Goal: Task Accomplishment & Management: Manage account settings

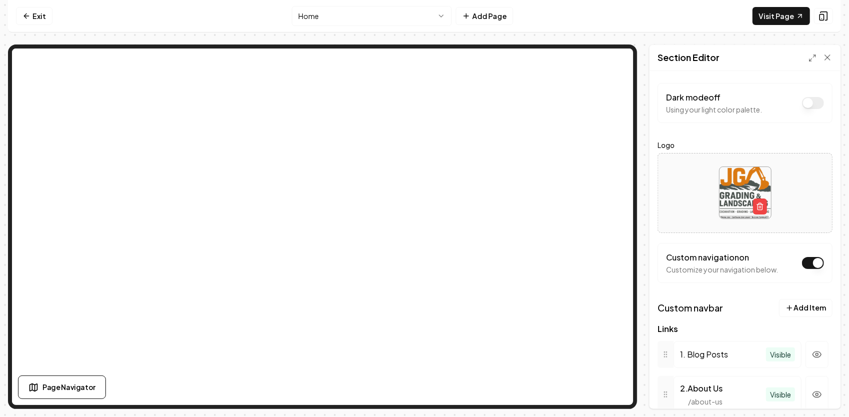
scroll to position [88, 0]
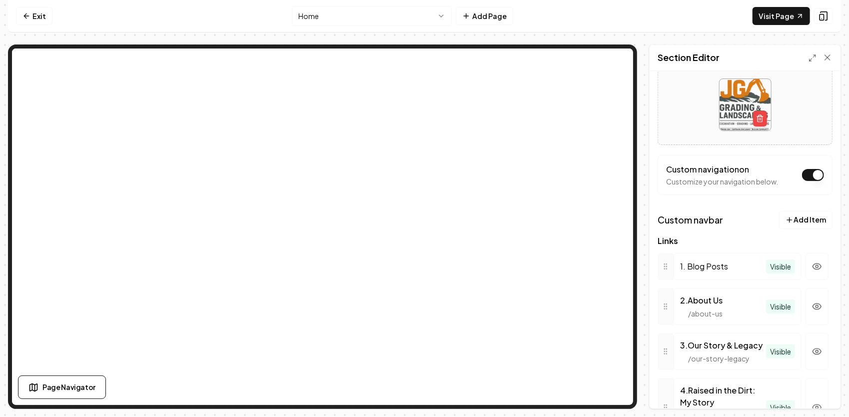
click at [379, 16] on html "Computer Required This feature is only available on a computer. Please switch t…" at bounding box center [424, 208] width 849 height 417
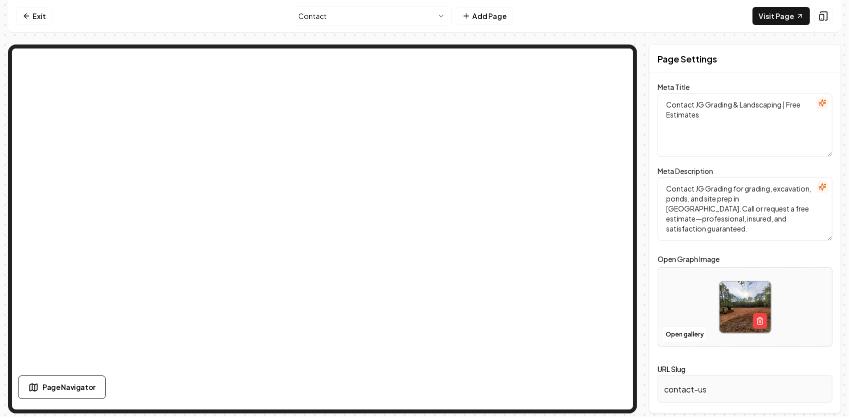
click at [360, 15] on html "Computer Required This feature is only available on a computer. Please switch t…" at bounding box center [424, 208] width 849 height 417
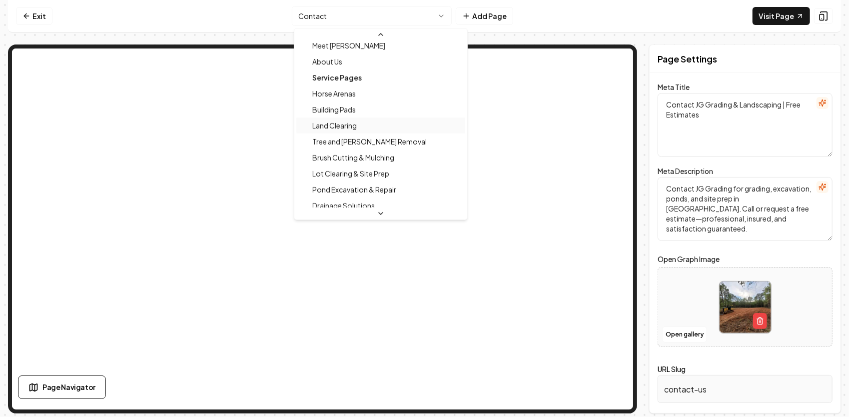
scroll to position [100, 0]
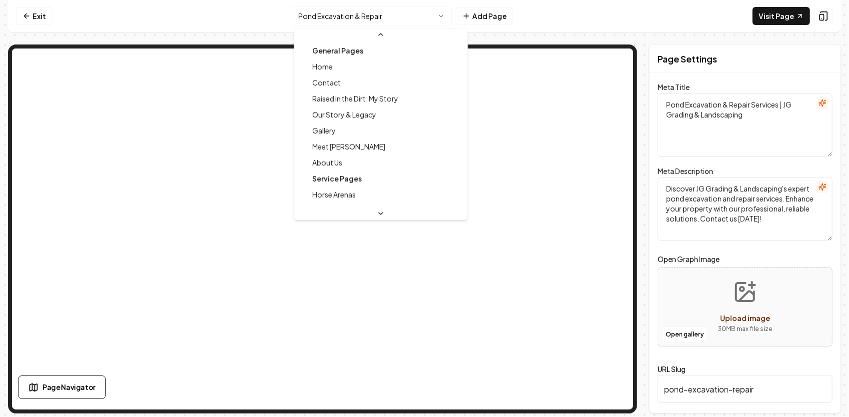
click at [367, 19] on html "Computer Required This feature is only available on a computer. Please switch t…" at bounding box center [424, 208] width 849 height 417
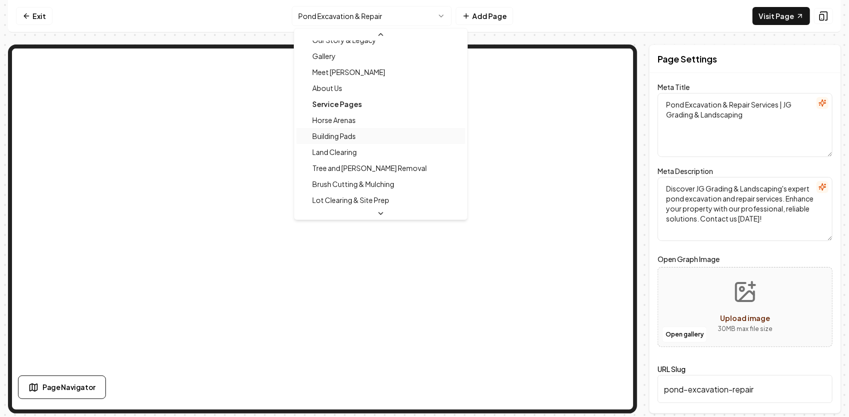
scroll to position [124, 0]
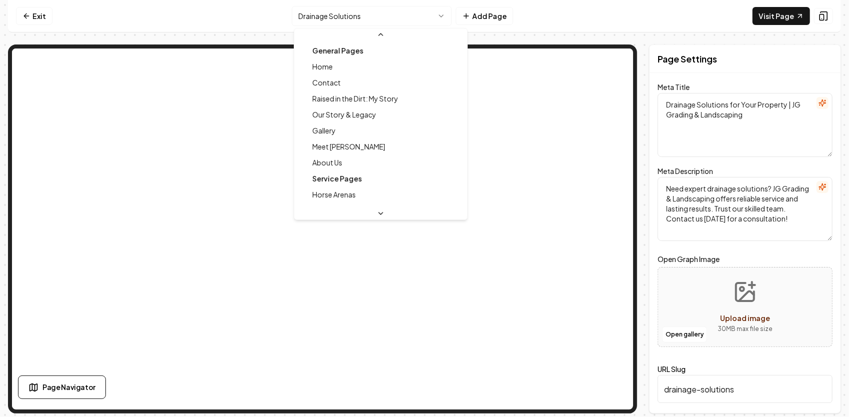
click at [367, 19] on html "Computer Required This feature is only available on a computer. Please switch t…" at bounding box center [424, 208] width 849 height 417
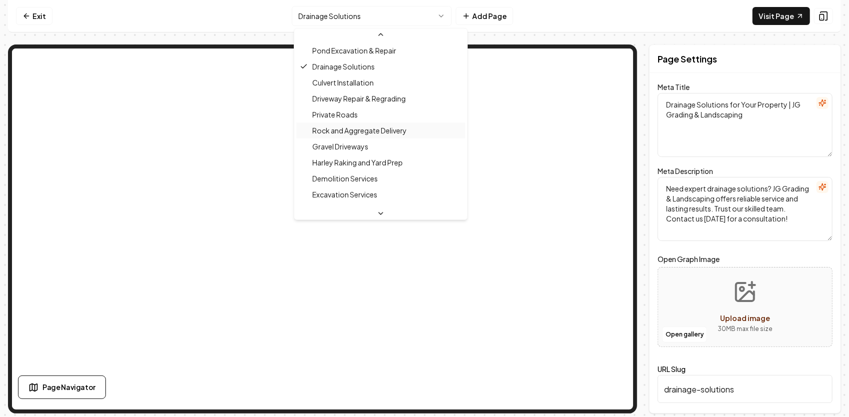
scroll to position [240, 0]
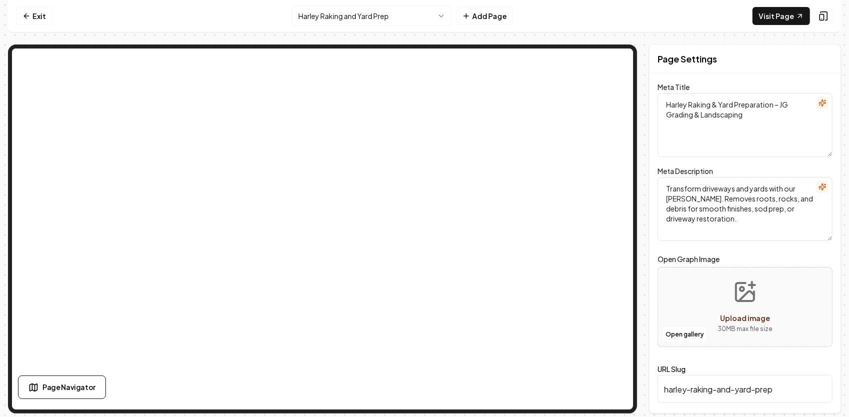
drag, startPoint x: 747, startPoint y: 114, endPoint x: 656, endPoint y: 99, distance: 92.6
click at [656, 99] on div "Page Settings Meta Title Harley Raking & Yard Preparation – JG Grading & Landsc…" at bounding box center [745, 228] width 192 height 369
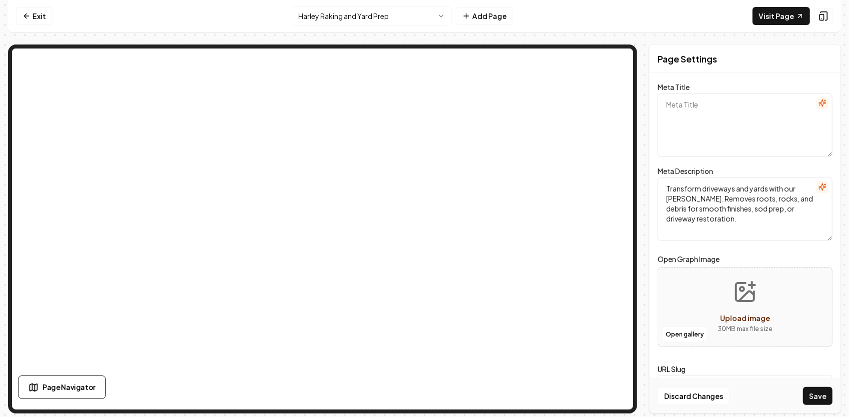
paste textarea "Harley Raking & Power Rake Services | Driveway & Yard Grading – JG Grading & La…"
type textarea "Harley Raking & Power Rake Services | Driveway & Yard Grading – JG Grading & La…"
click at [738, 295] on icon "Upload image" at bounding box center [745, 292] width 24 height 24
click at [697, 333] on button "Open gallery" at bounding box center [684, 334] width 45 height 16
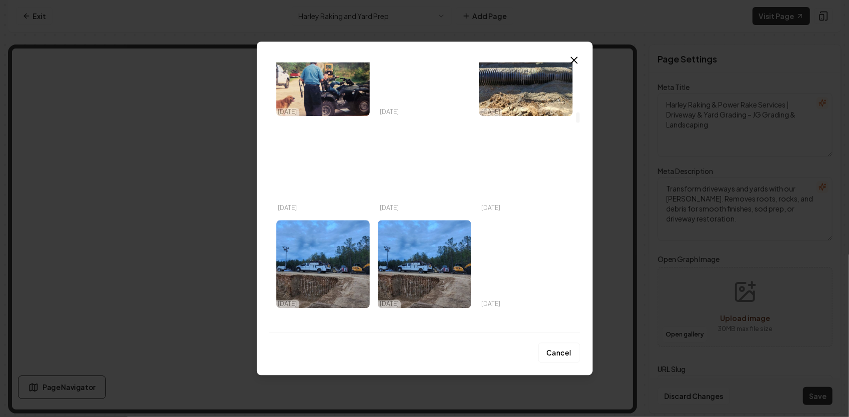
scroll to position [1349, 0]
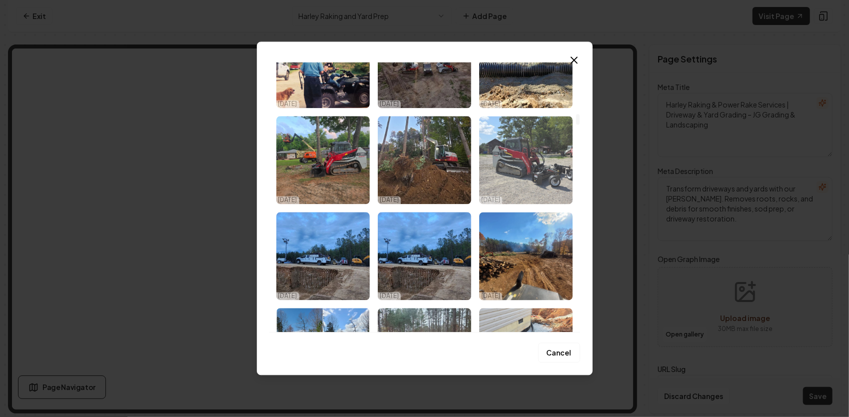
click at [506, 152] on img "Select image image_68e0b08f5c7cd75eb8e0cd5e.jpg" at bounding box center [525, 160] width 93 height 88
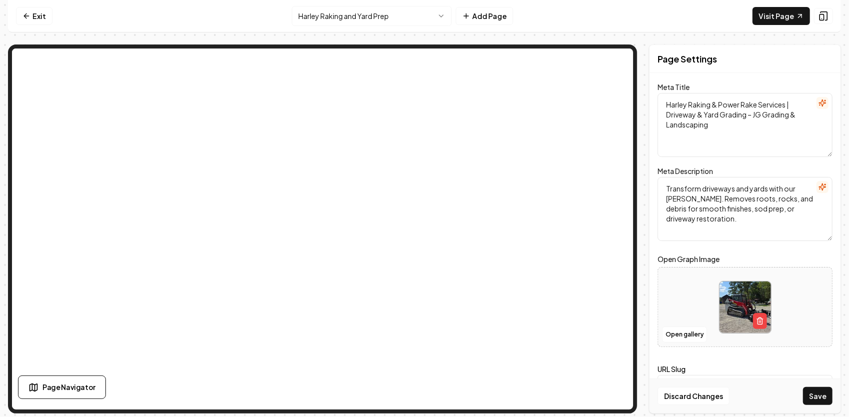
drag, startPoint x: 743, startPoint y: 225, endPoint x: 660, endPoint y: 183, distance: 92.9
click at [660, 183] on textarea "Transform driveways and yards with our [PERSON_NAME]. Removes roots, rocks, and…" at bounding box center [744, 209] width 175 height 64
paste textarea "Professional Harley Raking for driveways, yard grading & sod prep. JG Grading &…"
type textarea "Professional Harley Raking for driveways, yard grading & sod prep. JG Grading &…"
click at [827, 400] on button "Save" at bounding box center [817, 396] width 29 height 18
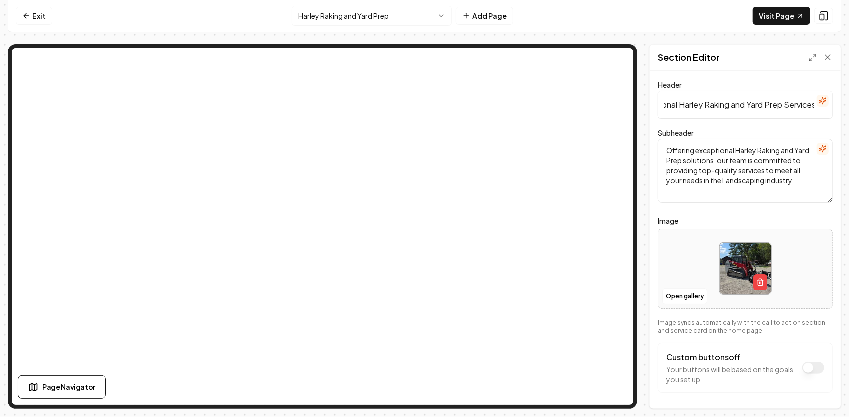
scroll to position [0, 44]
drag, startPoint x: 663, startPoint y: 105, endPoint x: 819, endPoint y: 100, distance: 155.9
click at [819, 100] on div "Header Professional Harley Raking and Yard Prep Services" at bounding box center [744, 99] width 175 height 40
click at [711, 115] on input "Professional Harley Raking and Yard Prep Services" at bounding box center [744, 105] width 175 height 28
click at [664, 105] on input "Professional Harley Raking and Yard Prep Services" at bounding box center [744, 105] width 175 height 28
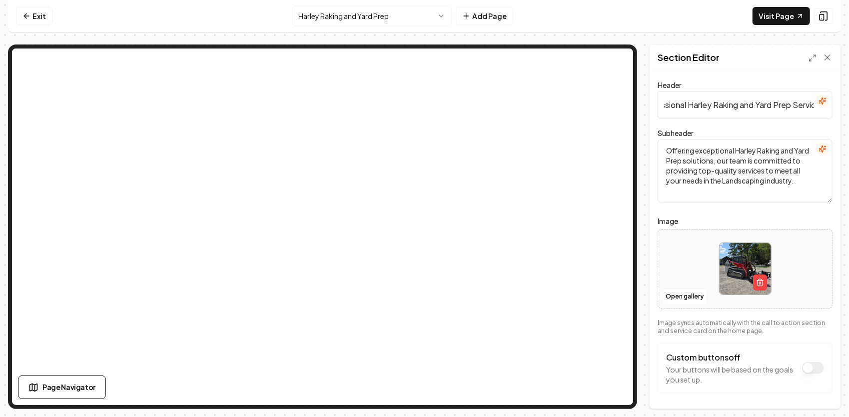
scroll to position [0, 0]
drag, startPoint x: 687, startPoint y: 107, endPoint x: 662, endPoint y: 106, distance: 25.5
click at [662, 106] on input "Professional Harley Raking and Yard Prep Services" at bounding box center [744, 105] width 175 height 28
click at [664, 105] on input "Professional Harley Raking and Yard Prep Services" at bounding box center [744, 105] width 175 height 28
click at [667, 106] on input "Professional Harley Raking and Yard Prep Services" at bounding box center [744, 105] width 175 height 28
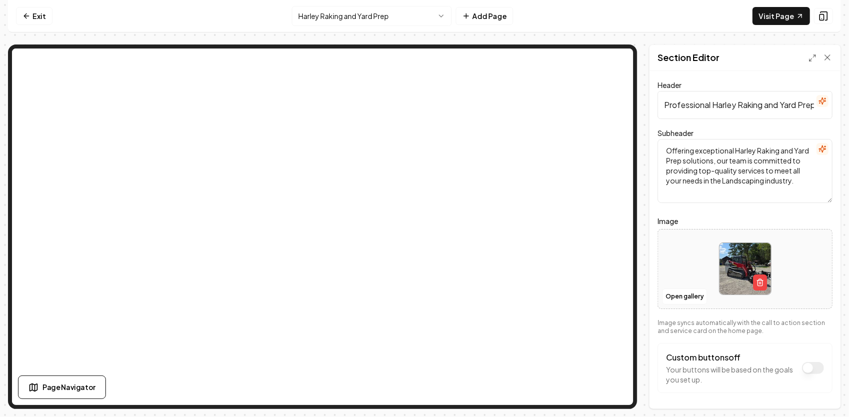
click at [664, 106] on input "Professional Harley Raking and Yard Prep Services" at bounding box center [744, 105] width 175 height 28
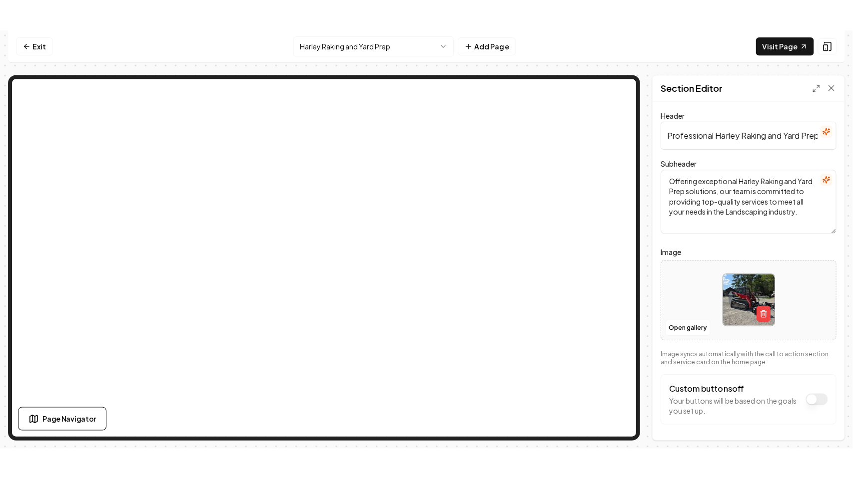
scroll to position [0, 44]
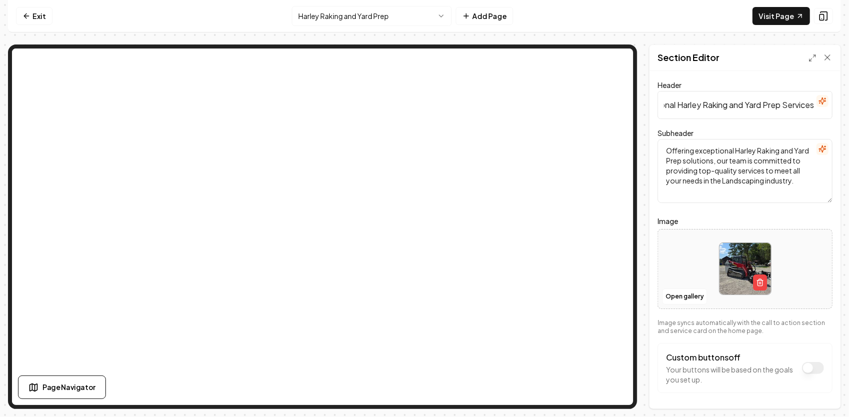
drag, startPoint x: 662, startPoint y: 104, endPoint x: 844, endPoint y: 168, distance: 192.4
click at [847, 172] on div "Computer Required This feature is only available on a computer. Please switch t…" at bounding box center [424, 208] width 849 height 417
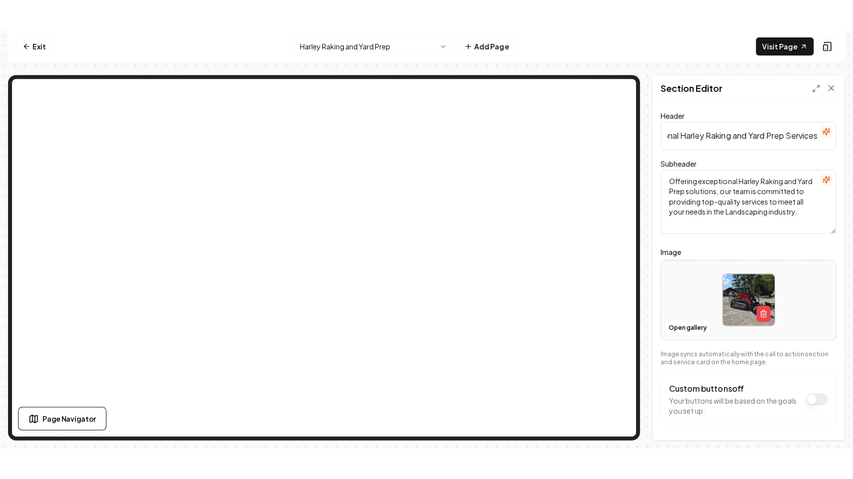
scroll to position [0, 36]
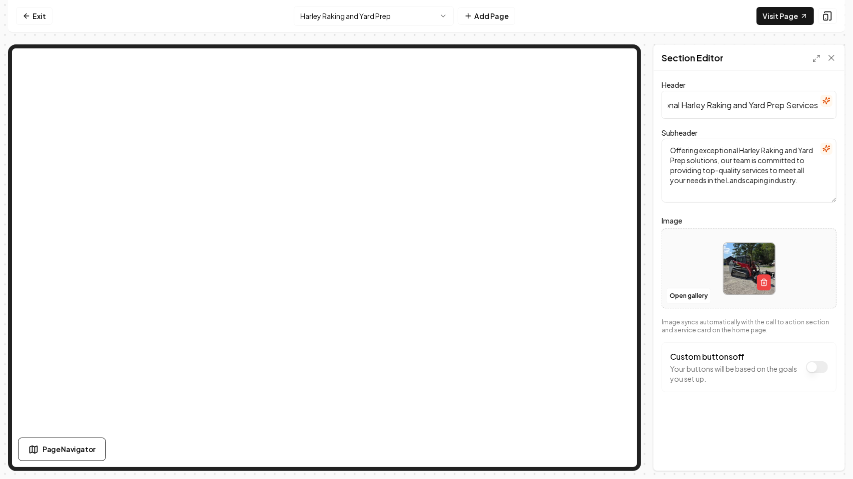
click at [686, 110] on input "Professional Harley Raking and Yard Prep Services" at bounding box center [748, 105] width 175 height 28
click at [672, 105] on input "Professional Harley Raking and Yard Prep Services" at bounding box center [748, 105] width 175 height 28
drag, startPoint x: 667, startPoint y: 102, endPoint x: 837, endPoint y: 96, distance: 170.4
click at [837, 96] on div "Header Professional Harley Raking and Yard Prep Services Subheader Offering exc…" at bounding box center [748, 271] width 191 height 400
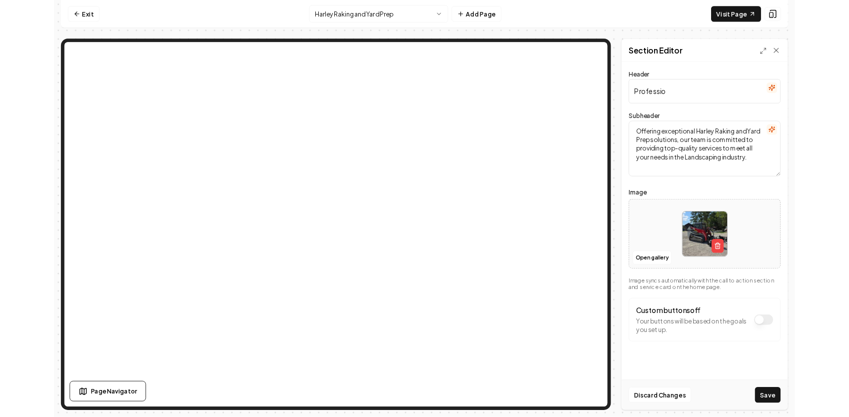
scroll to position [0, 0]
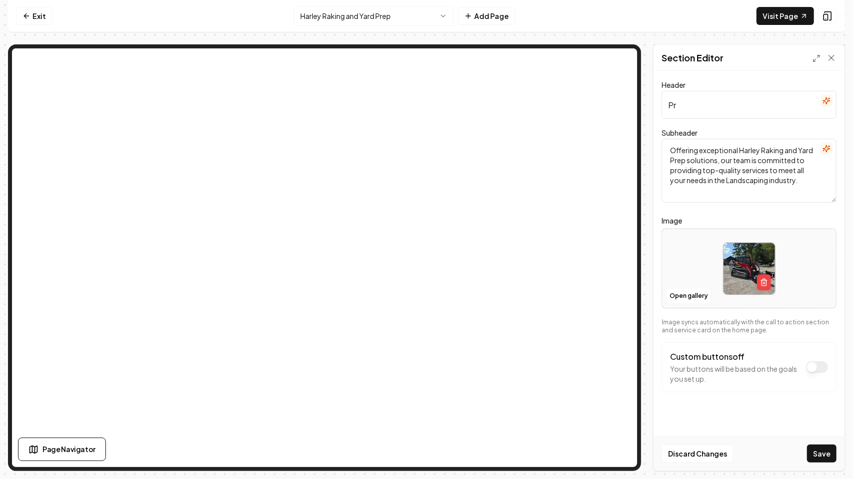
type input "P"
paste input "Harley Raking & Power Rake Services"
type input "Harley Raking & Power Rake Services"
drag, startPoint x: 802, startPoint y: 181, endPoint x: 667, endPoint y: 153, distance: 137.7
click at [667, 153] on textarea "Offering exceptional Harley Raking and Yard Prep solutions, our team is committ…" at bounding box center [748, 171] width 175 height 64
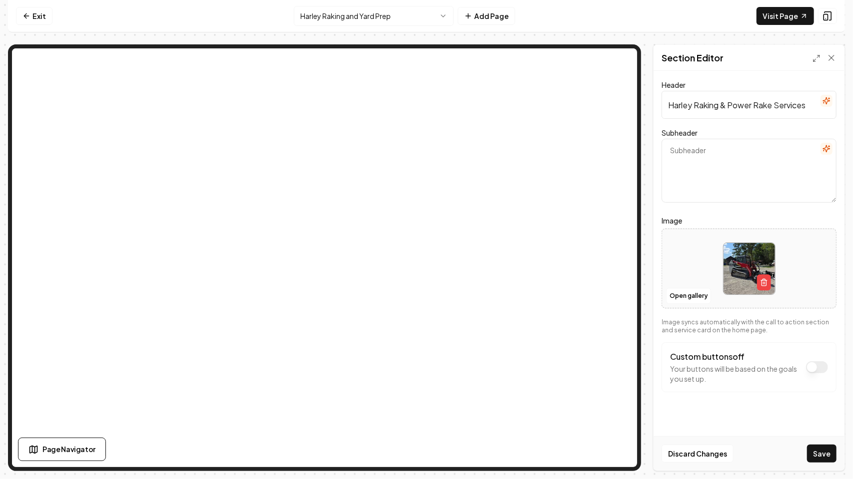
click at [643, 204] on div "Page Settings Section Editor Header [PERSON_NAME] & Power Rake Services Subhead…" at bounding box center [426, 257] width 837 height 427
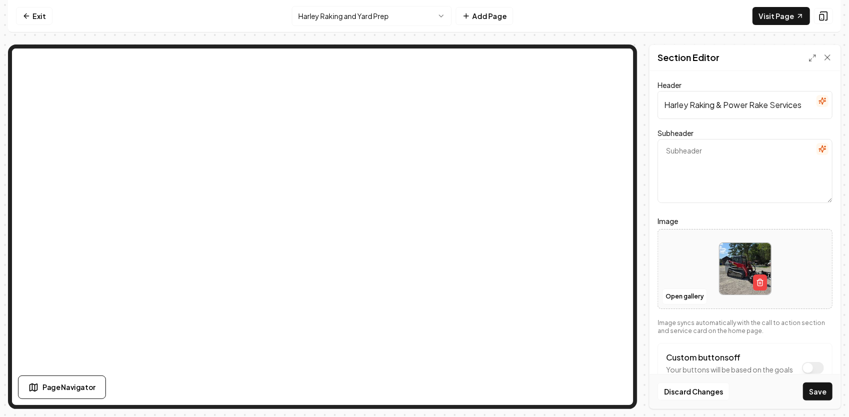
drag, startPoint x: 702, startPoint y: 147, endPoint x: 699, endPoint y: 137, distance: 10.3
click at [701, 147] on textarea "Subheader" at bounding box center [744, 171] width 175 height 64
paste textarea "Using our new Takeuchi TL12R2 and Harley Rake, JG Grading & Landscaping restore…"
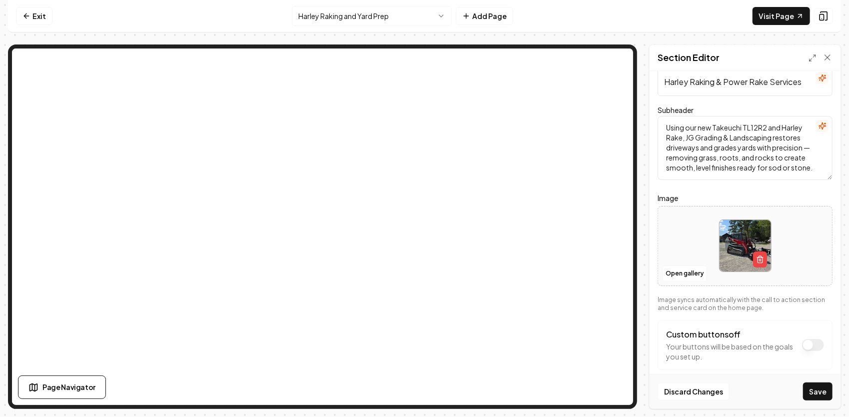
scroll to position [35, 0]
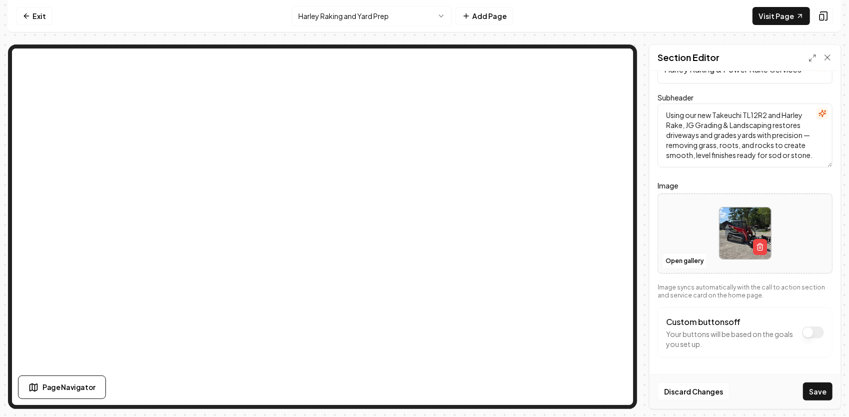
type textarea "Using our new Takeuchi TL12R2 and Harley Rake, JG Grading & Landscaping restore…"
click at [803, 332] on button "Custom buttons off" at bounding box center [813, 332] width 22 height 12
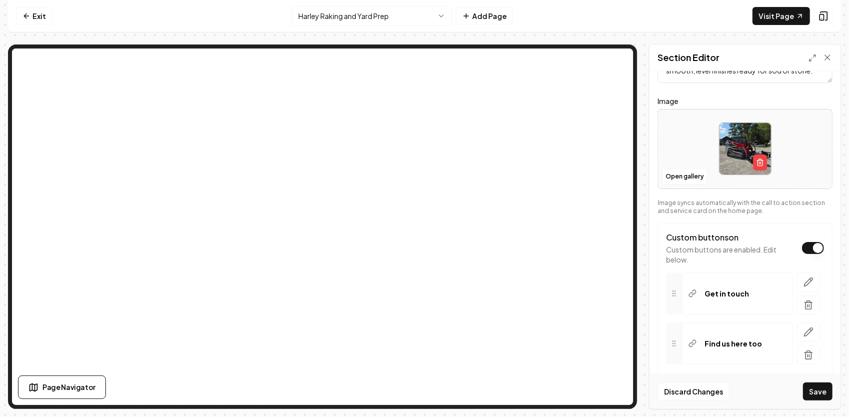
scroll to position [135, 0]
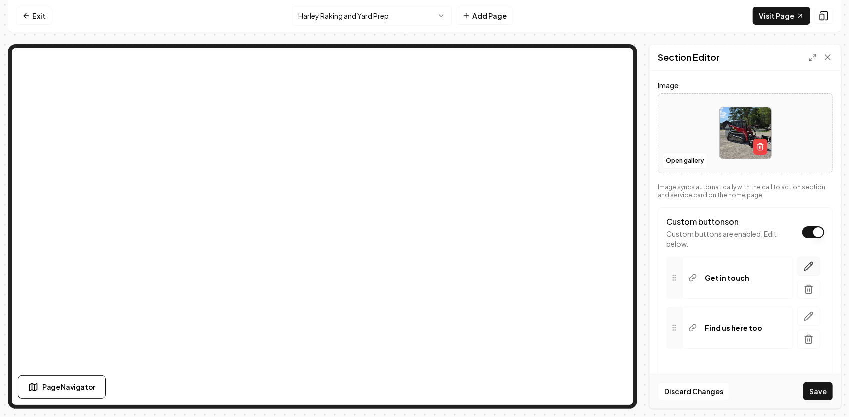
click at [803, 267] on icon "button" at bounding box center [808, 266] width 10 height 10
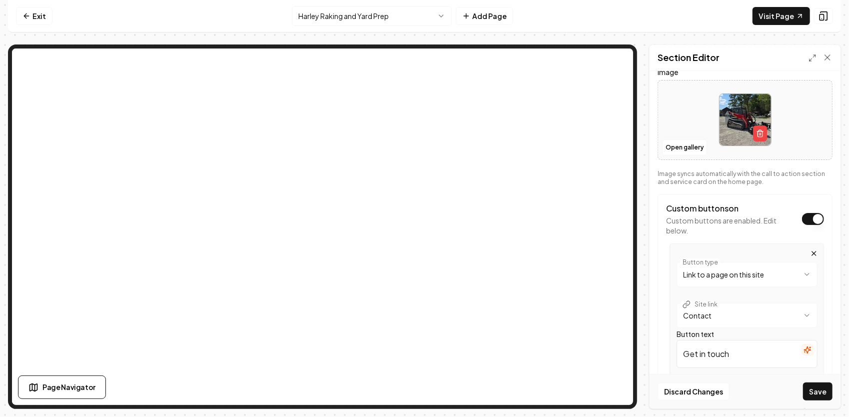
scroll to position [185, 0]
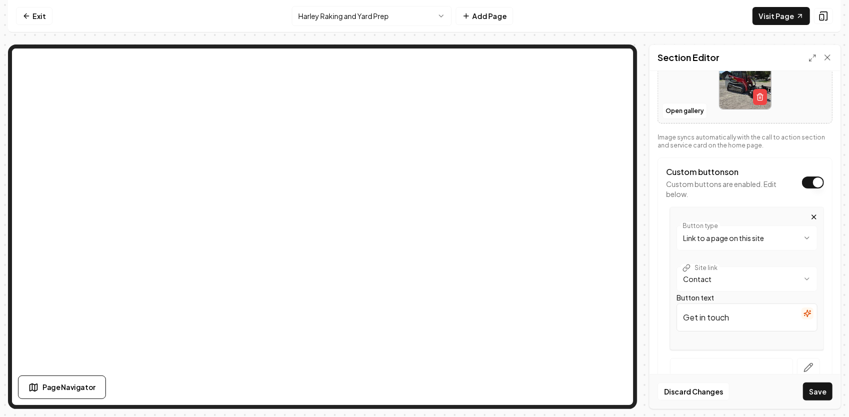
drag, startPoint x: 731, startPoint y: 315, endPoint x: 645, endPoint y: 306, distance: 86.4
click at [645, 312] on div "**********" at bounding box center [424, 226] width 833 height 364
paste input "Get a Harley Raking Estimate"
type input "Get a Harley Raking Estimate"
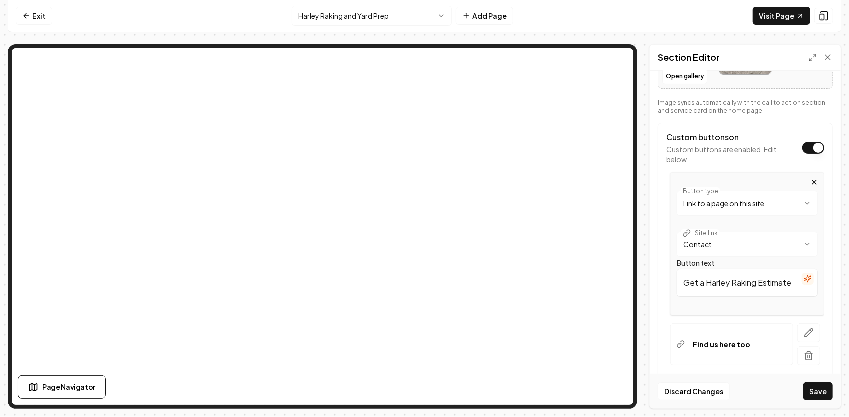
scroll to position [235, 0]
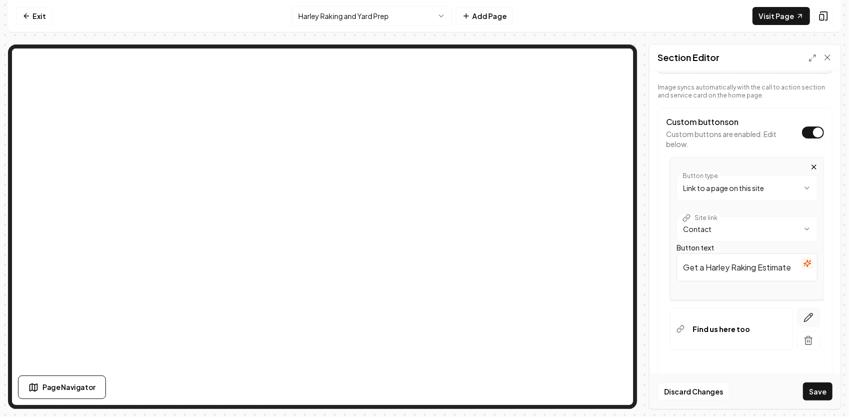
click at [803, 316] on icon "button" at bounding box center [808, 317] width 10 height 10
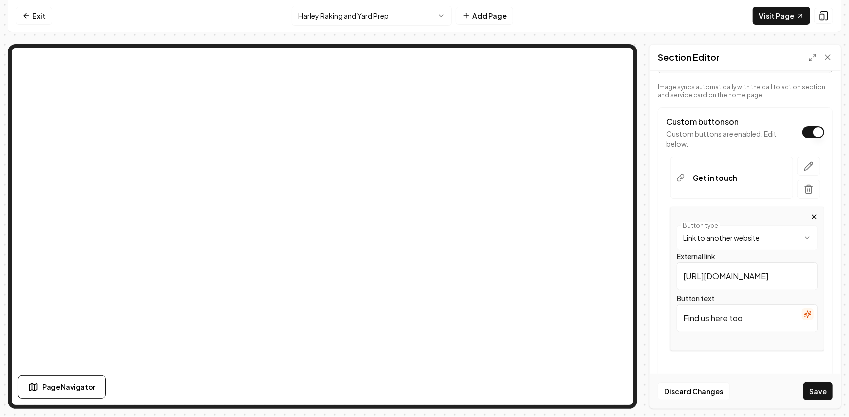
click at [758, 315] on input "Find us here too" at bounding box center [746, 318] width 141 height 28
click at [782, 239] on html "**********" at bounding box center [424, 208] width 849 height 417
click at [734, 353] on html "**********" at bounding box center [424, 208] width 849 height 417
drag, startPoint x: 771, startPoint y: 265, endPoint x: 680, endPoint y: 261, distance: 91.0
click at [680, 262] on input "[URL][DOMAIN_NAME]" at bounding box center [746, 276] width 141 height 28
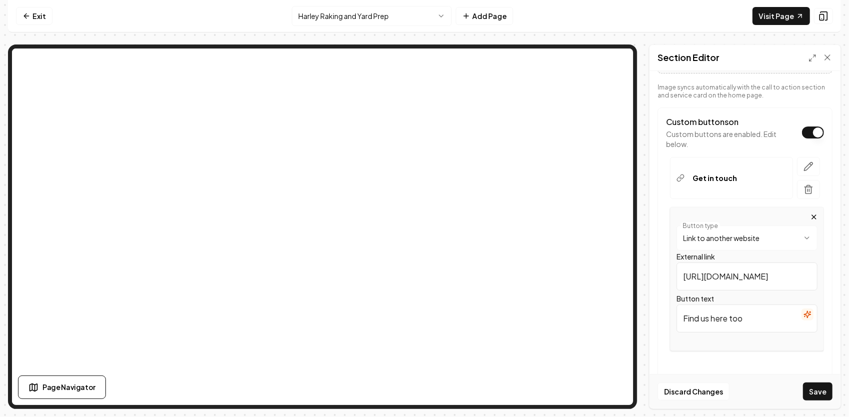
click at [749, 239] on html "**********" at bounding box center [424, 208] width 849 height 417
click at [739, 226] on html "**********" at bounding box center [424, 208] width 849 height 417
click at [667, 226] on div "**********" at bounding box center [745, 279] width 158 height 144
click at [752, 238] on html "**********" at bounding box center [424, 208] width 849 height 417
click at [710, 275] on input "/" at bounding box center [746, 276] width 141 height 28
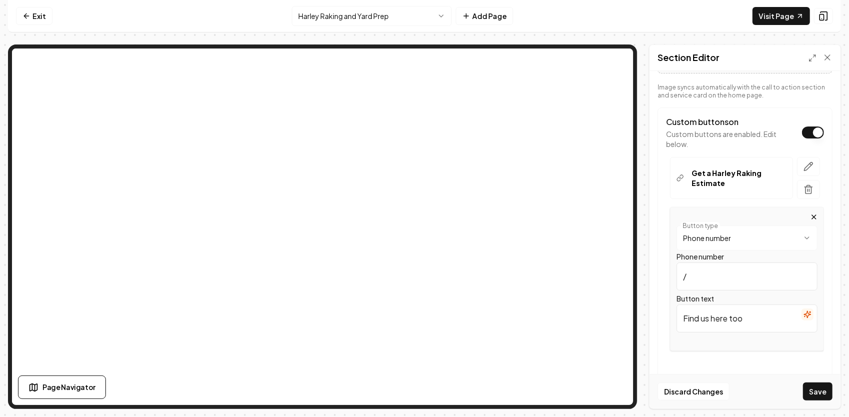
drag, startPoint x: 748, startPoint y: 316, endPoint x: 682, endPoint y: 320, distance: 65.6
click at [682, 320] on input "Find us here too" at bounding box center [746, 318] width 141 height 28
click at [687, 265] on input "/" at bounding box center [746, 276] width 141 height 28
paste input "tel:[PHONE_NUMBER]"
type input "tel:[PHONE_NUMBER]"
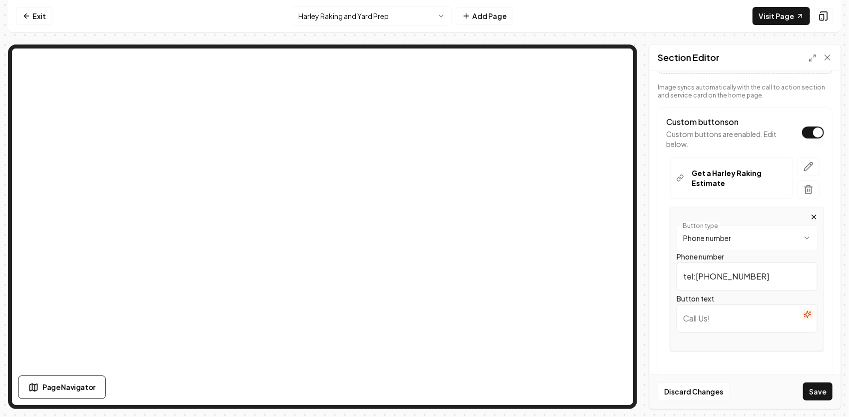
click at [736, 321] on input "Button text" at bounding box center [746, 318] width 141 height 28
paste input "Talk With JG Directly"
type input "Talk With JG Directly"
click at [818, 392] on button "Save" at bounding box center [817, 391] width 29 height 18
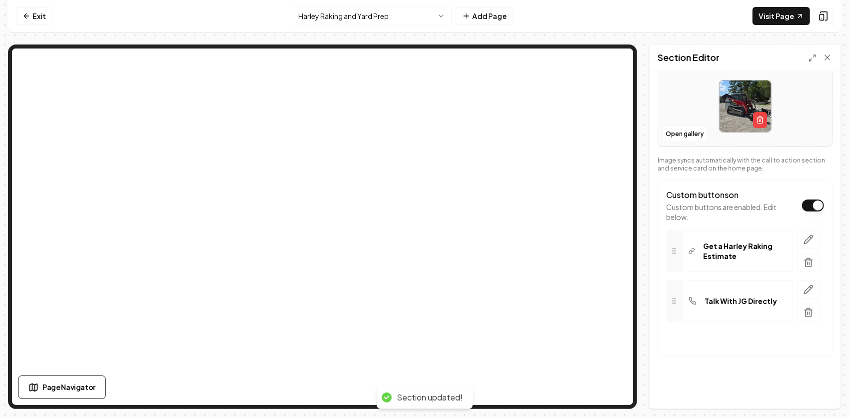
scroll to position [160, 0]
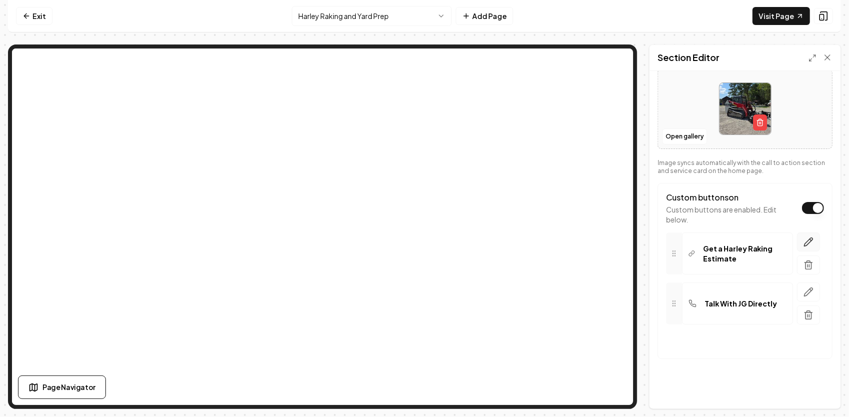
click at [807, 243] on button "button" at bounding box center [808, 241] width 23 height 19
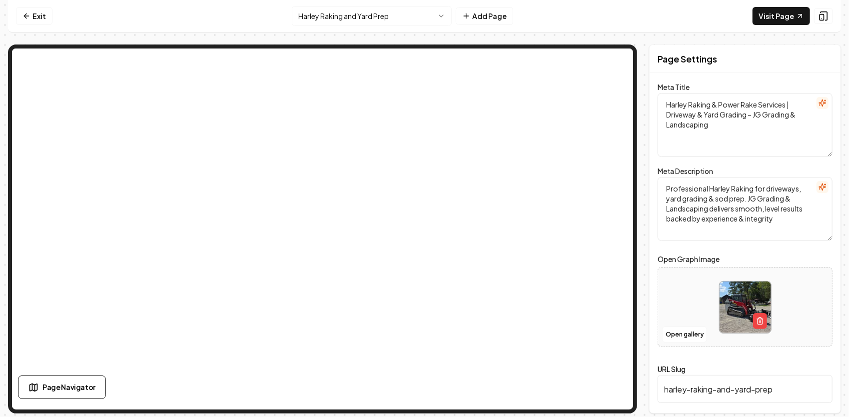
scroll to position [0, 0]
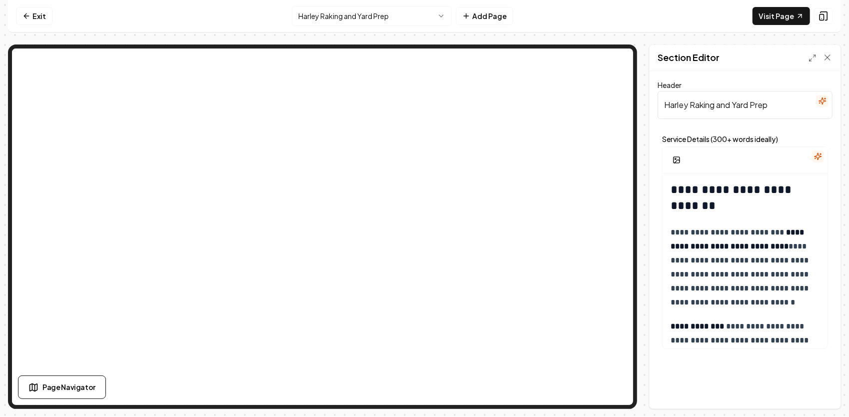
click at [786, 105] on input "Harley Raking and Yard Prep" at bounding box center [744, 105] width 175 height 28
paste input "What [PERSON_NAME] Really Does"
type input "Harley Raking and Yard Prep- What Harley Raking Really Does"
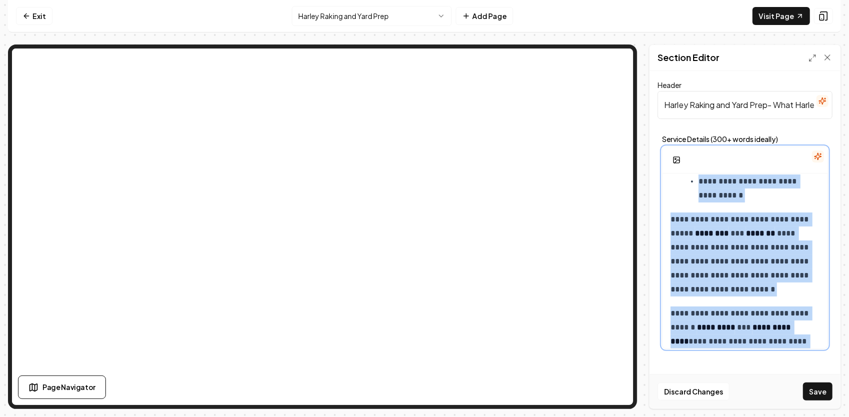
scroll to position [670, 0]
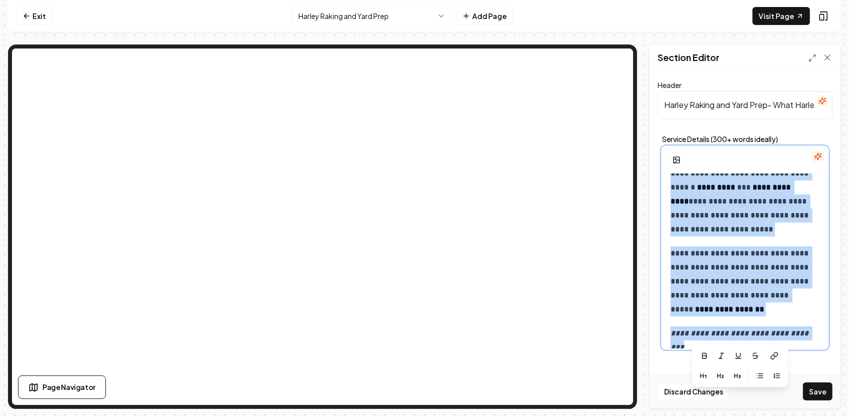
drag, startPoint x: 671, startPoint y: 187, endPoint x: 812, endPoint y: 345, distance: 211.9
click at [811, 350] on div "**********" at bounding box center [744, 242] width 175 height 222
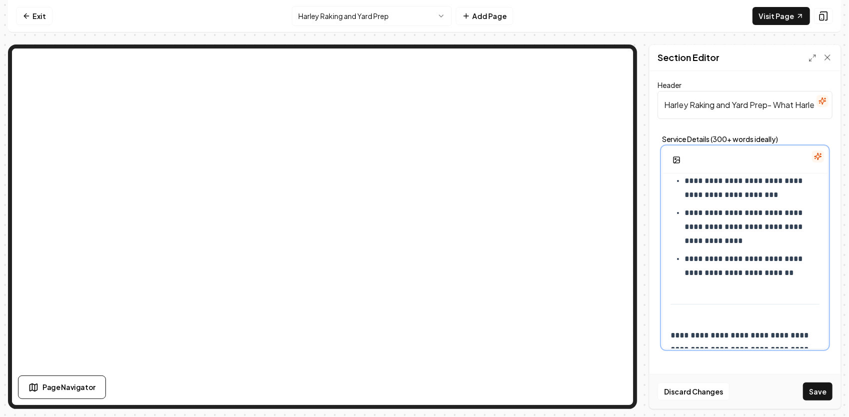
scroll to position [561, 0]
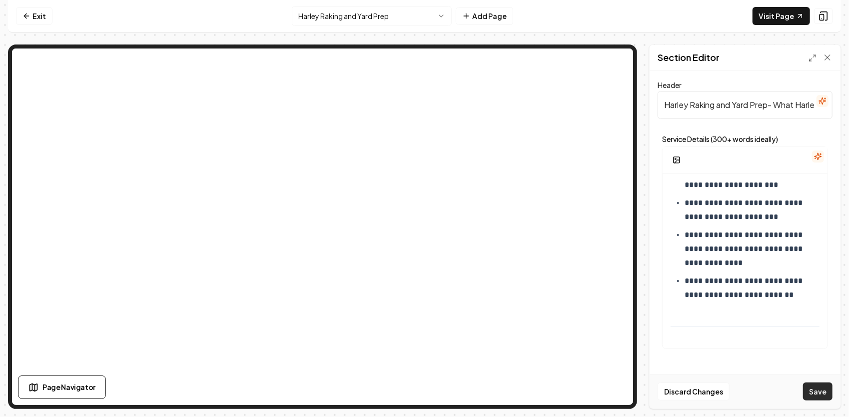
click at [824, 389] on button "Save" at bounding box center [817, 391] width 29 height 18
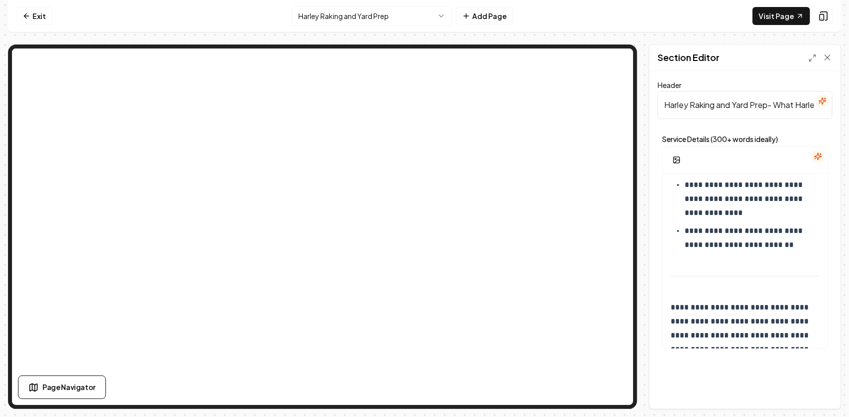
scroll to position [669, 0]
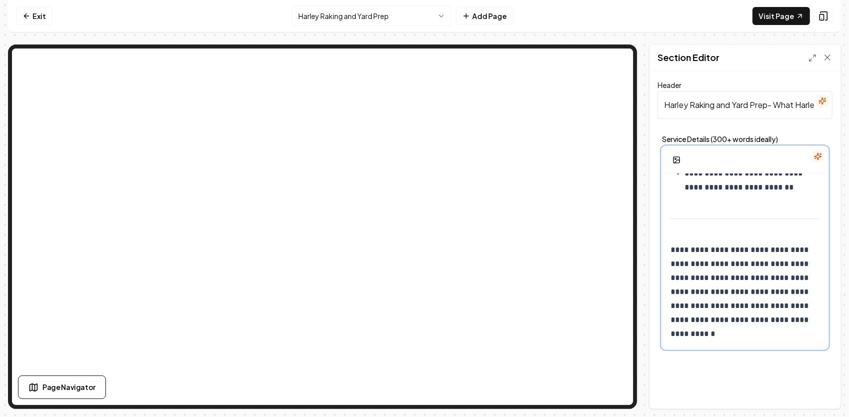
click at [720, 335] on p "**********" at bounding box center [741, 292] width 142 height 98
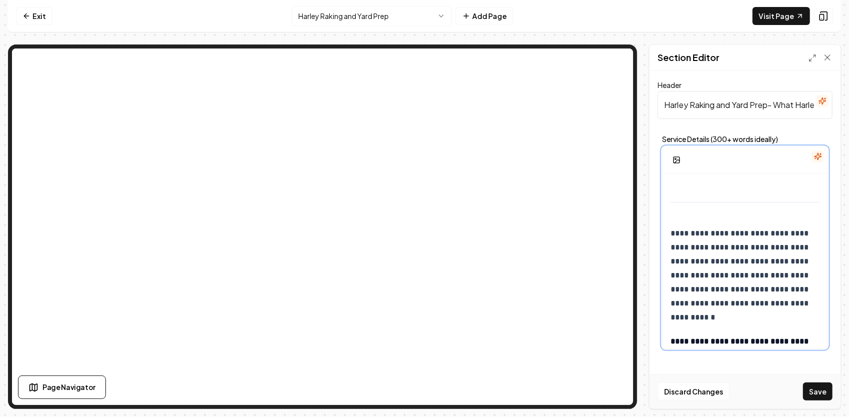
scroll to position [741, 0]
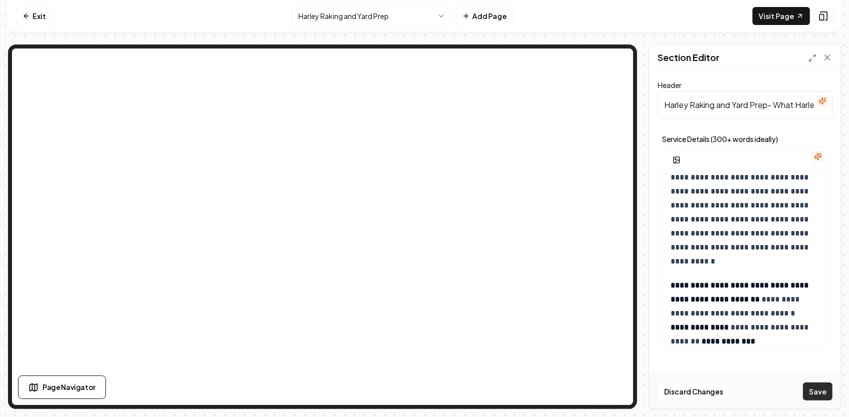
click at [815, 391] on button "Save" at bounding box center [817, 391] width 29 height 18
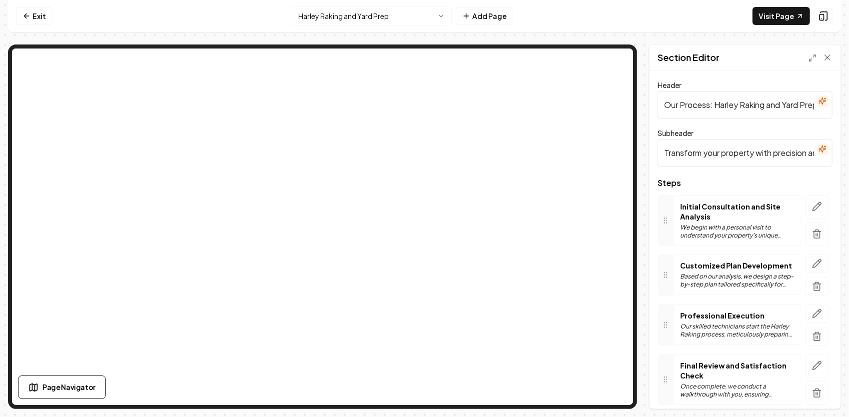
scroll to position [0, 12]
drag, startPoint x: 663, startPoint y: 102, endPoint x: 810, endPoint y: 107, distance: 146.9
click at [810, 107] on input "Our Process: Harley Raking and Yard Prep" at bounding box center [744, 105] width 175 height 28
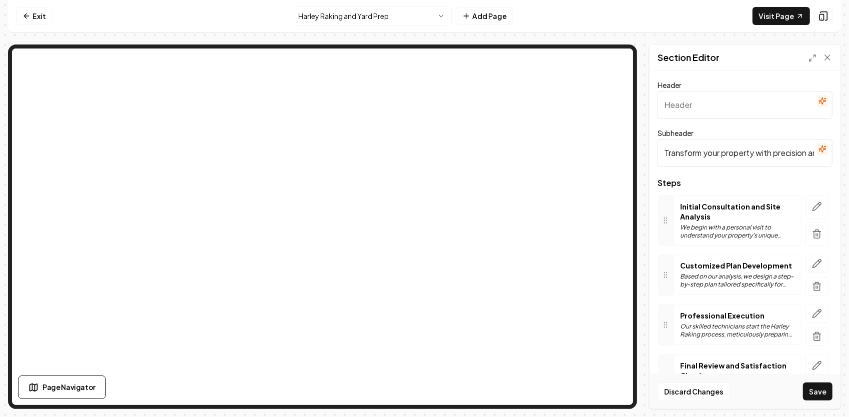
paste input "Our Harley Raking Process"
type input "Our Harley Raking Process"
drag, startPoint x: 658, startPoint y: 147, endPoint x: 841, endPoint y: 154, distance: 182.9
click at [841, 154] on div "Computer Required This feature is only available on a computer. Please switch t…" at bounding box center [424, 208] width 849 height 417
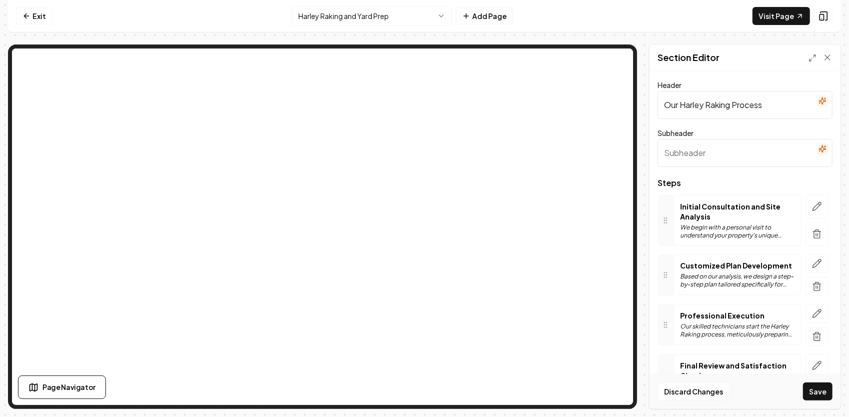
scroll to position [0, 0]
paste input "A Proven 4-Step Approach for Driveway Renewal & Yard Preparation"
type input "A Proven 4-Step Approach for Driveway Renewal & Yard Preparation"
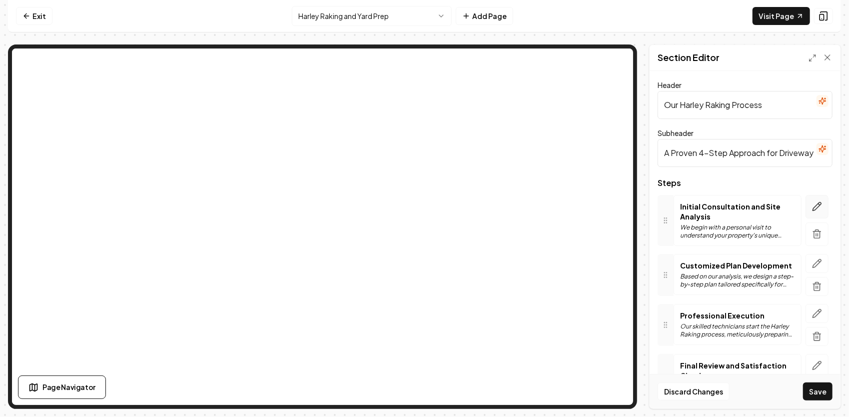
click at [812, 204] on icon "button" at bounding box center [817, 206] width 10 height 10
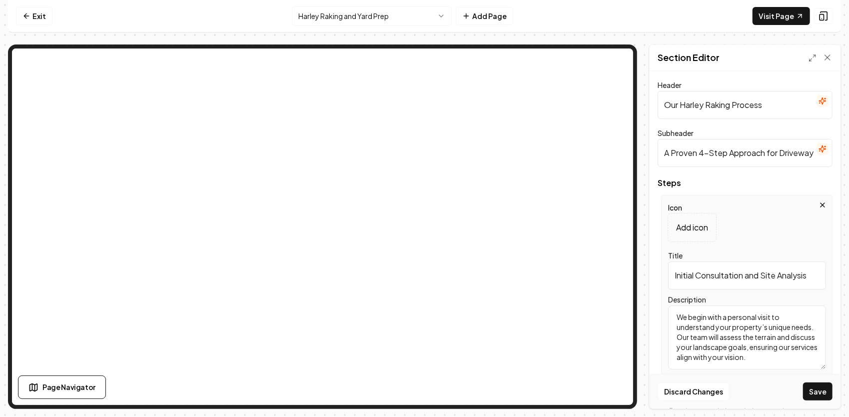
drag, startPoint x: 673, startPoint y: 276, endPoint x: 831, endPoint y: 288, distance: 158.3
click at [831, 288] on div "Header Our Harley Raking Process Subheader A Proven 4-Step Approach for Drivewa…" at bounding box center [744, 239] width 191 height 337
paste input "Site Walk & Plan"
type input "Site Walk & Plan"
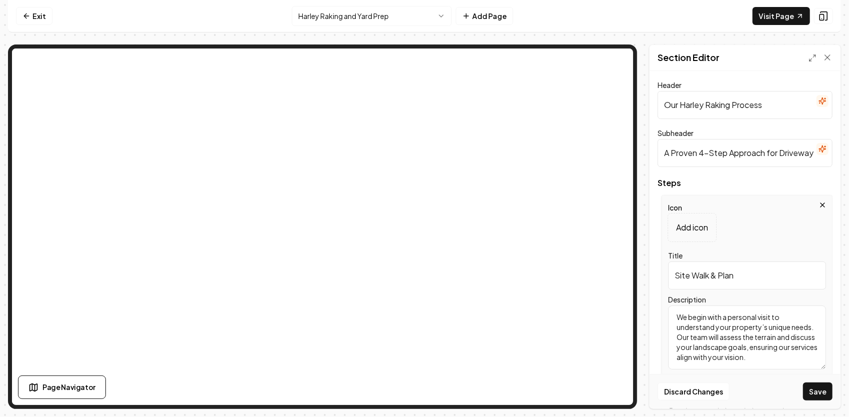
drag, startPoint x: 676, startPoint y: 314, endPoint x: 788, endPoint y: 374, distance: 127.6
click at [795, 388] on form "Header Our Harley Raking Process Subheader A Proven 4-Step Approach for Drivewa…" at bounding box center [744, 339] width 175 height 520
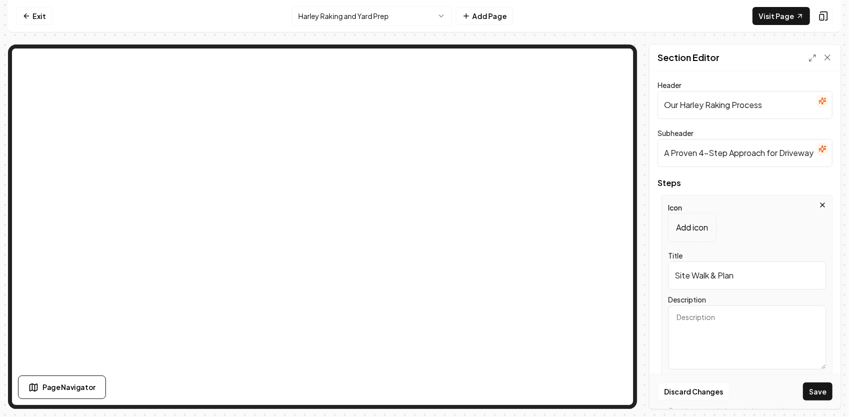
scroll to position [0, 0]
paste textarea "We take a quick look across the site to see what we’re working with — high spot…"
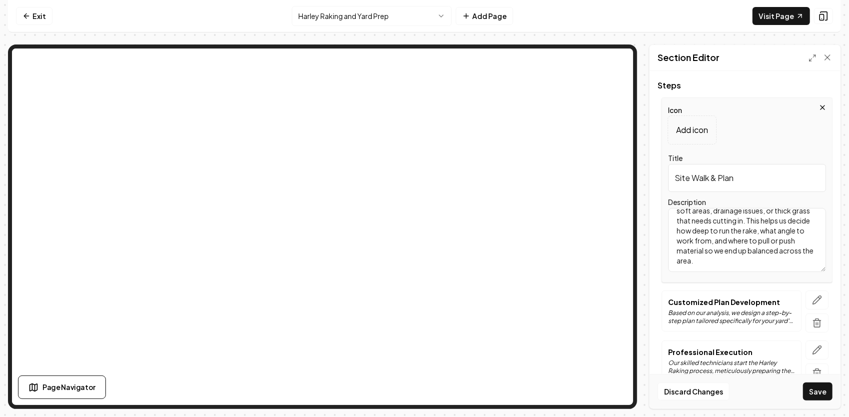
scroll to position [100, 0]
type textarea "We take a quick look across the site to see what we’re working with — high spot…"
click at [812, 296] on icon "button" at bounding box center [817, 297] width 10 height 10
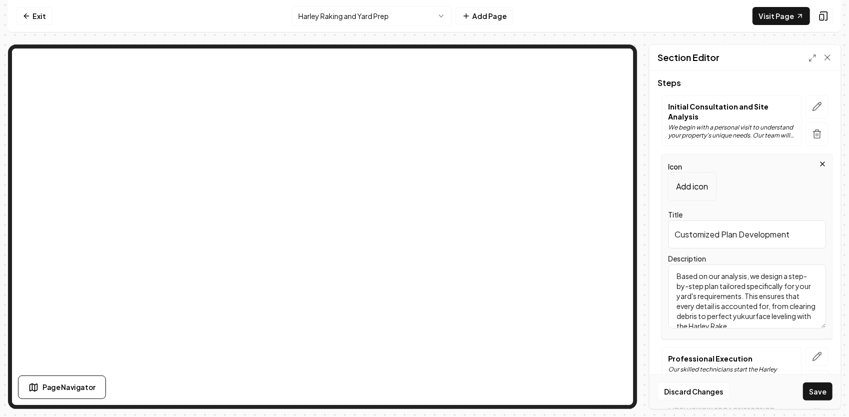
drag, startPoint x: 789, startPoint y: 235, endPoint x: 661, endPoint y: 234, distance: 127.4
click at [661, 234] on div "Icon Add icon Title Customized Plan Development Description Based on our analys…" at bounding box center [746, 246] width 171 height 185
paste input "Harley Rake Pass"
type input "Harley Rake Pass"
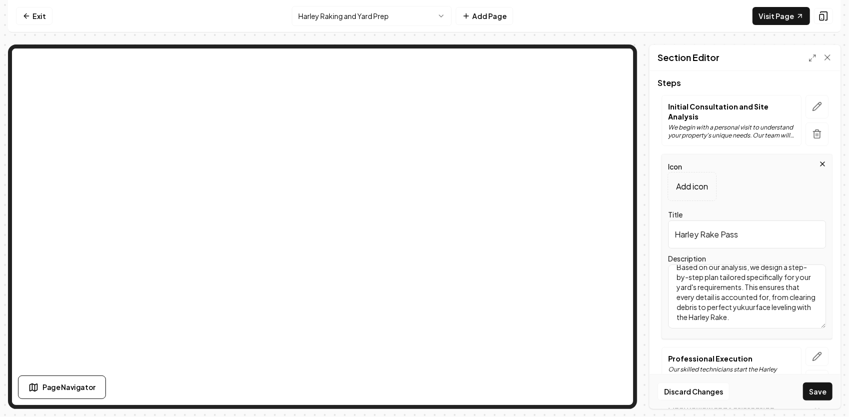
drag, startPoint x: 671, startPoint y: 273, endPoint x: 780, endPoint y: 364, distance: 141.8
click at [781, 365] on div "Steps Initial Consultation and Site Analysis We begin with a personal visit to …" at bounding box center [744, 267] width 175 height 377
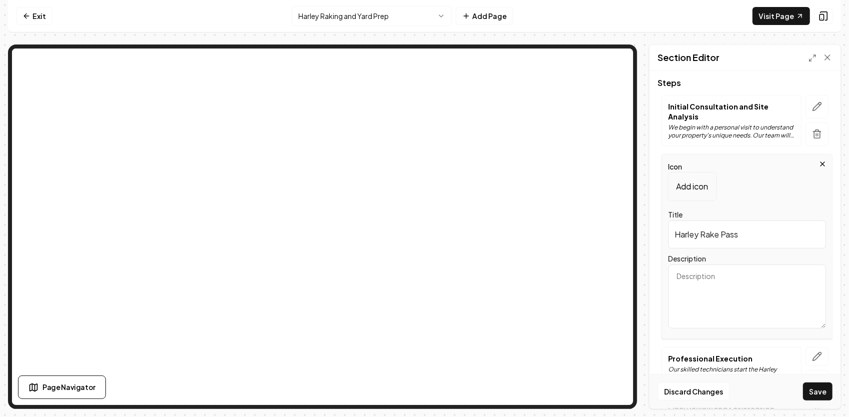
scroll to position [0, 0]
paste textarea "With our new Takeuchi TL12R2 and Harley Rake, we make controlled passes to cut …"
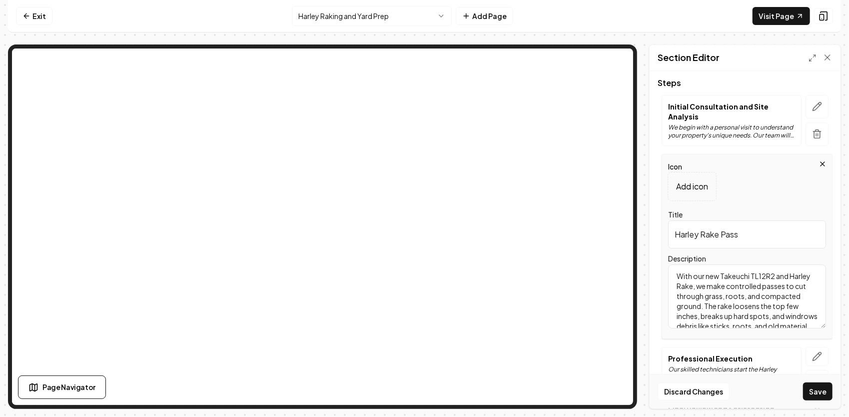
scroll to position [22, 0]
type textarea "With our new Takeuchi TL12R2 and Harley Rake, we make controlled passes to cut …"
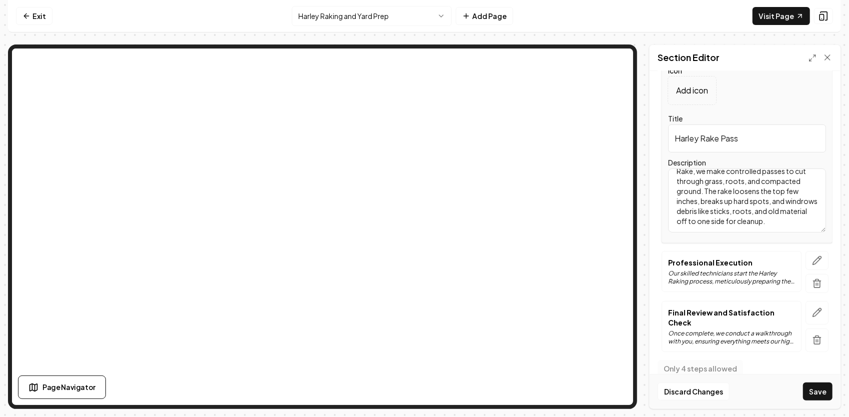
scroll to position [200, 0]
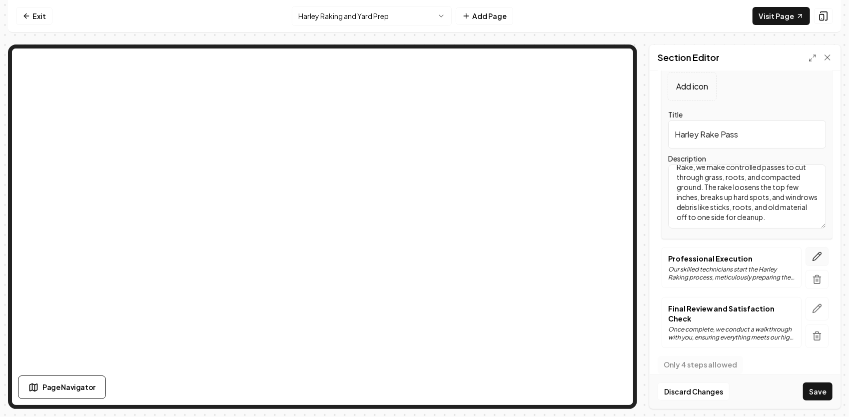
click at [813, 251] on icon "button" at bounding box center [817, 256] width 10 height 10
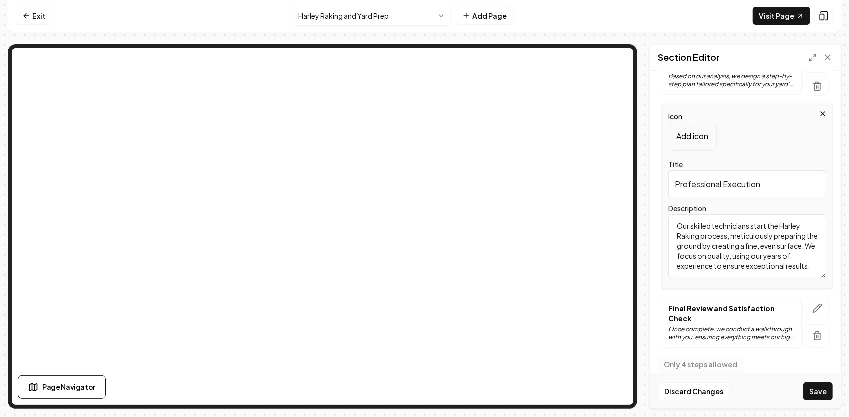
scroll to position [8, 0]
drag, startPoint x: 675, startPoint y: 225, endPoint x: 796, endPoint y: 278, distance: 132.0
click at [796, 278] on div "Icon Add icon Title Professional Execution Description Our skilled technicians …" at bounding box center [746, 196] width 171 height 185
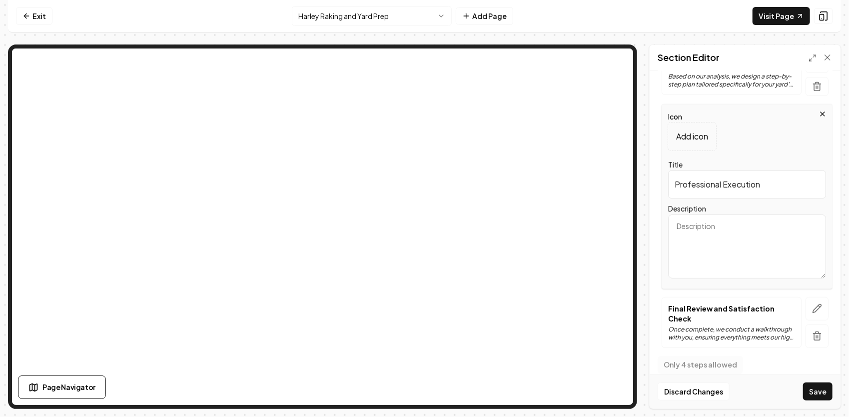
scroll to position [0, 0]
drag, startPoint x: 694, startPoint y: 233, endPoint x: 685, endPoint y: 229, distance: 10.1
click at [685, 229] on textarea "Description" at bounding box center [747, 246] width 158 height 64
paste textarea "Once the surface is cleaned up, we start shaping — pulling or back-dragging wit…"
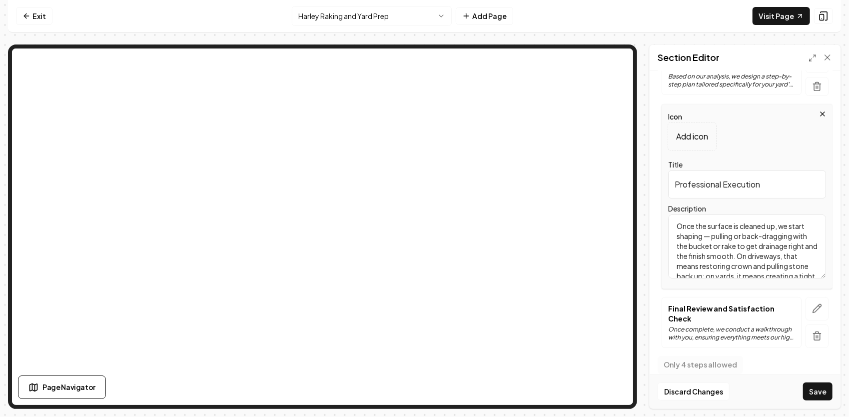
scroll to position [32, 0]
type textarea "Once the surface is cleaned up, we start shaping — pulling or back-dragging wit…"
drag, startPoint x: 765, startPoint y: 187, endPoint x: 633, endPoint y: 185, distance: 132.4
click at [633, 185] on div "Page Settings Section Editor Header Our Harley Raking Process Subheader A Prove…" at bounding box center [424, 226] width 833 height 364
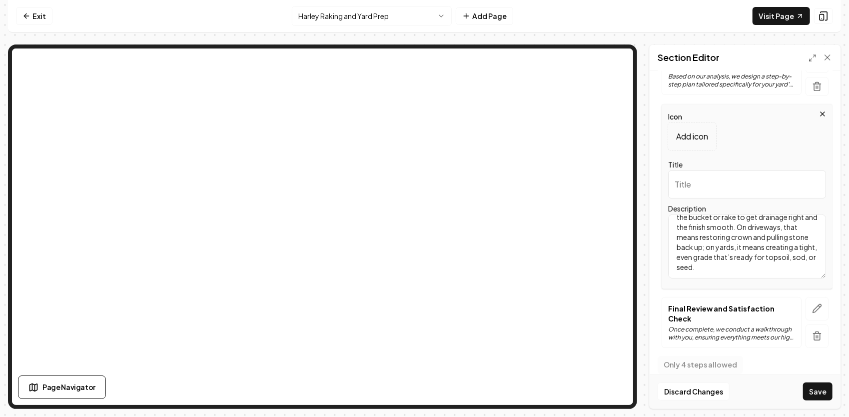
paste input "Fine Grading & Shaping"
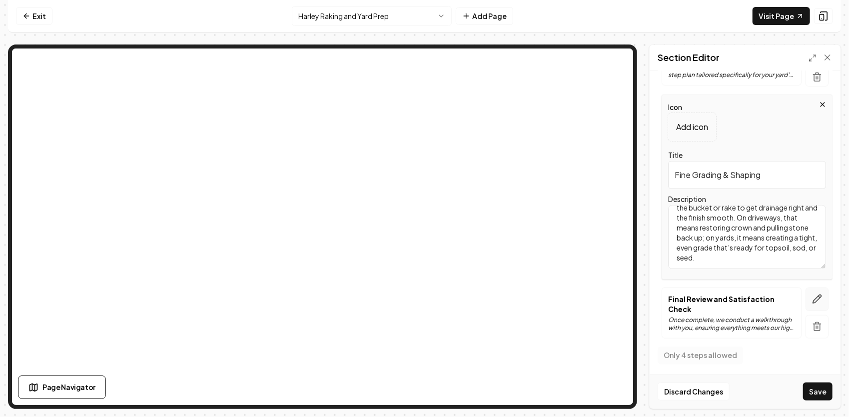
type input "Fine Grading & Shaping"
click at [814, 299] on icon "button" at bounding box center [817, 299] width 10 height 10
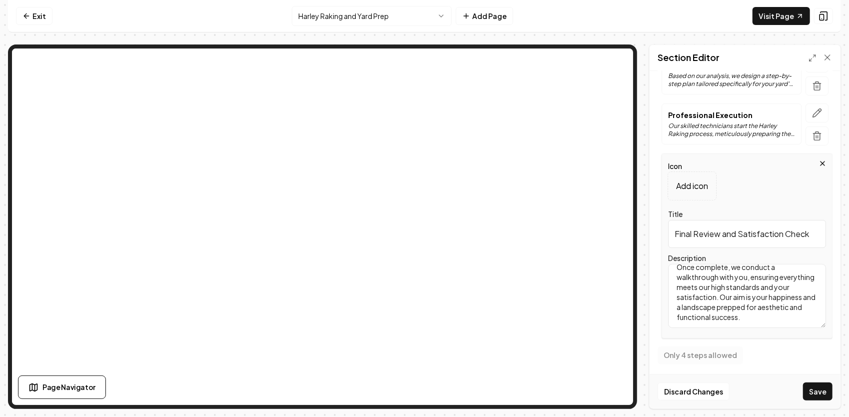
scroll to position [0, 0]
drag, startPoint x: 798, startPoint y: 316, endPoint x: 641, endPoint y: 252, distance: 169.4
click at [641, 252] on div "Page Settings Section Editor Header Our Harley Raking Process Subheader A Prove…" at bounding box center [424, 226] width 833 height 364
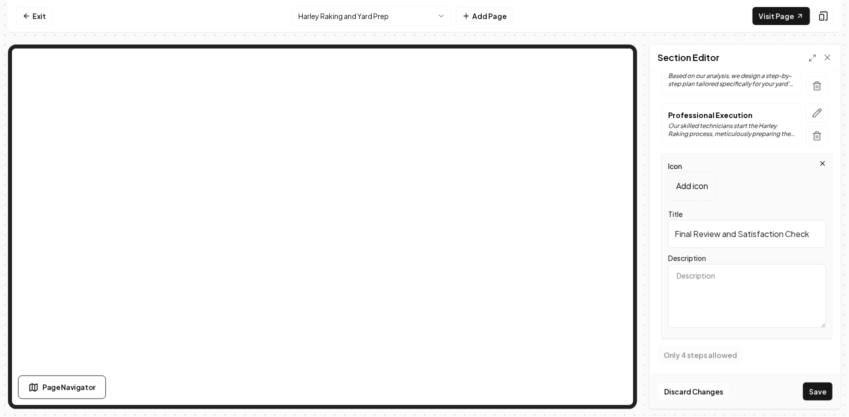
drag, startPoint x: 685, startPoint y: 276, endPoint x: 675, endPoint y: 228, distance: 48.5
click at [675, 228] on input "Final Review and Satisfaction Check" at bounding box center [747, 234] width 158 height 28
drag, startPoint x: 675, startPoint y: 228, endPoint x: 841, endPoint y: 215, distance: 166.3
click at [841, 215] on div "Computer Required This feature is only available on a computer. Please switch t…" at bounding box center [424, 208] width 849 height 417
paste input "Finish Work & Add-Ons"
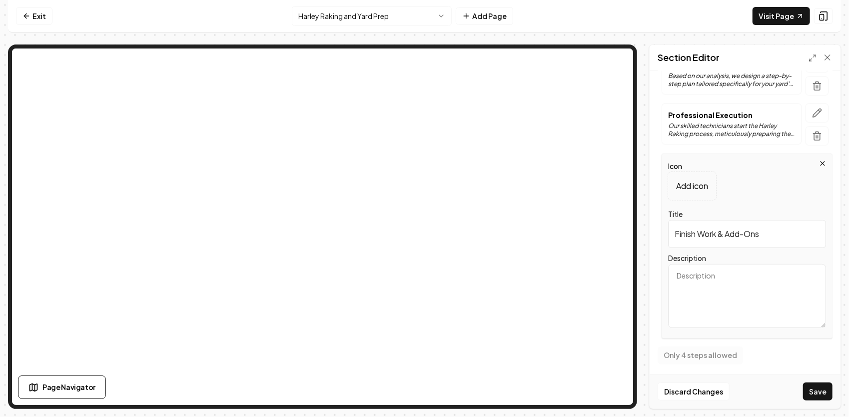
type input "Finish Work & Add-Ons"
click at [729, 274] on textarea "Description" at bounding box center [747, 296] width 158 height 64
paste textarea "After the surface is set, we finish it out. That may include spreading fresh gr…"
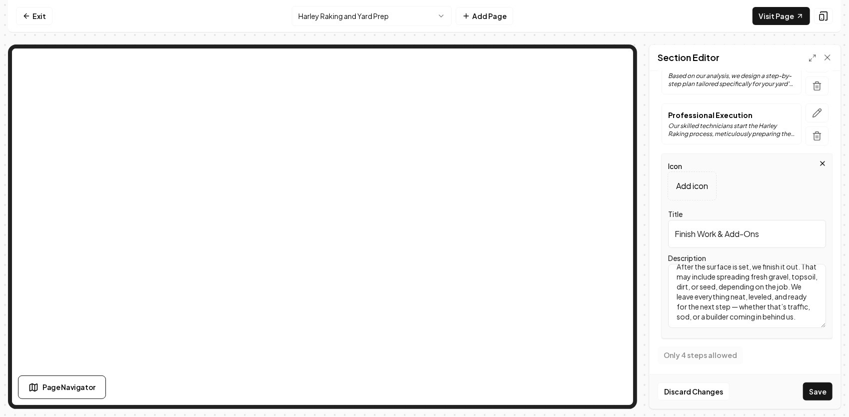
scroll to position [18, 0]
type textarea "After the surface is set, we finish it out. That may include spreading fresh gr…"
click at [820, 392] on button "Save" at bounding box center [817, 391] width 29 height 18
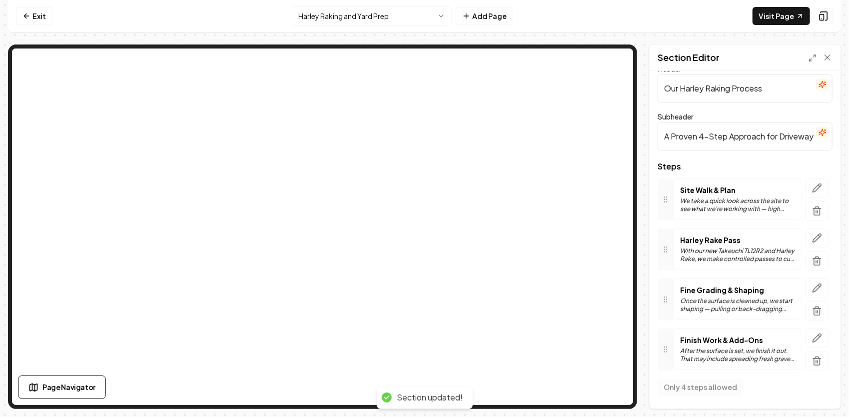
scroll to position [13, 0]
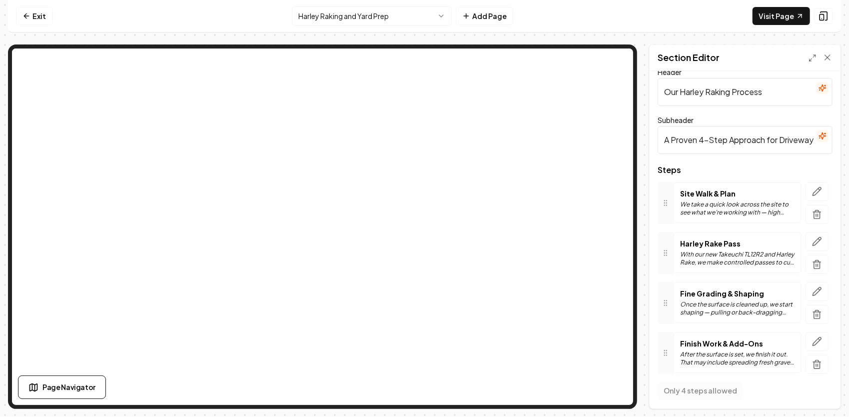
drag, startPoint x: 697, startPoint y: 136, endPoint x: 644, endPoint y: 135, distance: 53.0
click at [644, 135] on div "Page Settings Section Editor Header Our Harley Raking Process Subheader A Prove…" at bounding box center [424, 226] width 833 height 364
click at [661, 135] on input "A Proven 4-Step Approach for Driveway Renewal & Yard Preparation" at bounding box center [744, 140] width 175 height 28
drag, startPoint x: 663, startPoint y: 139, endPoint x: 848, endPoint y: 119, distance: 185.9
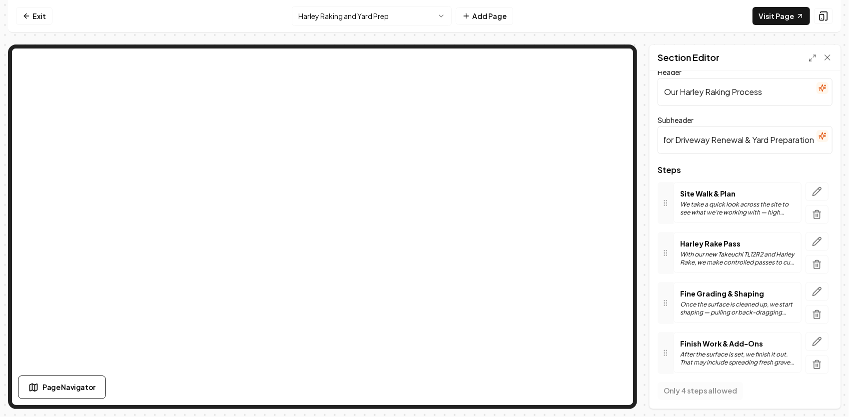
click at [848, 119] on html "Computer Required This feature is only available on a computer. Please switch t…" at bounding box center [424, 208] width 849 height 417
paste input "A 4-Step System That Delivers Clean, Even, and Long-Lasting Results"
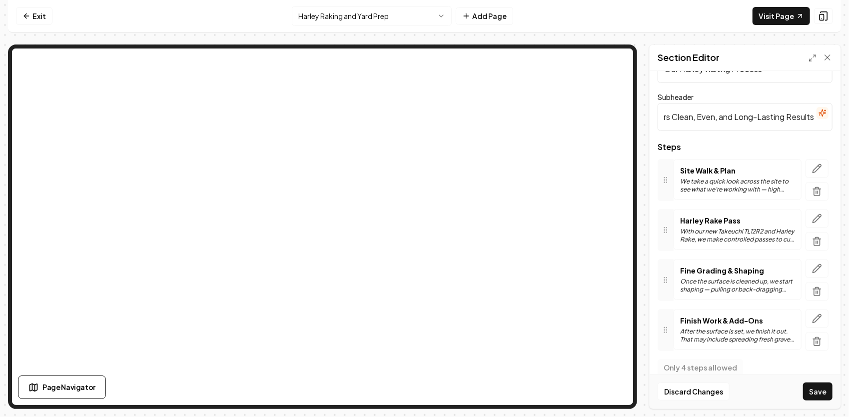
scroll to position [47, 0]
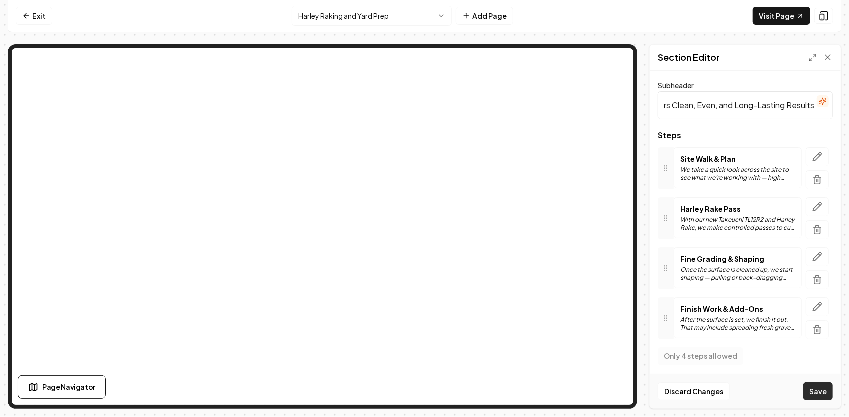
type input "A 4-Step System That Delivers Clean, Even, and Long-Lasting Results"
click at [813, 391] on button "Save" at bounding box center [817, 391] width 29 height 18
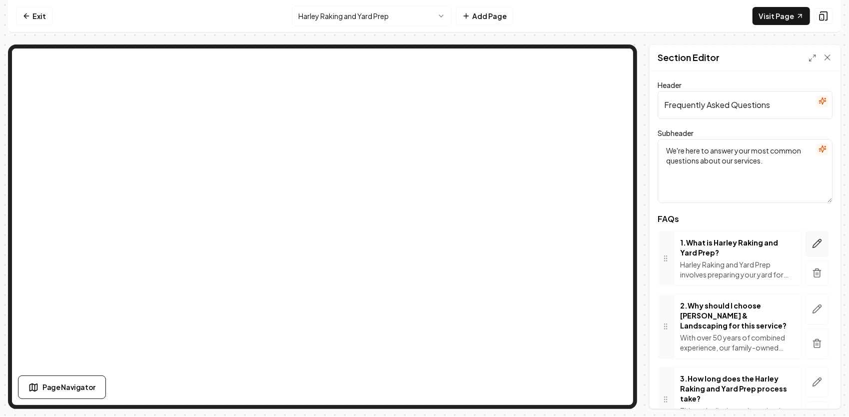
click at [813, 243] on icon "button" at bounding box center [817, 243] width 8 height 8
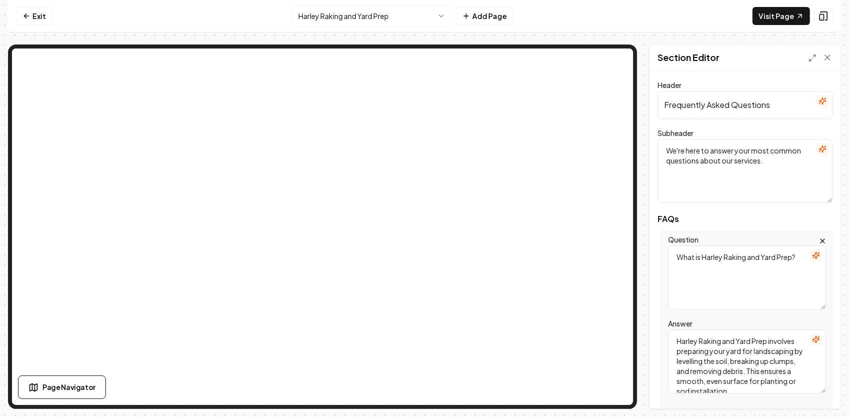
drag, startPoint x: 672, startPoint y: 258, endPoint x: 824, endPoint y: 267, distance: 152.1
click at [824, 267] on div "Question What is Harley Raking and Yard Prep? Answer Harley Raking and Yard Pre…" at bounding box center [746, 321] width 171 height 181
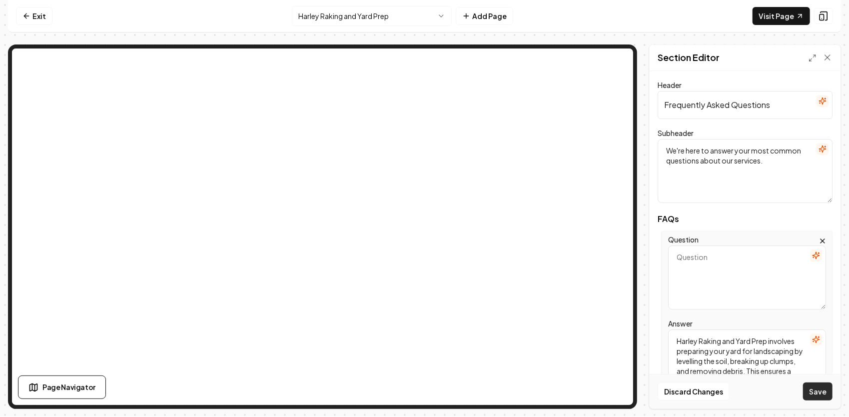
scroll to position [18, 0]
drag, startPoint x: 677, startPoint y: 340, endPoint x: 815, endPoint y: 389, distance: 146.3
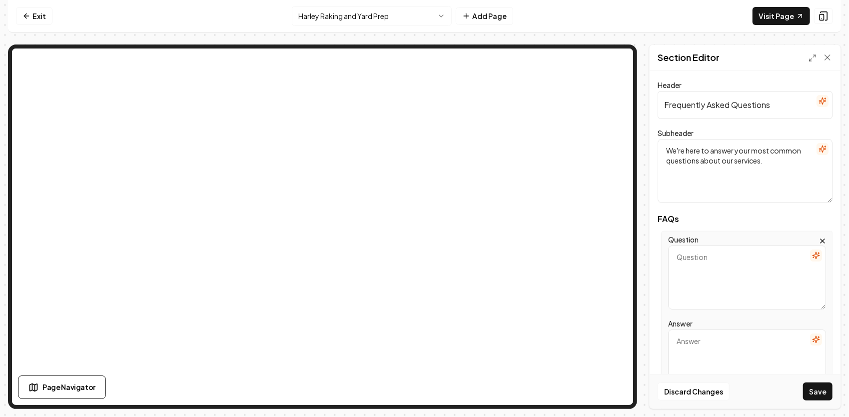
scroll to position [0, 0]
drag, startPoint x: 685, startPoint y: 277, endPoint x: 686, endPoint y: 267, distance: 9.5
click at [685, 277] on textarea "Question" at bounding box center [747, 277] width 158 height 64
paste textarea "What exactly does a [PERSON_NAME] do?"
type textarea "What exactly does a [PERSON_NAME] do?"
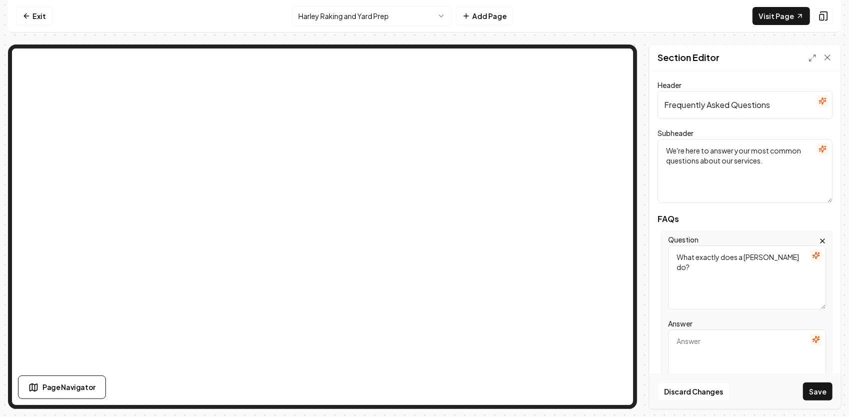
drag, startPoint x: 700, startPoint y: 340, endPoint x: 695, endPoint y: 332, distance: 9.4
click at [700, 339] on textarea "Answer" at bounding box center [747, 361] width 158 height 64
paste textarea "A Harley Rake (also called a power rake or soil conditioner) breaks up compacte…"
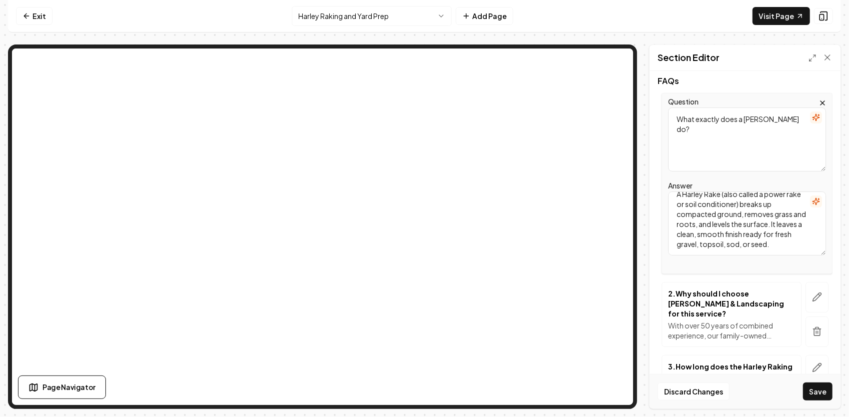
scroll to position [150, 0]
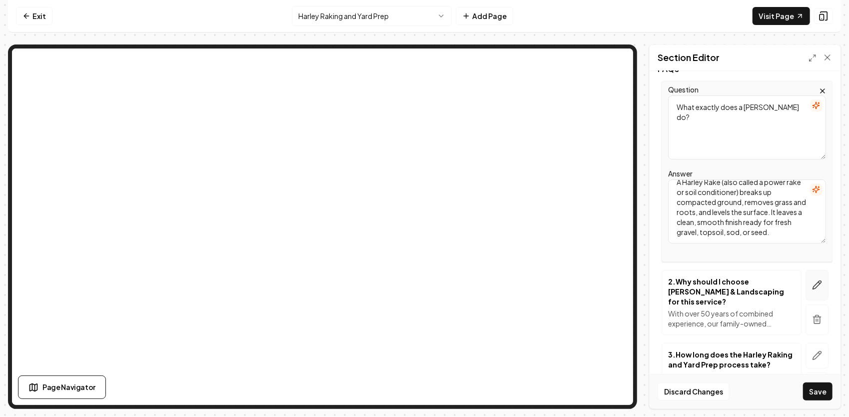
type textarea "A Harley Rake (also called a power rake or soil conditioner) breaks up compacte…"
click at [814, 284] on icon "button" at bounding box center [817, 285] width 10 height 10
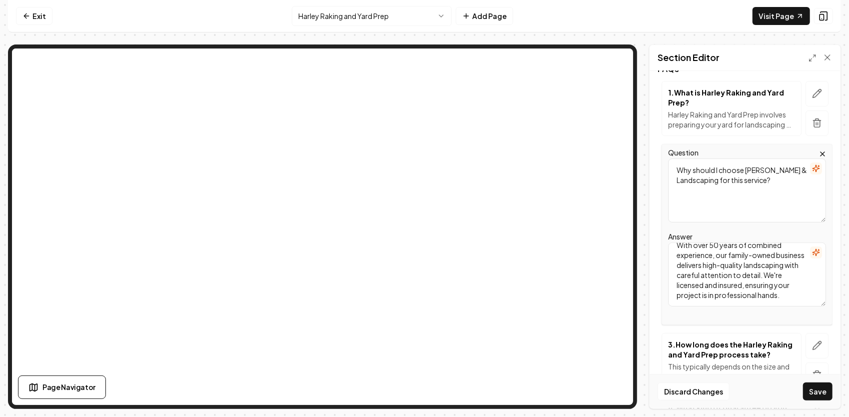
scroll to position [0, 0]
drag, startPoint x: 760, startPoint y: 297, endPoint x: 635, endPoint y: 201, distance: 157.8
click at [635, 203] on div "Page Settings Section Editor Header Frequently Asked Questions Subheader We're …" at bounding box center [424, 226] width 833 height 364
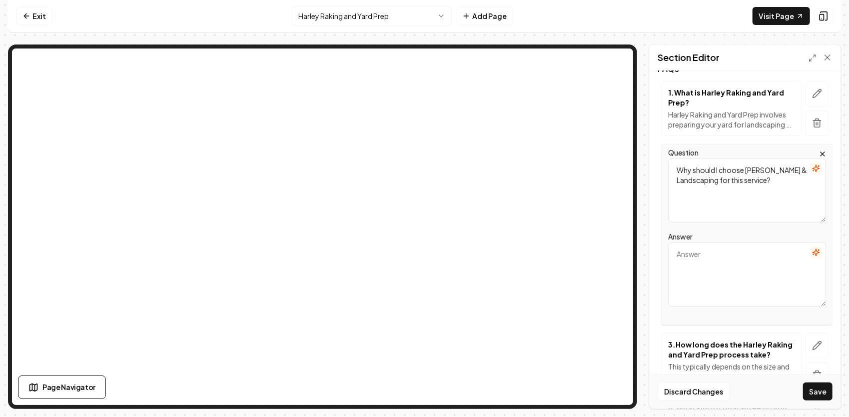
drag, startPoint x: 776, startPoint y: 176, endPoint x: 612, endPoint y: 157, distance: 164.4
click at [543, 104] on div "Page Settings Section Editor Header Frequently Asked Questions Subheader We're …" at bounding box center [424, 226] width 833 height 364
paste textarea "What types of projects can Harley Raking be used for?"
type textarea "What types of projects can Harley Raking be used for?"
click at [694, 258] on textarea "Answer" at bounding box center [747, 274] width 158 height 64
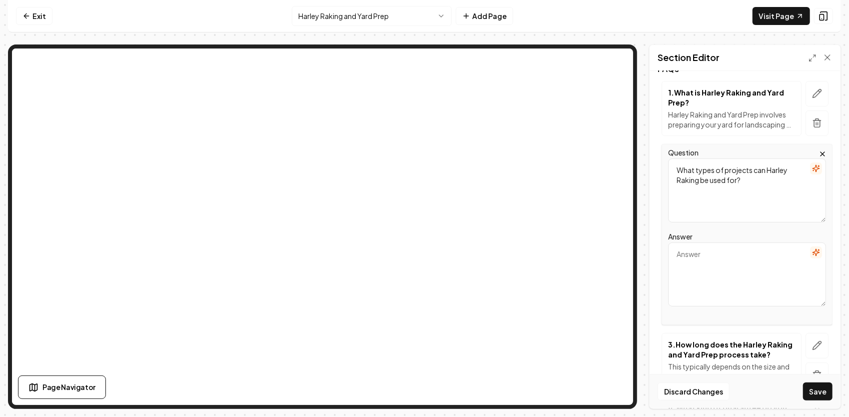
paste textarea "We use Harley Raking for gravel driveways, yard grading, sod prep, rough site c…"
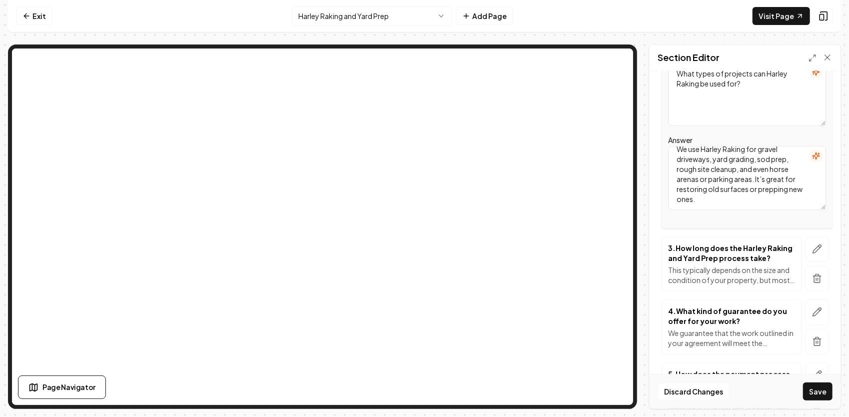
scroll to position [250, 0]
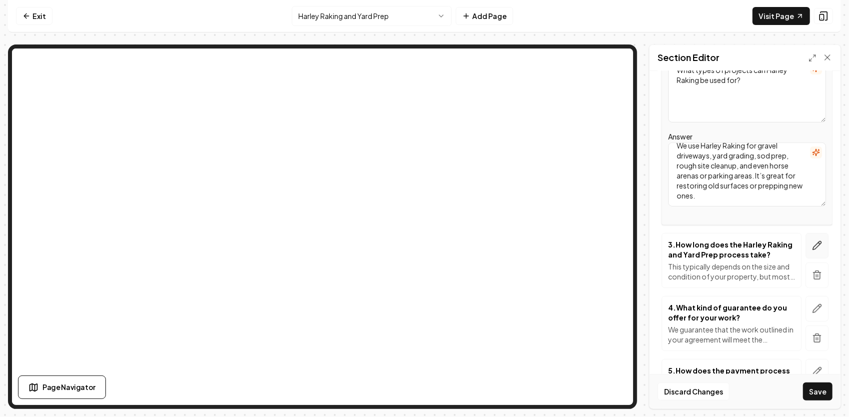
type textarea "We use Harley Raking for gravel driveways, yard grading, sod prep, rough site c…"
click at [812, 246] on icon "button" at bounding box center [817, 245] width 10 height 10
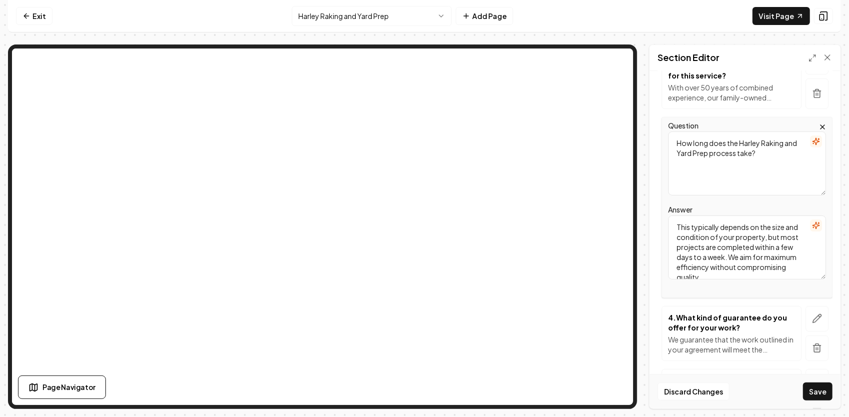
drag, startPoint x: 780, startPoint y: 145, endPoint x: 672, endPoint y: 130, distance: 108.9
click at [672, 131] on textarea "How long does the Harley Raking and Yard Prep process take?" at bounding box center [747, 163] width 158 height 64
drag, startPoint x: 782, startPoint y: 266, endPoint x: 668, endPoint y: 214, distance: 125.6
click at [668, 215] on textarea "This typically depends on the size and condition of your property, but most pro…" at bounding box center [747, 247] width 158 height 64
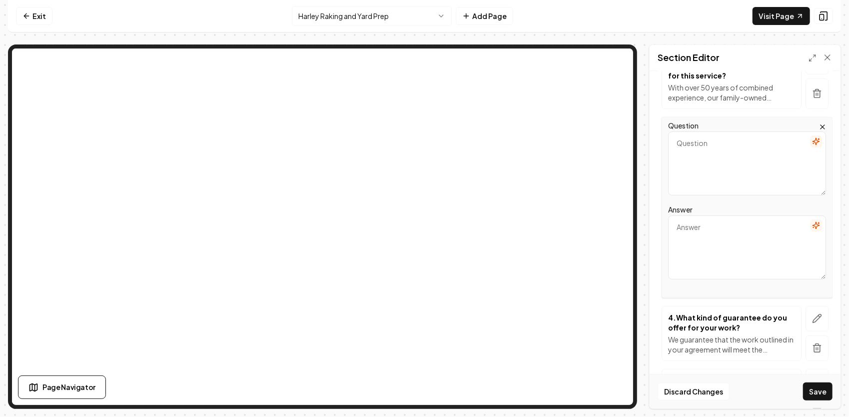
paste textarea "All roots, rocks, grass, and sticks are windrowed into a neat pile on your prop…"
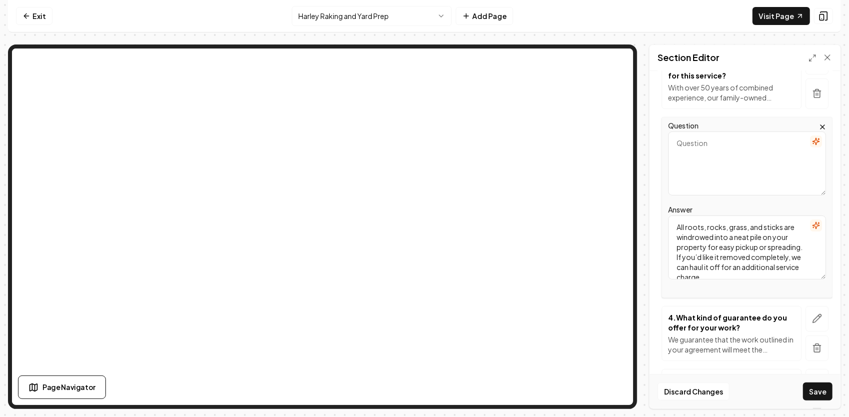
scroll to position [2, 0]
type textarea "All roots, rocks, grass, and sticks are windrowed into a neat pile on your prop…"
drag, startPoint x: 748, startPoint y: 134, endPoint x: 747, endPoint y: 126, distance: 8.1
click at [748, 134] on textarea "Question" at bounding box center [747, 163] width 158 height 64
paste textarea "What do you do with the debris from Harley Raking?"
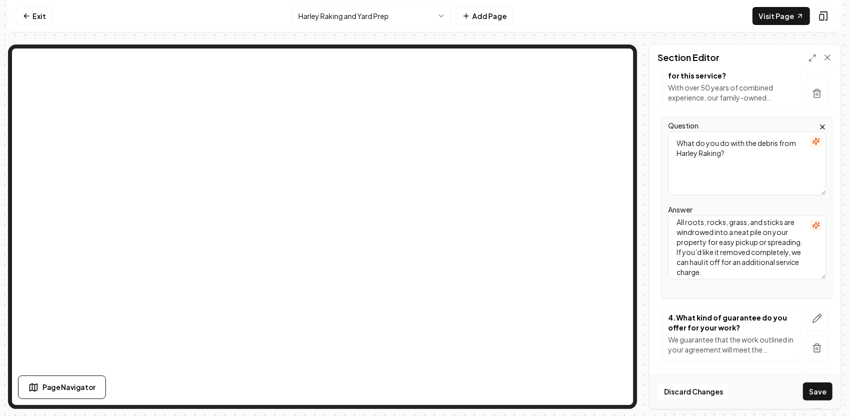
scroll to position [8, 0]
type textarea "What do you do with the debris from Harley Raking?"
click at [812, 313] on icon "button" at bounding box center [817, 318] width 10 height 10
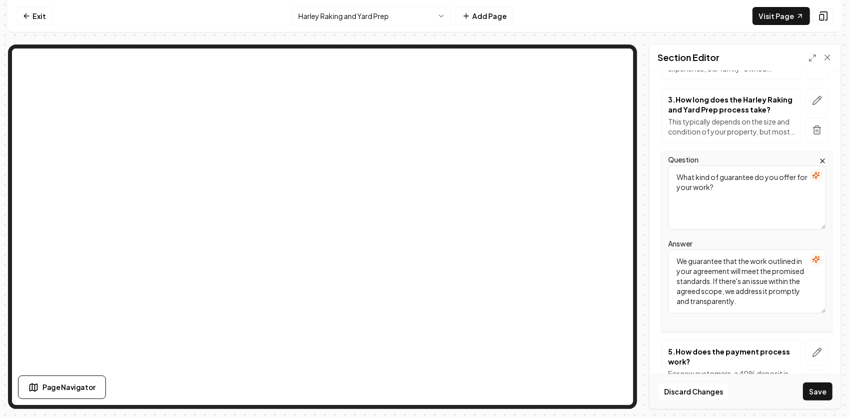
scroll to position [300, 0]
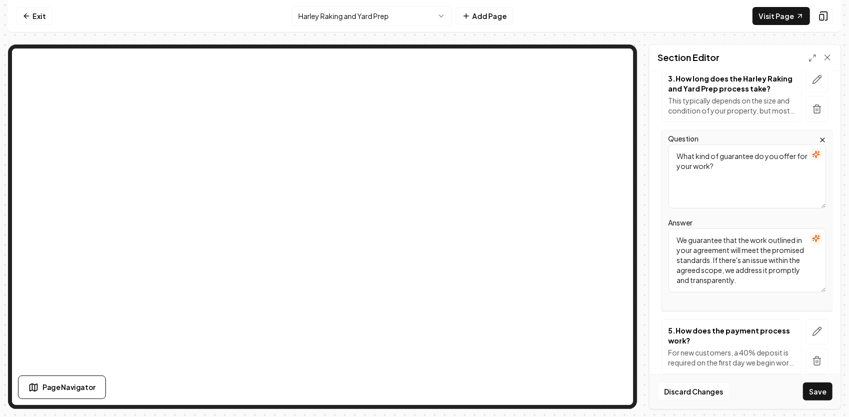
drag, startPoint x: 751, startPoint y: 158, endPoint x: 645, endPoint y: 144, distance: 107.3
click at [641, 145] on div "Page Settings Section Editor Header Frequently Asked Questions Subheader We're …" at bounding box center [424, 226] width 833 height 364
paste textarea "Can Harley Raking remove grass from my gravel driveway?"
type textarea "Can Harley Raking remove grass from my gravel driveway?"
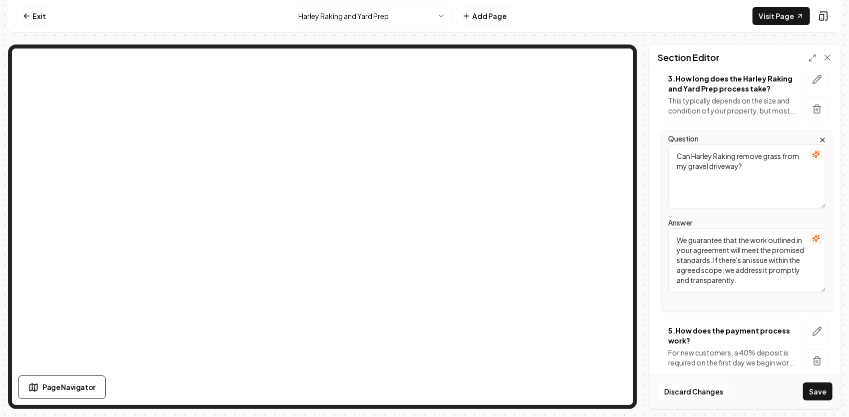
drag, startPoint x: 737, startPoint y: 276, endPoint x: 642, endPoint y: 203, distance: 120.0
click at [639, 203] on div "Page Settings Section Editor Header Frequently Asked Questions Subheader We're …" at bounding box center [424, 226] width 833 height 364
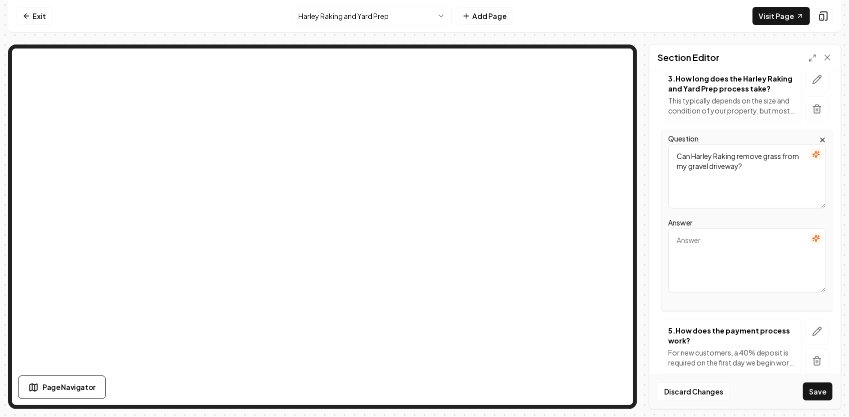
paste textarea "Yes. That’s one of its main purposes. It grinds up and removes grass and weeds …"
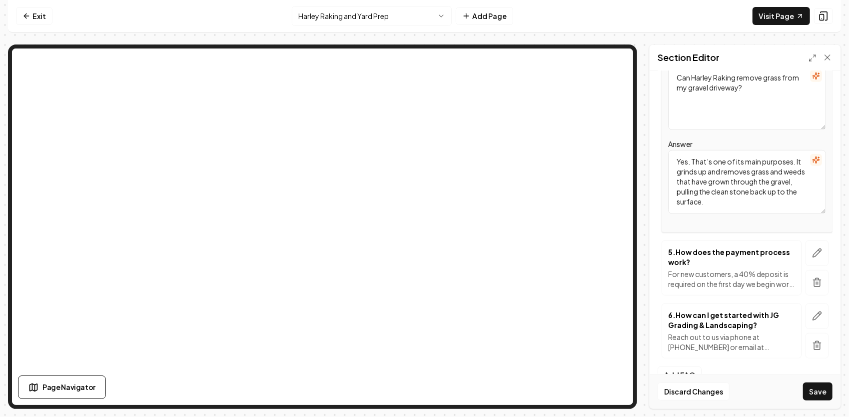
scroll to position [388, 0]
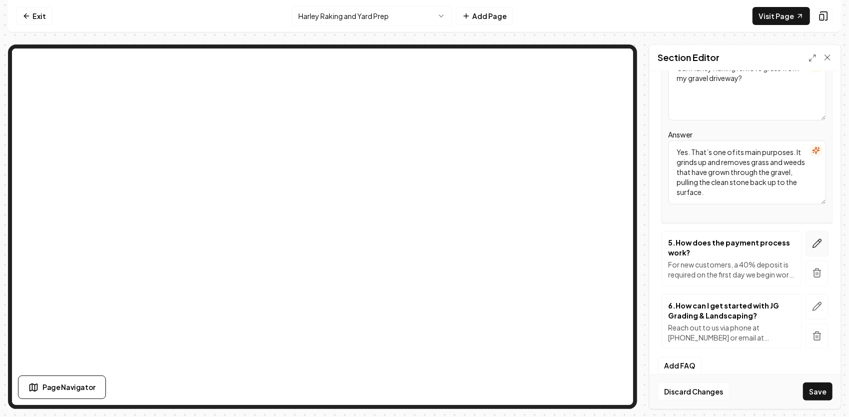
type textarea "Yes. That’s one of its main purposes. It grinds up and removes grass and weeds …"
click at [805, 231] on button "button" at bounding box center [816, 243] width 23 height 25
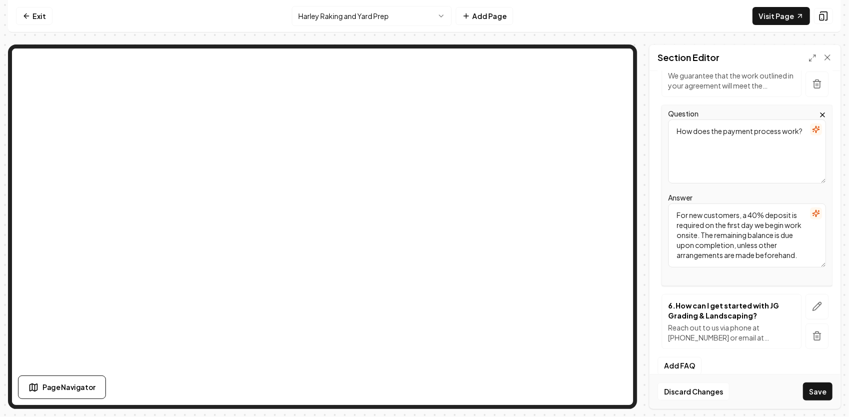
drag, startPoint x: 797, startPoint y: 247, endPoint x: 663, endPoint y: 195, distance: 143.6
click at [663, 195] on div "Question How does the payment process work? Answer For new customers, a 40% dep…" at bounding box center [746, 195] width 171 height 181
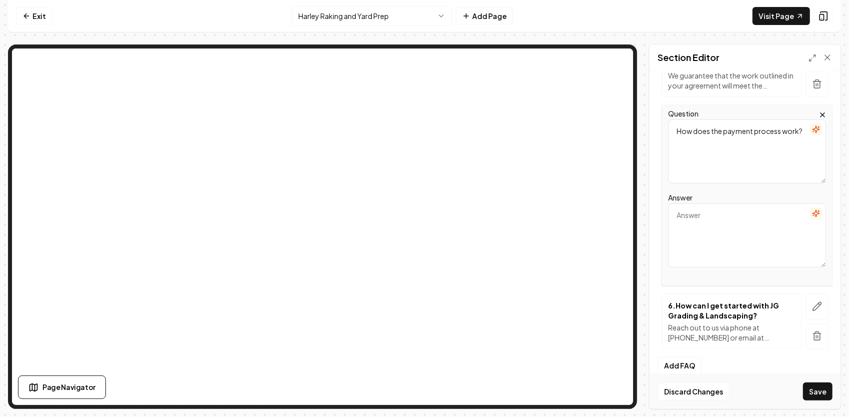
scroll to position [338, 0]
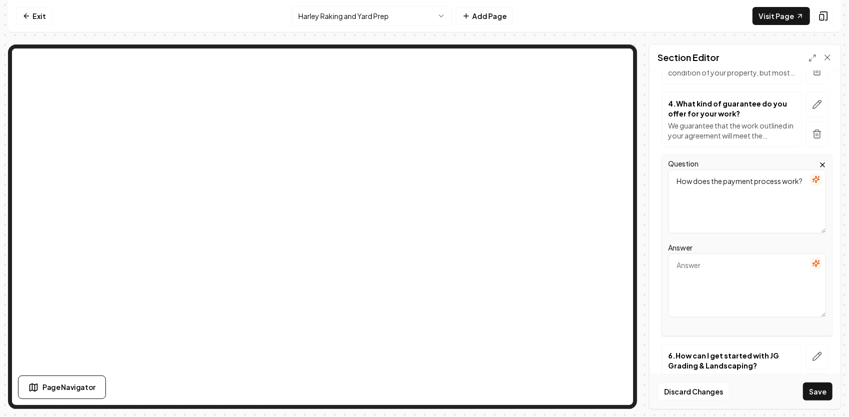
paste textarea "[PERSON_NAME] Raking fix drainage problems?"
type textarea "[PERSON_NAME] Raking fix drainage problems?"
drag, startPoint x: 718, startPoint y: 261, endPoint x: 642, endPoint y: 231, distance: 81.0
click at [635, 234] on div "Page Settings Section Editor Header Frequently Asked Questions Subheader We're …" at bounding box center [424, 226] width 833 height 364
drag, startPoint x: 698, startPoint y: 181, endPoint x: 655, endPoint y: 160, distance: 48.0
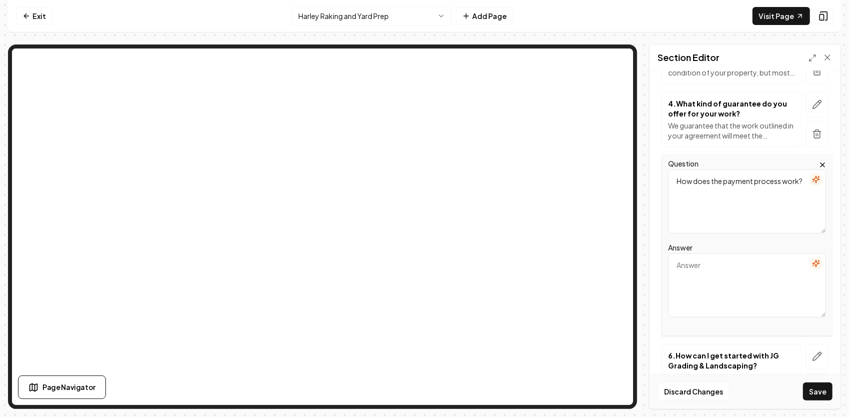
click at [655, 160] on div "Header Frequently Asked Questions Subheader We're here to answer your most comm…" at bounding box center [744, 239] width 191 height 337
paste textarea "[PERSON_NAME] Raking fix drainage problems?"
type textarea "[PERSON_NAME] Raking fix drainage problems?"
drag, startPoint x: 719, startPoint y: 262, endPoint x: 717, endPoint y: 257, distance: 5.2
click at [719, 262] on textarea "Answer" at bounding box center [747, 285] width 158 height 64
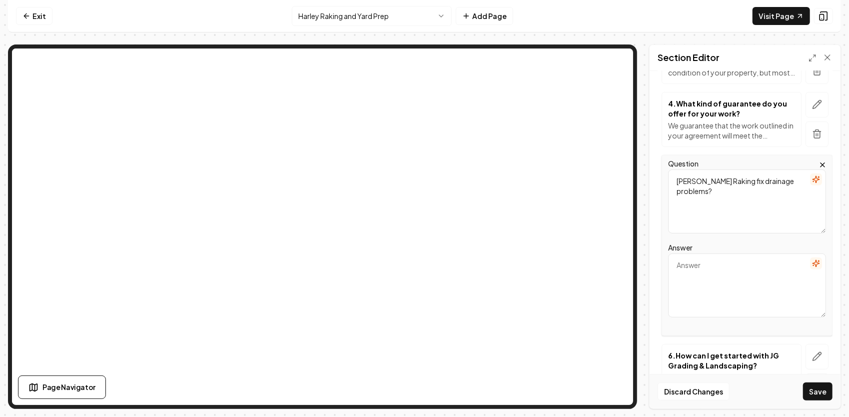
paste textarea "It can help improve surface drainage by reshaping and smoothing grades, but maj…"
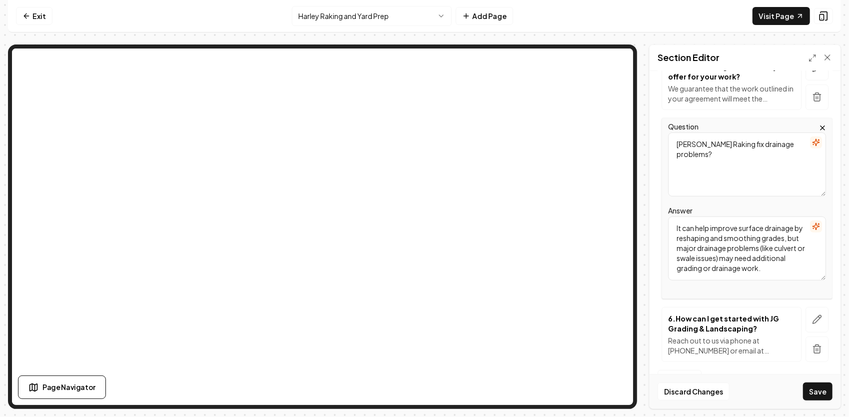
scroll to position [388, 0]
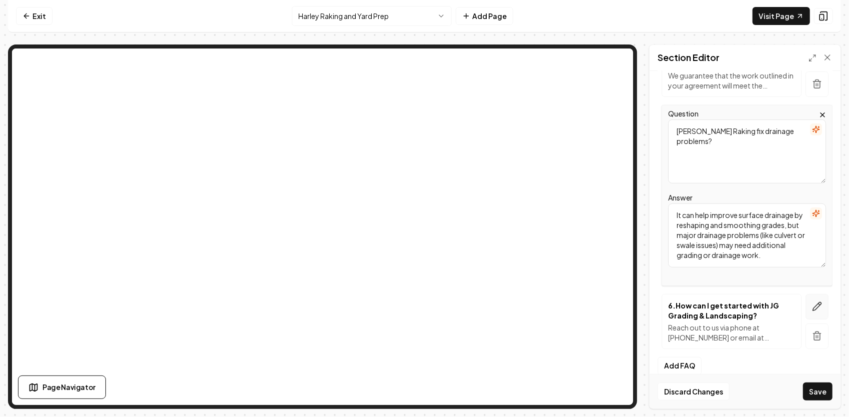
type textarea "It can help improve surface drainage by reshaping and smoothing grades, but maj…"
click at [812, 301] on icon "button" at bounding box center [817, 306] width 10 height 10
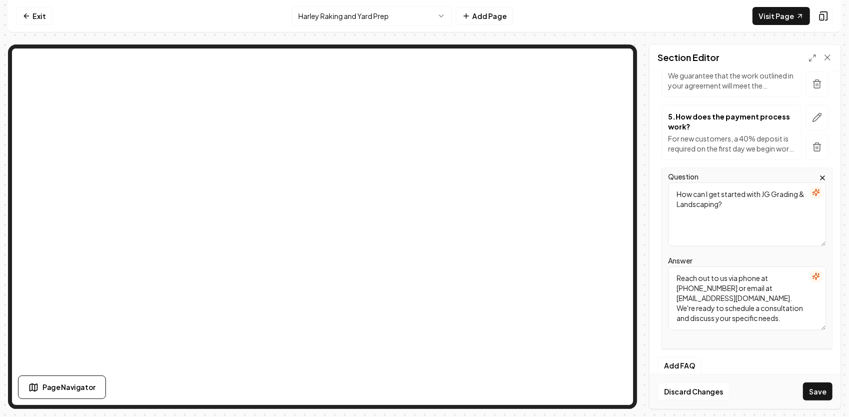
drag, startPoint x: 774, startPoint y: 314, endPoint x: 631, endPoint y: 269, distance: 149.6
click at [611, 215] on div "Page Settings Section Editor Header Frequently Asked Questions Subheader We're …" at bounding box center [424, 226] width 833 height 364
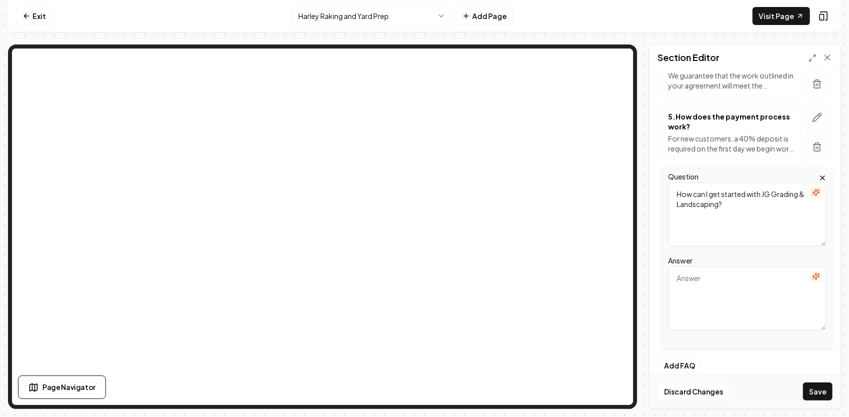
drag, startPoint x: 742, startPoint y: 200, endPoint x: 639, endPoint y: 172, distance: 107.1
click at [639, 172] on div "Page Settings Section Editor Header Frequently Asked Questions Subheader We're …" at bounding box center [424, 226] width 833 height 364
paste textarea "Can a [PERSON_NAME] bring back my driveway that’s full of grass?"
type textarea "Can a [PERSON_NAME] bring back my driveway that’s full of grass?"
click at [695, 282] on textarea "Answer" at bounding box center [747, 298] width 158 height 64
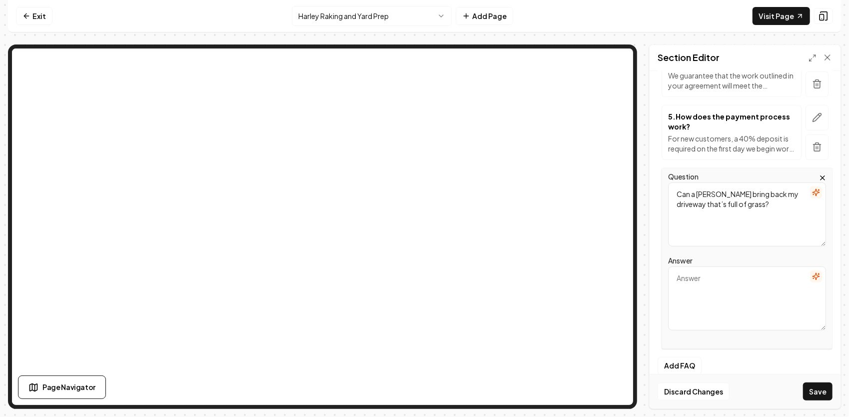
paste textarea "Yes. In many cases, Harley Raking can bring a grown-up driveway back to life wi…"
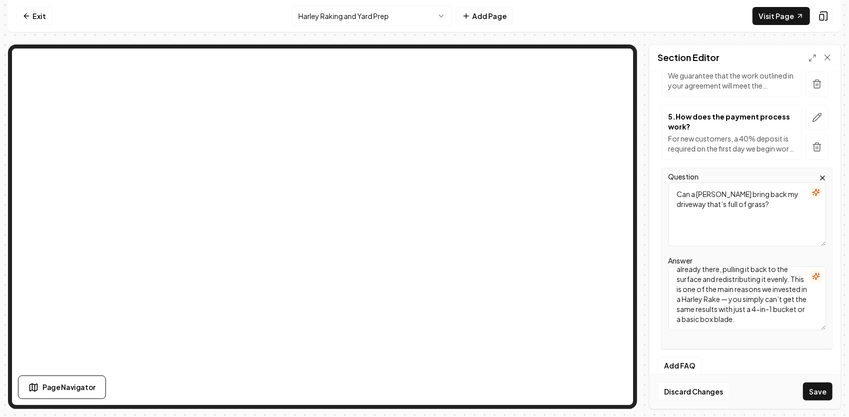
scroll to position [58, 0]
type textarea "Yes. In many cases, Harley Raking can bring a grown-up driveway back to life wi…"
click at [686, 357] on button "Add FAQ" at bounding box center [679, 366] width 44 height 18
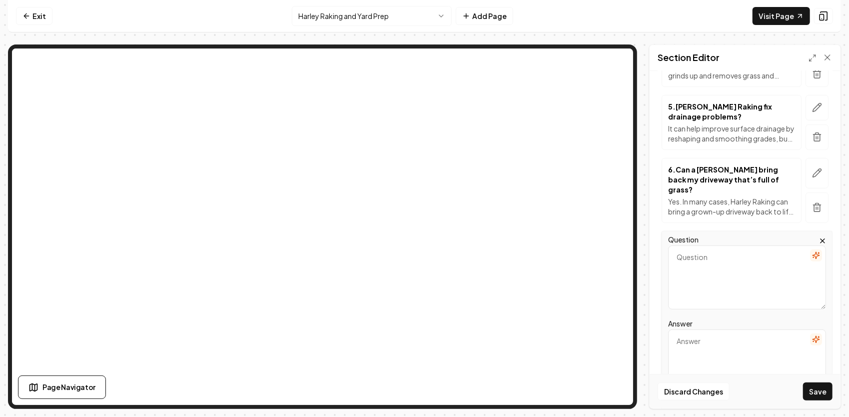
paste textarea "How long does a typical Harley Raking job take?"
type textarea "How long does a typical Harley Raking job take?"
click at [704, 329] on textarea "Answer" at bounding box center [747, 361] width 158 height 64
paste textarea "Most driveways or small yards can be completed [DATE]. Larger or multi-area pro…"
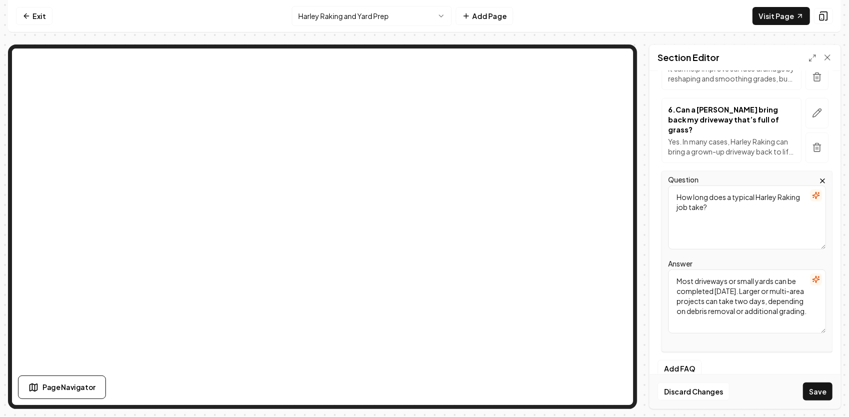
scroll to position [451, 0]
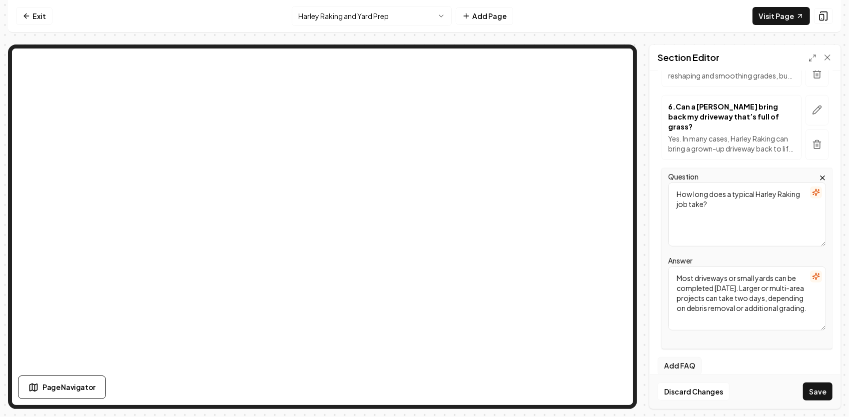
type textarea "Most driveways or small yards can be completed [DATE]. Larger or multi-area pro…"
click at [686, 357] on button "Add FAQ" at bounding box center [679, 366] width 44 height 18
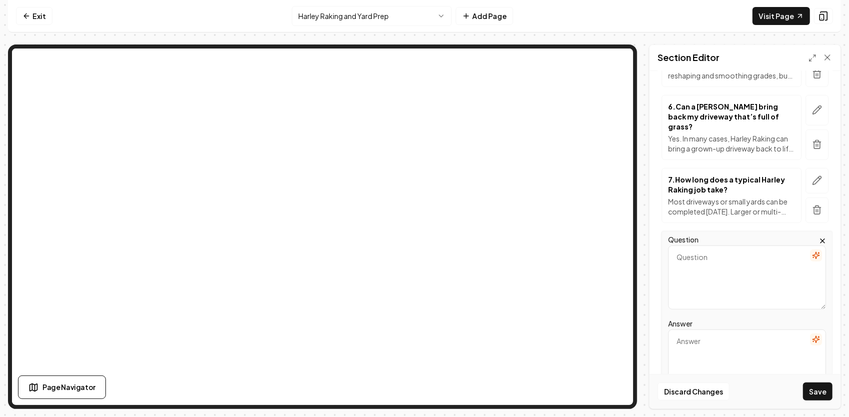
paste textarea "Is Harley Raking the same as tilling or aerating?"
type textarea "Is Harley Raking the same as tilling or aerating?"
click at [697, 330] on textarea "Answer" at bounding box center [747, 361] width 158 height 64
paste textarea "No. Tilling is for gardens and mixes soil deeply; Harley Raking only conditions…"
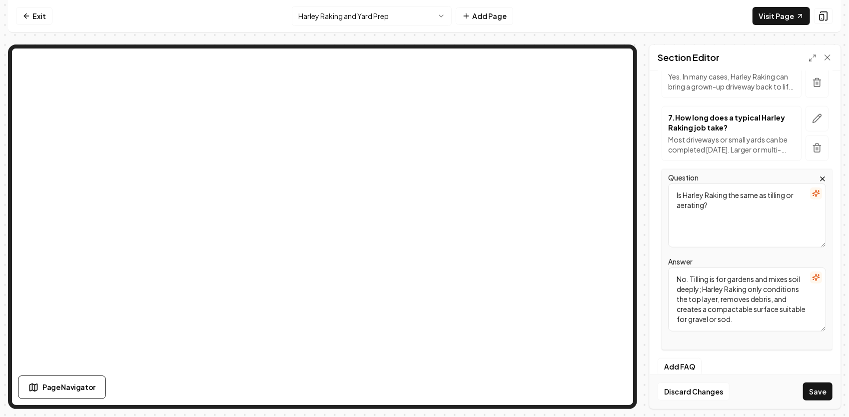
scroll to position [513, 0]
type textarea "No. Tilling is for gardens and mixes soil deeply; Harley Raking only conditions…"
click at [686, 357] on button "Add FAQ" at bounding box center [679, 366] width 44 height 18
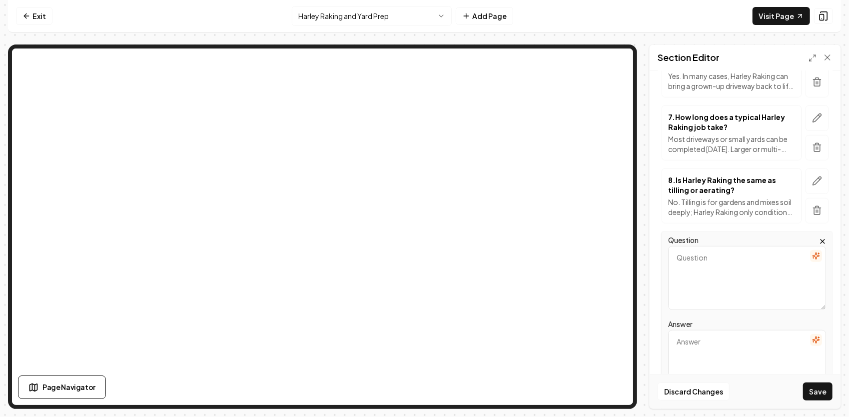
paste textarea "Can Harley Raking be done on wet ground?"
type textarea "Can Harley Raking be done on wet ground?"
click at [704, 343] on textarea "Answer" at bounding box center [747, 362] width 158 height 64
paste textarea "It’s best performed when the ground is slightly moist but not saturated. Wet so…"
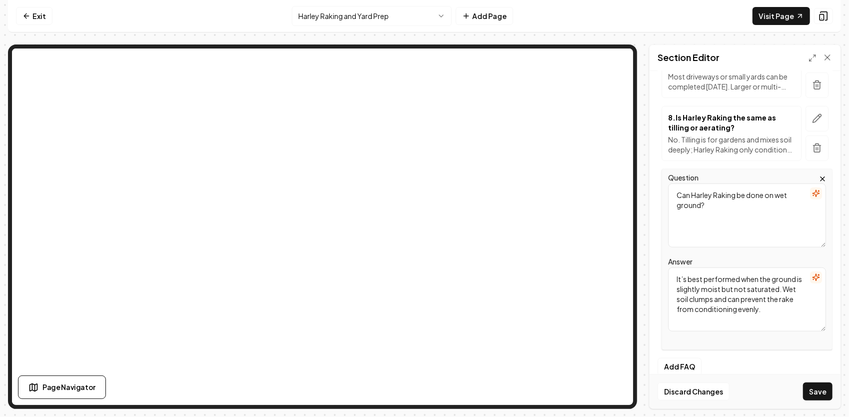
scroll to position [575, 0]
type textarea "It’s best performed when the ground is slightly moist but not saturated. Wet so…"
click at [687, 358] on button "Add FAQ" at bounding box center [679, 367] width 44 height 18
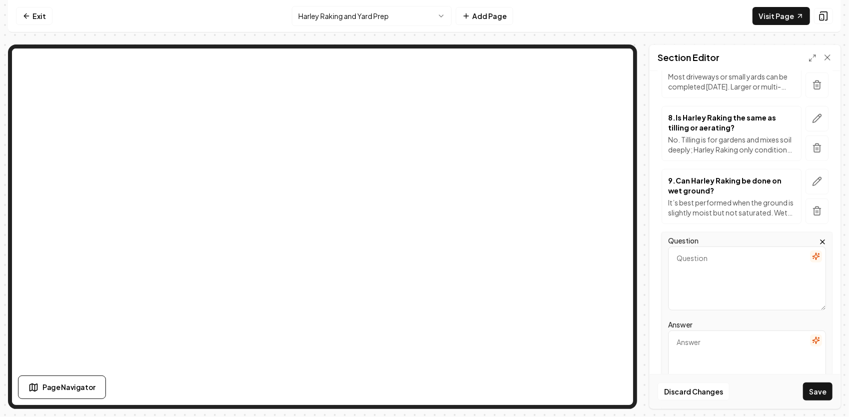
click at [709, 338] on textarea "Answer" at bounding box center [747, 362] width 158 height 64
paste textarea "We’re a full-time, insured grading contractor — not a weekend landscaper. Our n…"
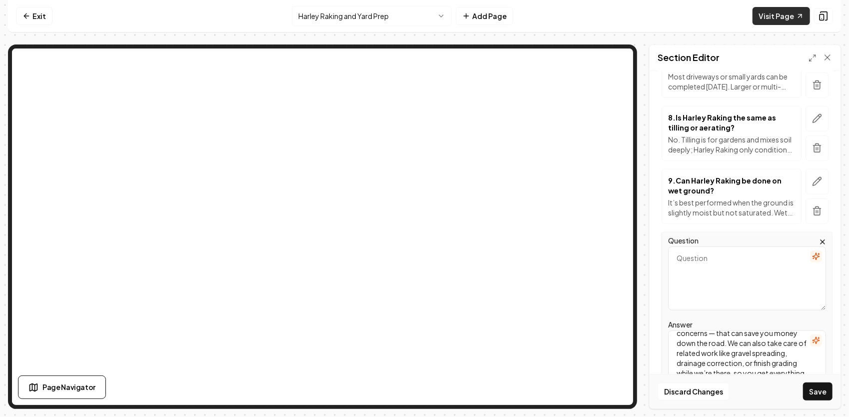
type textarea "We’re a full-time, insured grading contractor — not a weekend landscaper. Our n…"
paste textarea "What makes JG Grading & Landscaping different from others offering Harley Rakin…"
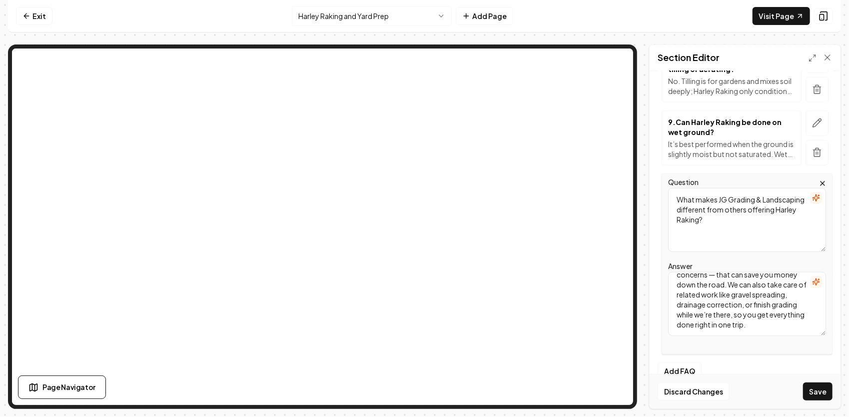
scroll to position [638, 0]
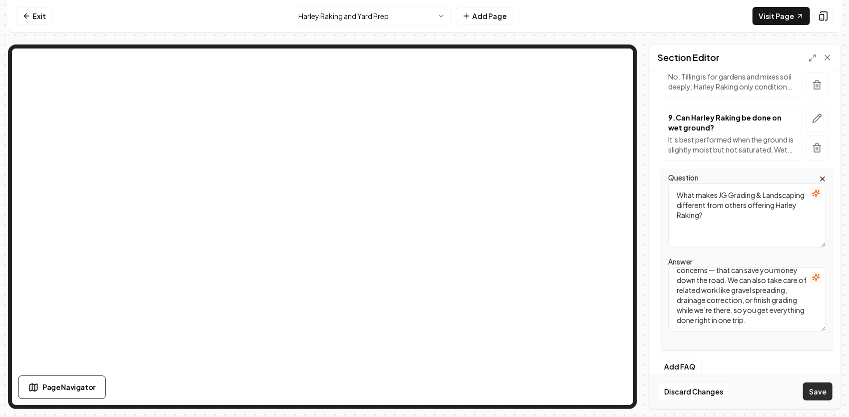
type textarea "What makes JG Grading & Landscaping different from others offering Harley Rakin…"
click at [814, 395] on button "Save" at bounding box center [817, 391] width 29 height 18
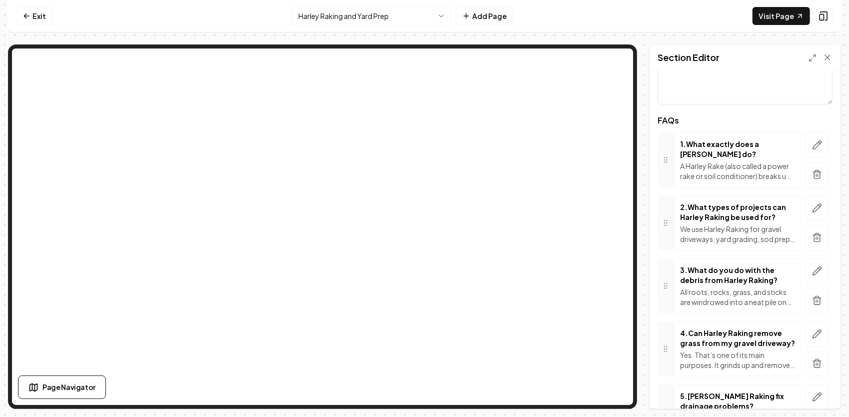
scroll to position [0, 0]
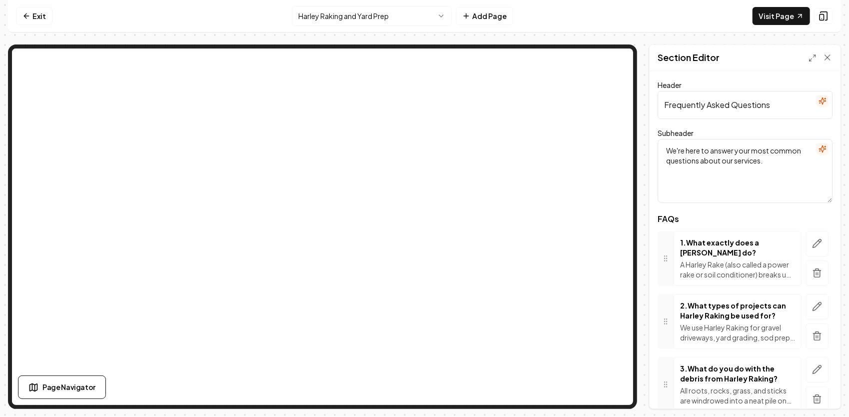
drag, startPoint x: 766, startPoint y: 109, endPoint x: 657, endPoint y: 119, distance: 109.3
drag, startPoint x: 781, startPoint y: 107, endPoint x: 648, endPoint y: 112, distance: 132.5
click at [648, 112] on div "Page Settings Section Editor Header Frequently Asked Questions Subheader We're …" at bounding box center [424, 226] width 833 height 364
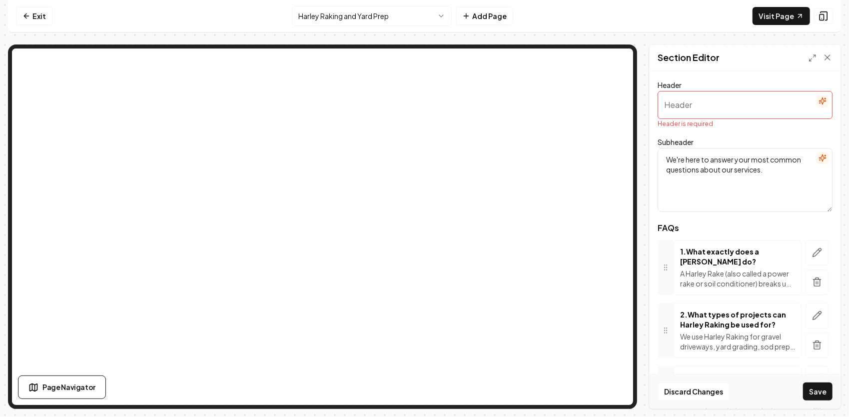
paste input "Still not sure what all Harley Raking can do?"
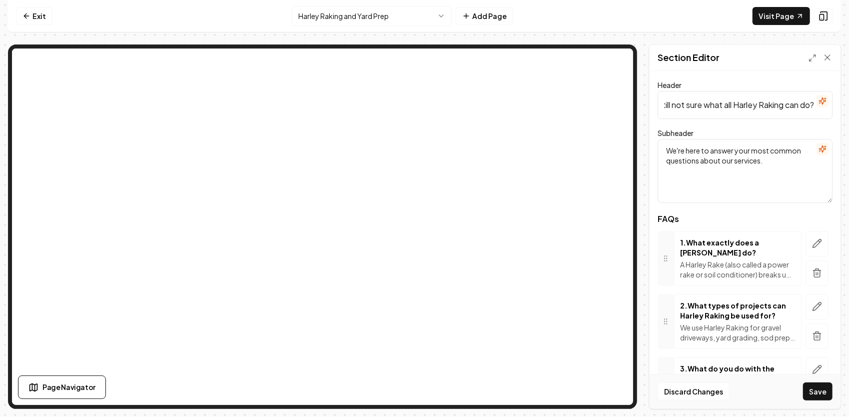
type input "Still not sure what all Harley Raking can do?"
drag, startPoint x: 770, startPoint y: 159, endPoint x: 655, endPoint y: 138, distance: 117.4
click at [655, 138] on div "Header Still not sure what all Harley Raking can do? Subheader We're here to an…" at bounding box center [744, 239] width 191 height 337
paste textarea "Here are some answers to a few common questions — straight from [PERSON_NAME] a…"
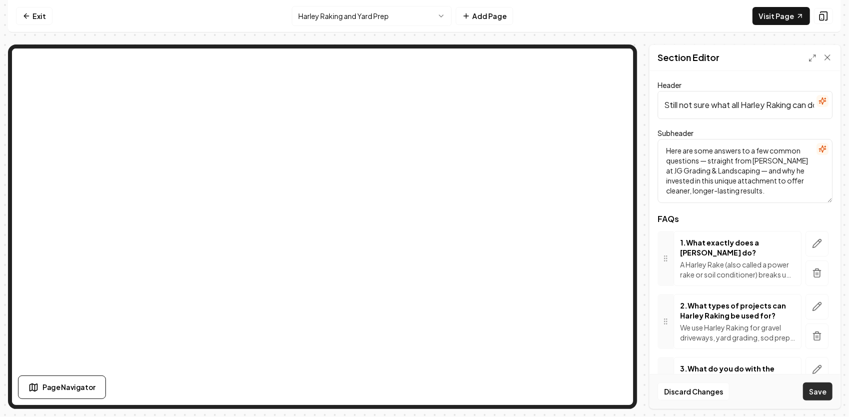
type textarea "Here are some answers to a few common questions — straight from [PERSON_NAME] a…"
click at [823, 391] on button "Save" at bounding box center [817, 391] width 29 height 18
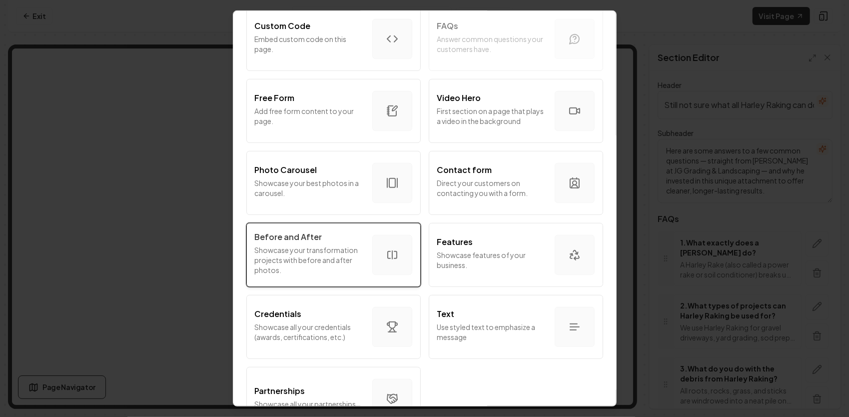
scroll to position [546, 0]
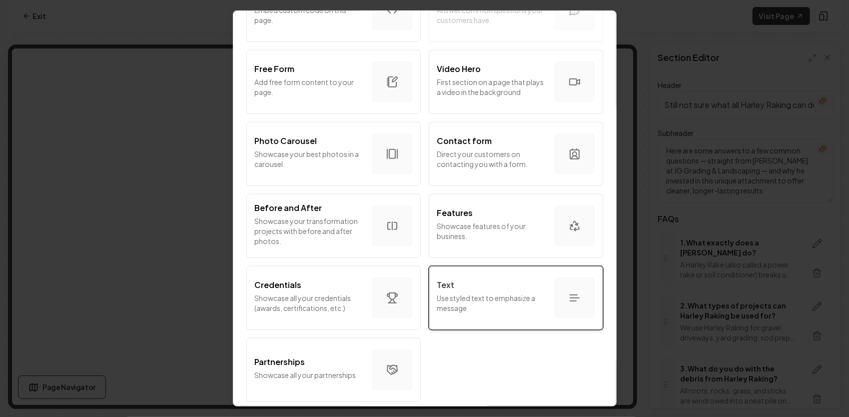
click at [462, 293] on p "Use styled text to emphasize a message" at bounding box center [491, 303] width 109 height 20
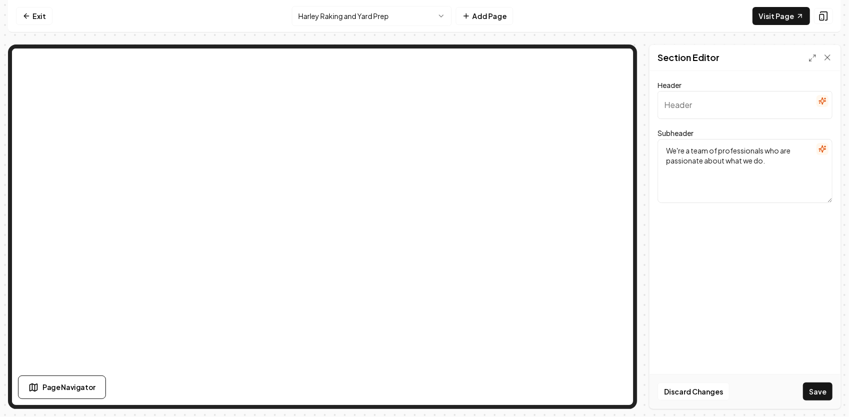
click at [742, 112] on input "Header" at bounding box center [744, 105] width 175 height 28
paste input "Why Choose JG Grading & Landscaping for Harley Raking"
type input "Why Choose JG Grading & Landscaping for Harley Raking"
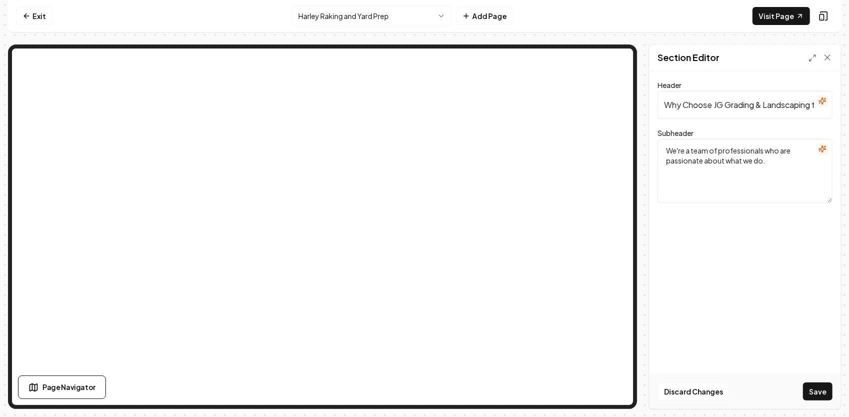
drag, startPoint x: 788, startPoint y: 170, endPoint x: 660, endPoint y: 134, distance: 132.3
click at [660, 134] on div "Subheader We're a team of professionals who are passionate about what we do." at bounding box center [744, 165] width 175 height 76
paste textarea "When [PERSON_NAME] decided to invest in a brand-new Takeuchi TL12R2 and Harley …"
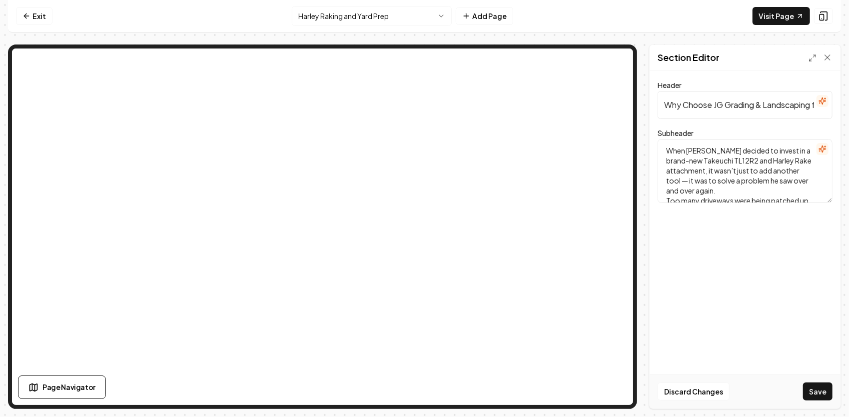
drag, startPoint x: 700, startPoint y: 152, endPoint x: 710, endPoint y: 152, distance: 10.0
click at [700, 151] on textarea "When [PERSON_NAME] decided to invest in a brand-new Takeuchi TL12R2 and Harley …" at bounding box center [744, 171] width 175 height 64
type textarea "When we decided to invest in a brand-new Takeuchi TL12R2 and Harley Rake attach…"
click at [819, 383] on button "Save" at bounding box center [817, 391] width 29 height 18
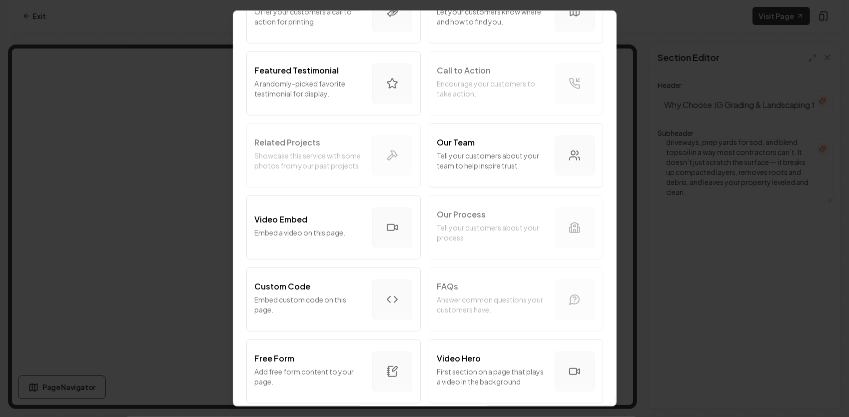
scroll to position [350, 0]
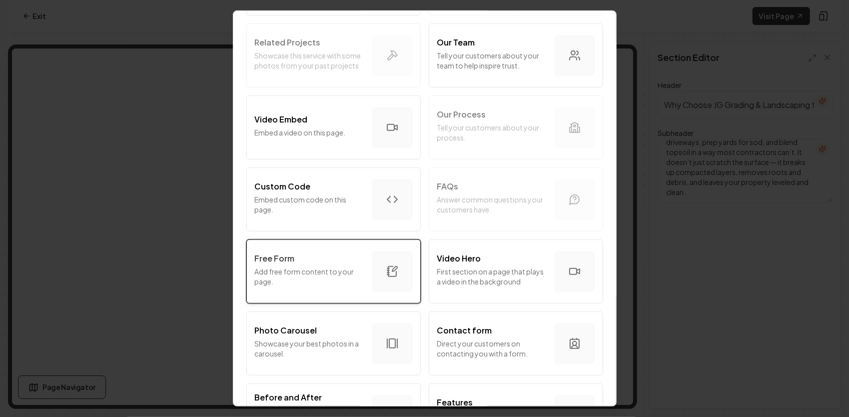
click at [313, 268] on p "Add free form content to your page." at bounding box center [309, 276] width 109 height 20
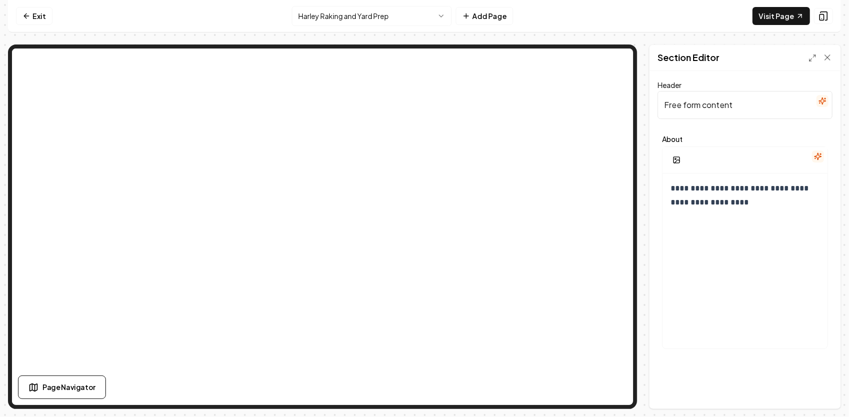
drag, startPoint x: 739, startPoint y: 105, endPoint x: 639, endPoint y: 101, distance: 100.5
click at [639, 103] on div "**********" at bounding box center [424, 226] width 833 height 364
paste input "Why Choose JG Grading & Landscaping for Harley Raking"
type input "Why Choose JG Grading & Landscaping for Harley Raking"
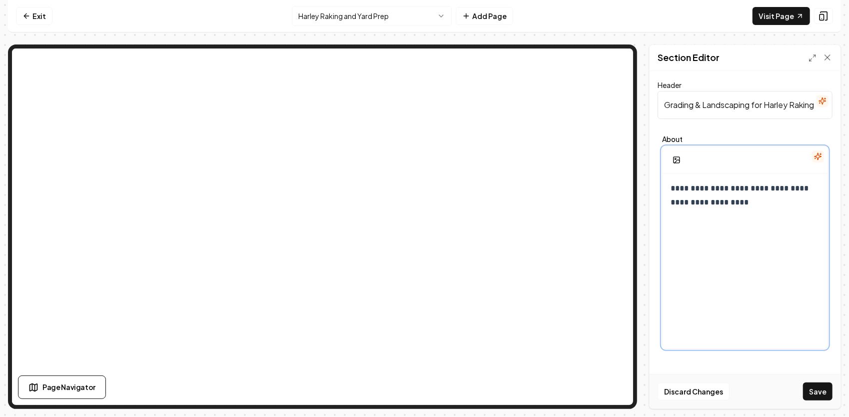
scroll to position [0, 0]
drag, startPoint x: 733, startPoint y: 218, endPoint x: 655, endPoint y: 185, distance: 84.6
click at [654, 186] on div "**********" at bounding box center [744, 239] width 191 height 337
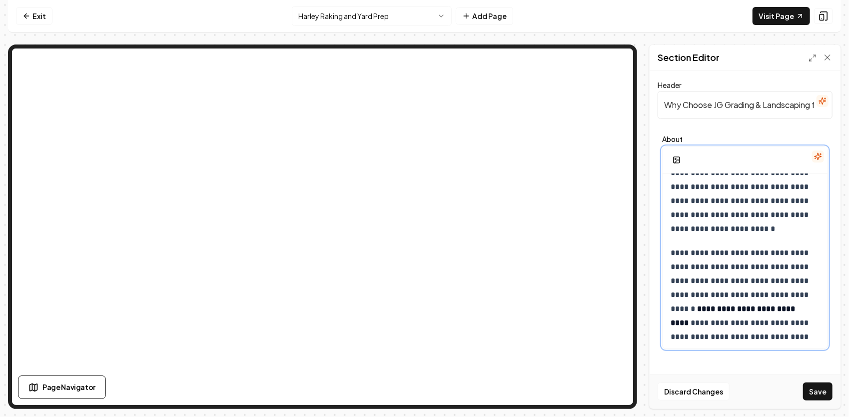
scroll to position [437, 0]
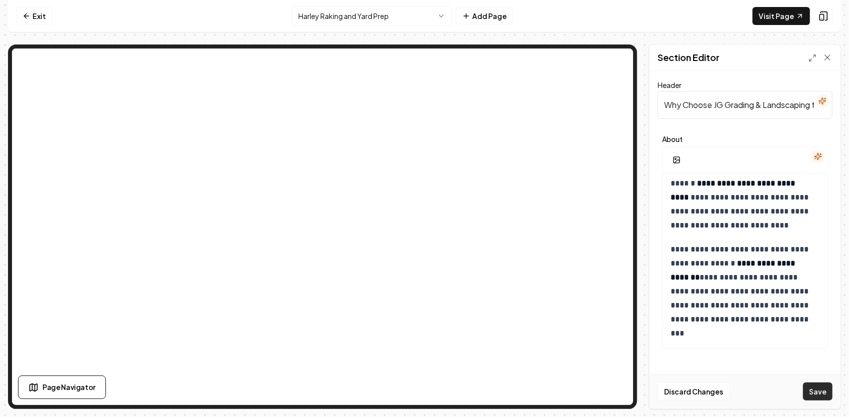
click at [818, 390] on button "Save" at bounding box center [817, 391] width 29 height 18
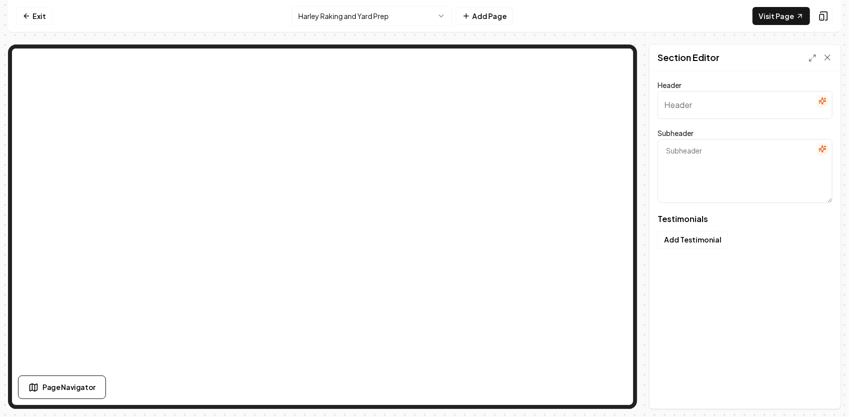
type input "Trusted by Neighbors Like You"
type textarea "Real stories of transformation and satisfaction from our community"
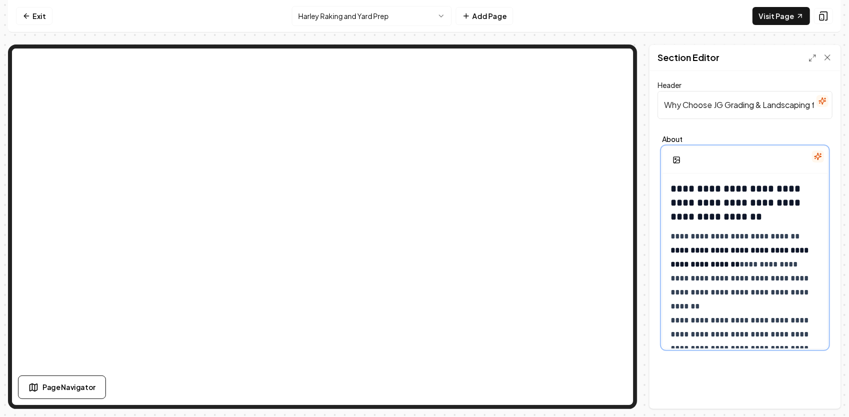
click at [708, 248] on p "**********" at bounding box center [741, 320] width 142 height 182
click at [711, 247] on p "**********" at bounding box center [741, 320] width 142 height 182
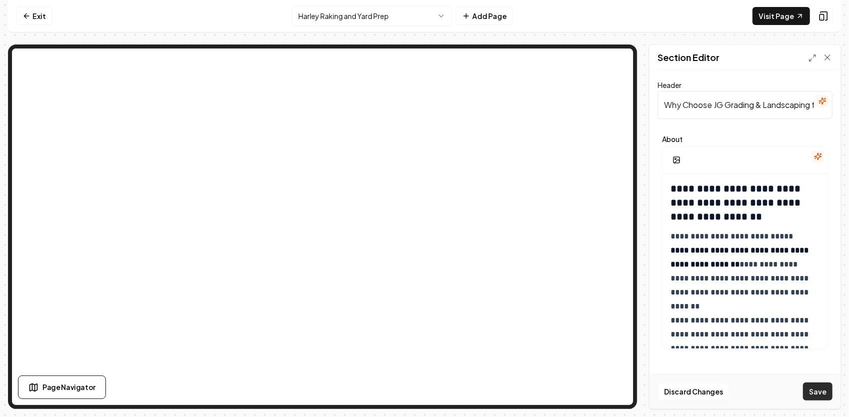
click at [820, 392] on button "Save" at bounding box center [817, 391] width 29 height 18
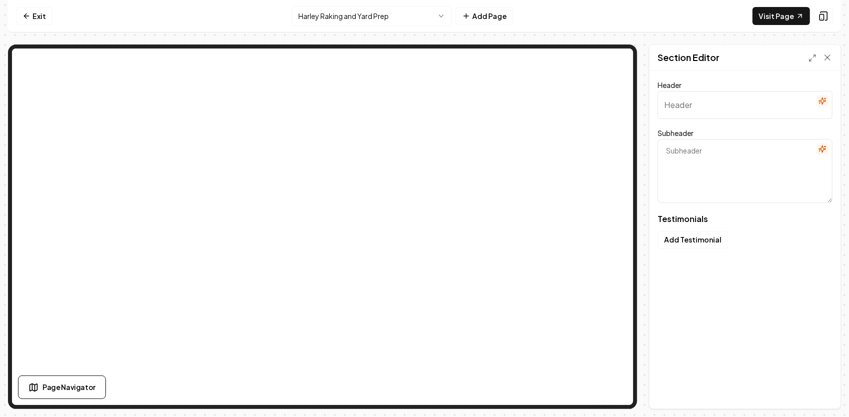
type input "Trusted by Neighbors Like You"
type textarea "Real stories of transformation and satisfaction from our community"
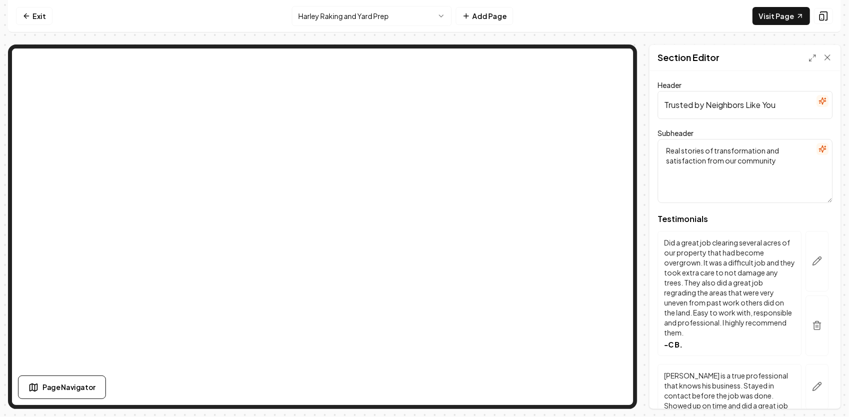
drag, startPoint x: 779, startPoint y: 101, endPoint x: 631, endPoint y: 123, distance: 149.5
click at [615, 75] on div "Page Settings Section Editor Header Trusted by Neighbors Like You Subheader Rea…" at bounding box center [424, 226] width 833 height 364
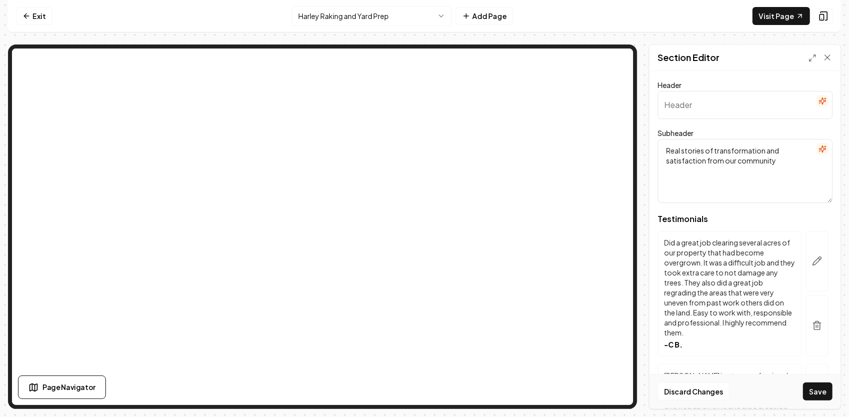
paste input "Reputation Built One Job at a Time"
type input "Reputation Built One Job at a Time"
drag, startPoint x: 778, startPoint y: 160, endPoint x: 651, endPoint y: 140, distance: 128.4
click at [651, 140] on div "Header Reputation Built One Job at a Time Subheader Real stories of transformat…" at bounding box center [744, 239] width 191 height 337
paste textarea "Hear from the customers who’ve trusted JG Grading & Landscaping to shape their …"
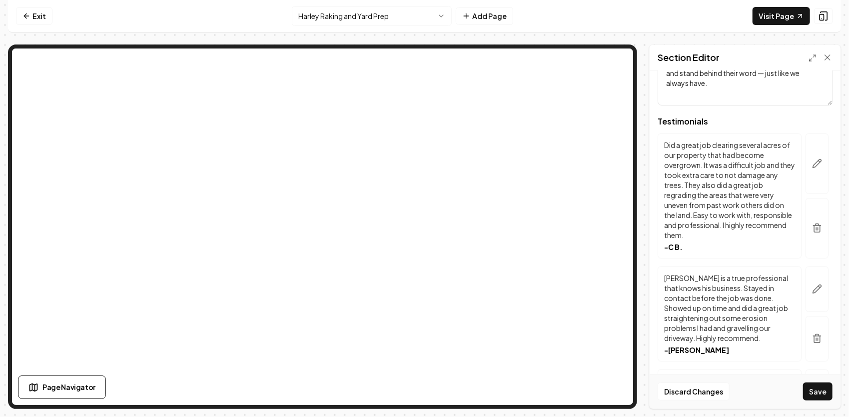
scroll to position [50, 0]
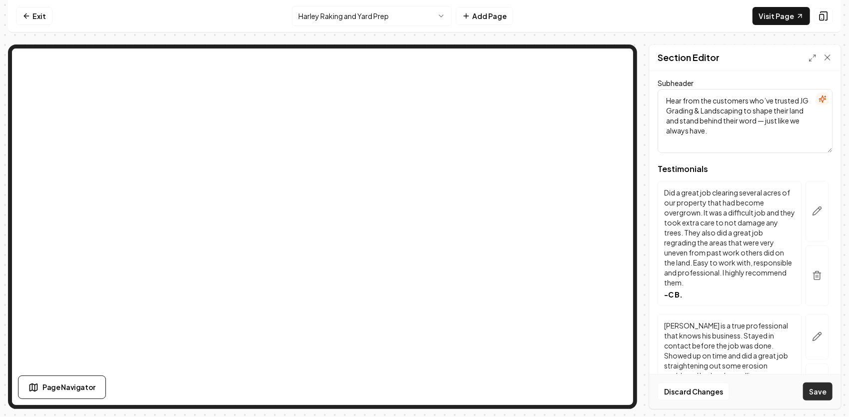
type textarea "Hear from the customers who’ve trusted JG Grading & Landscaping to shape their …"
click at [811, 393] on button "Save" at bounding box center [817, 391] width 29 height 18
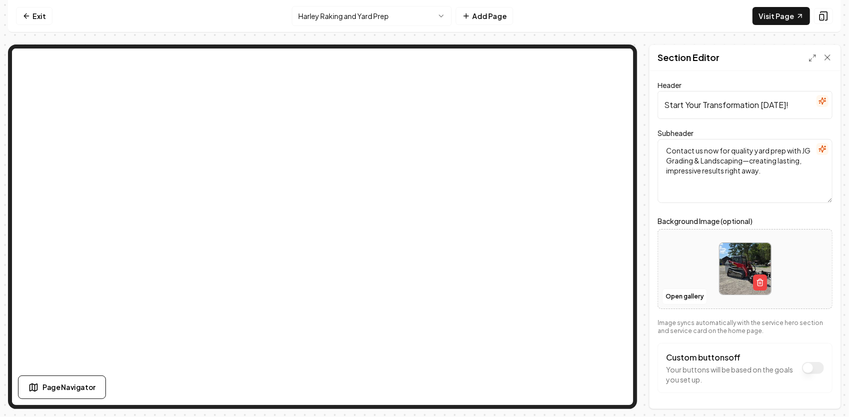
drag, startPoint x: 788, startPoint y: 106, endPoint x: 632, endPoint y: 116, distance: 156.1
click at [636, 117] on div "Page Settings Section Editor Header Start Your Transformation [DATE]! Subheader…" at bounding box center [424, 226] width 833 height 364
paste input "Ready to Bring Your Driveway or Yard Back to Life?"
type input "Ready to Bring Your Driveway or Yard Back to Life?"
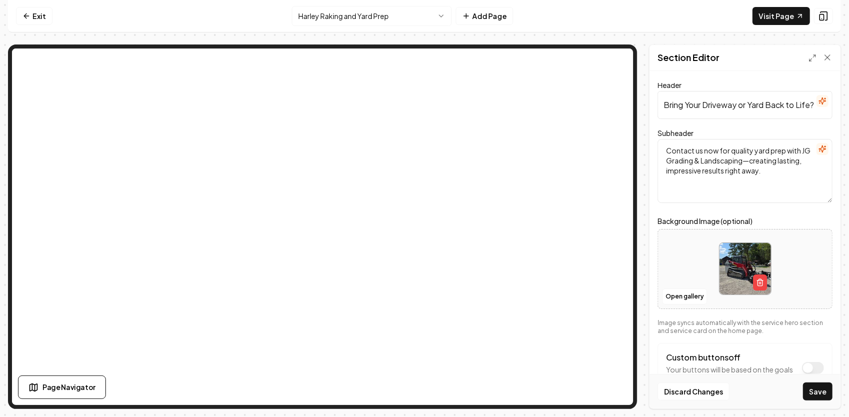
scroll to position [0, 0]
drag, startPoint x: 780, startPoint y: 173, endPoint x: 649, endPoint y: 149, distance: 132.5
click at [649, 149] on div "Header Ready to Bring Your Driveway or Yard Back to Life? Subheader Contact us …" at bounding box center [744, 239] width 191 height 337
paste textarea "Whether you need a driveway reconditioned, a yard graded for new sod, or a roug…"
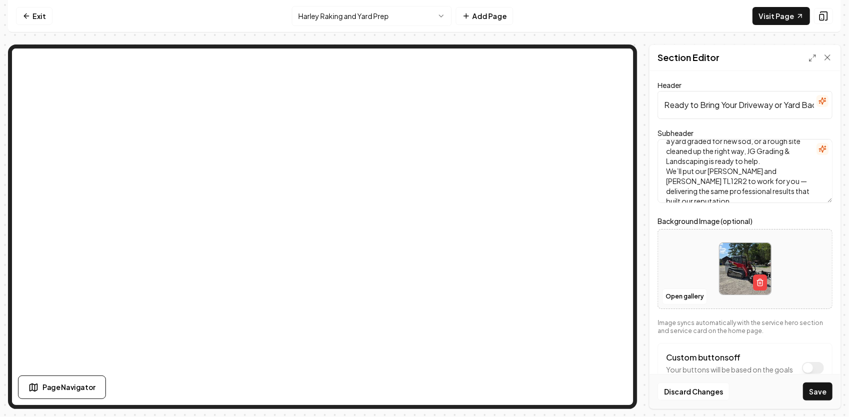
scroll to position [38, 0]
type textarea "Whether you need a driveway reconditioned, a yard graded for new sod, or a roug…"
click at [816, 388] on button "Save" at bounding box center [817, 391] width 29 height 18
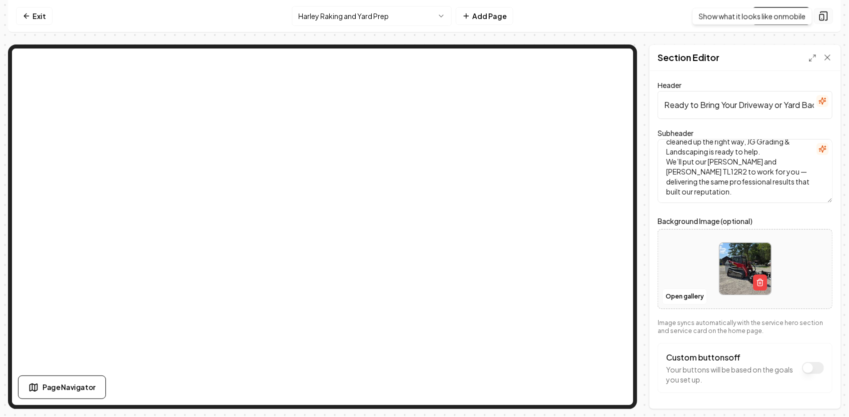
click at [826, 12] on icon at bounding box center [823, 16] width 10 height 10
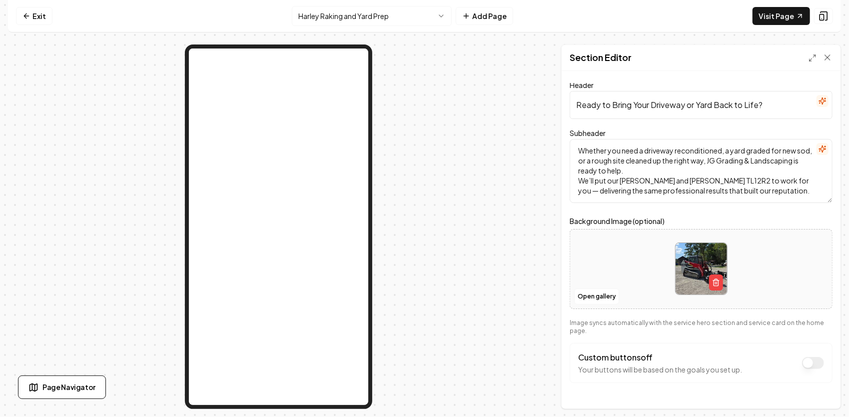
click at [802, 361] on button "Custom buttons off" at bounding box center [813, 363] width 22 height 12
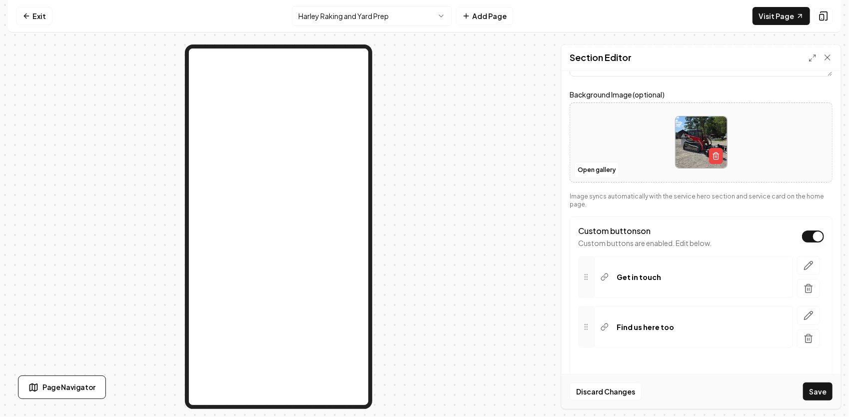
scroll to position [150, 0]
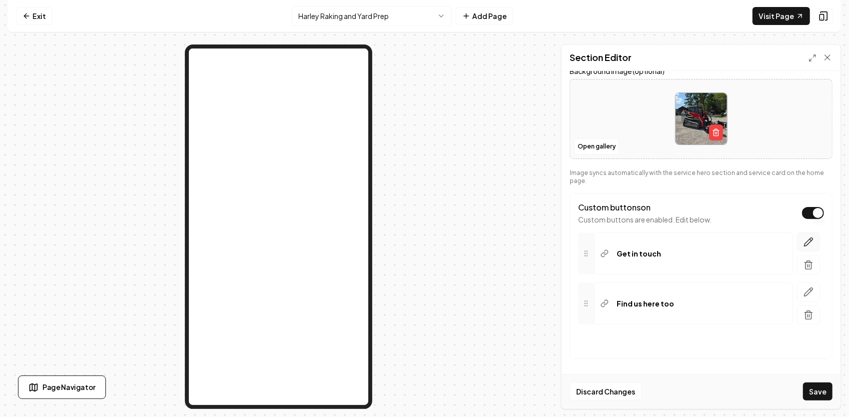
click at [803, 238] on icon "button" at bounding box center [808, 242] width 10 height 10
drag, startPoint x: 667, startPoint y: 344, endPoint x: 566, endPoint y: 332, distance: 101.6
click at [567, 332] on div "**********" at bounding box center [700, 239] width 279 height 337
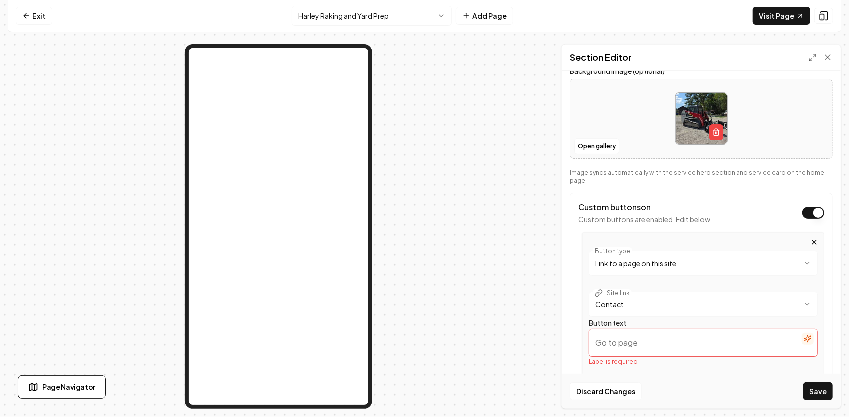
paste input "Get a Harley Raking Estimate"
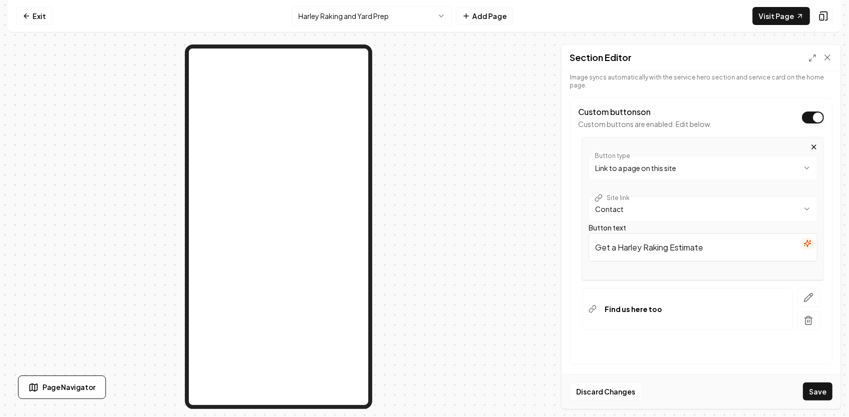
scroll to position [250, 0]
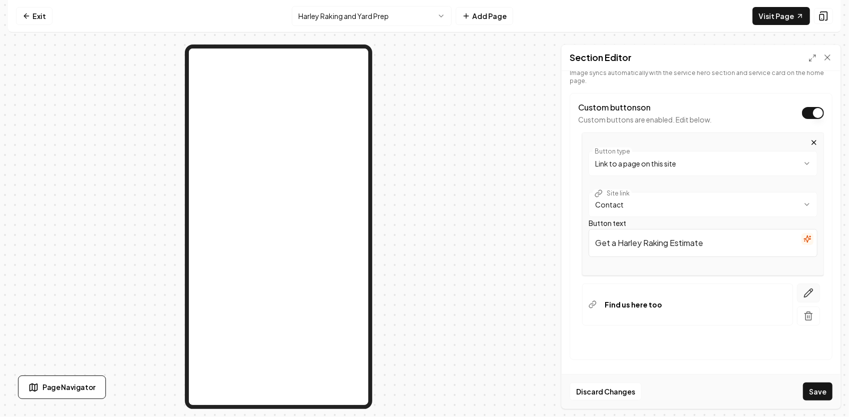
type input "Get a Harley Raking Estimate"
click at [803, 291] on icon "button" at bounding box center [808, 293] width 10 height 10
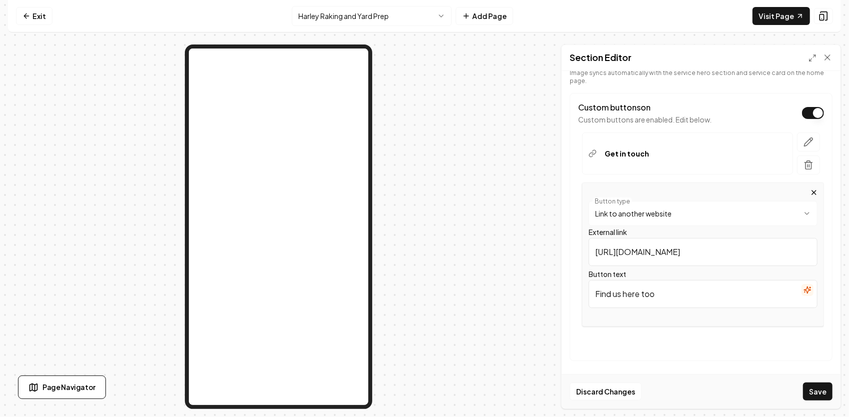
drag, startPoint x: 695, startPoint y: 294, endPoint x: 595, endPoint y: 295, distance: 99.9
click at [595, 295] on input "Find us here too" at bounding box center [702, 294] width 229 height 28
click at [717, 211] on html "**********" at bounding box center [424, 208] width 849 height 417
click at [623, 260] on input "/" at bounding box center [702, 252] width 229 height 28
drag, startPoint x: 620, startPoint y: 259, endPoint x: 562, endPoint y: 248, distance: 58.5
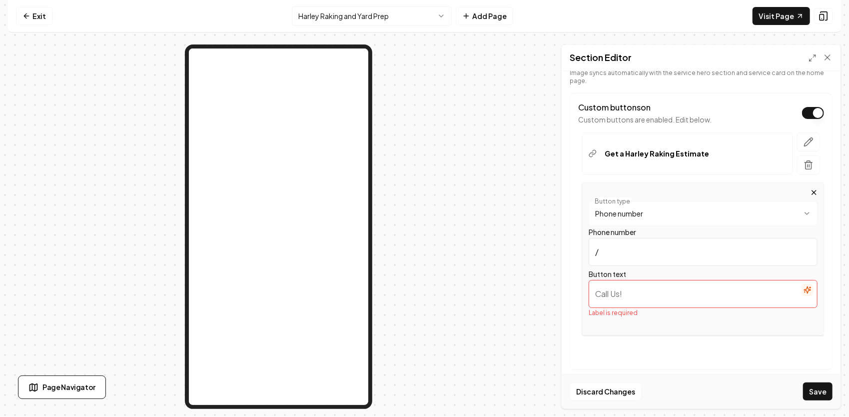
click at [562, 248] on div "**********" at bounding box center [700, 239] width 279 height 337
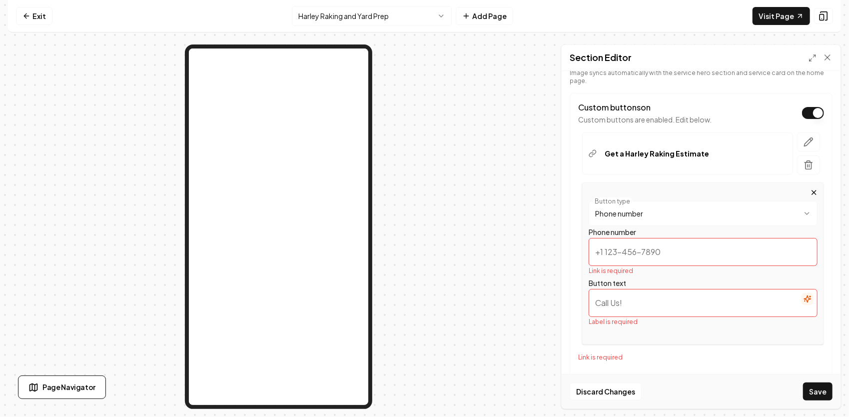
click at [638, 304] on input "Button text" at bounding box center [702, 303] width 229 height 28
drag, startPoint x: 638, startPoint y: 304, endPoint x: 606, endPoint y: 249, distance: 64.0
click at [606, 249] on input "Phone number" at bounding box center [702, 252] width 229 height 28
paste input "tel:[PHONE_NUMBER]"
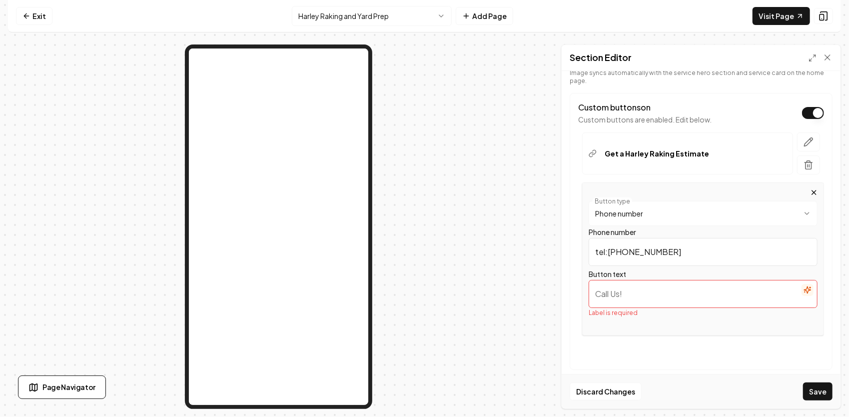
type input "tel:[PHONE_NUMBER]"
click at [621, 290] on input "Button text" at bounding box center [702, 294] width 229 height 28
type input "Talk With JG Directly"
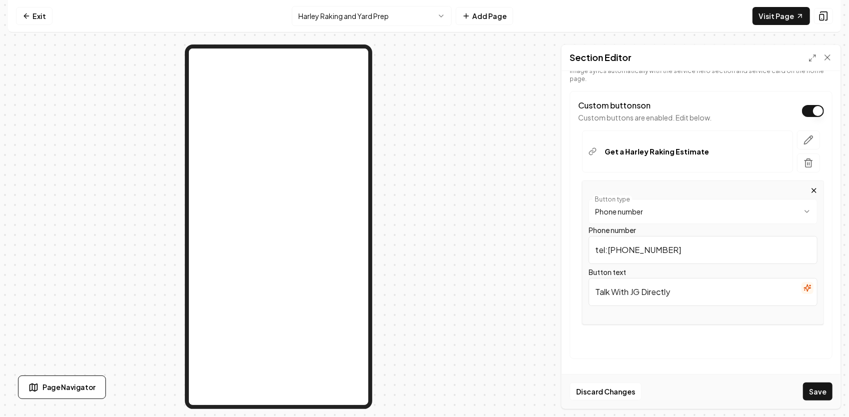
scroll to position [252, 0]
click at [822, 395] on button "Save" at bounding box center [817, 391] width 29 height 18
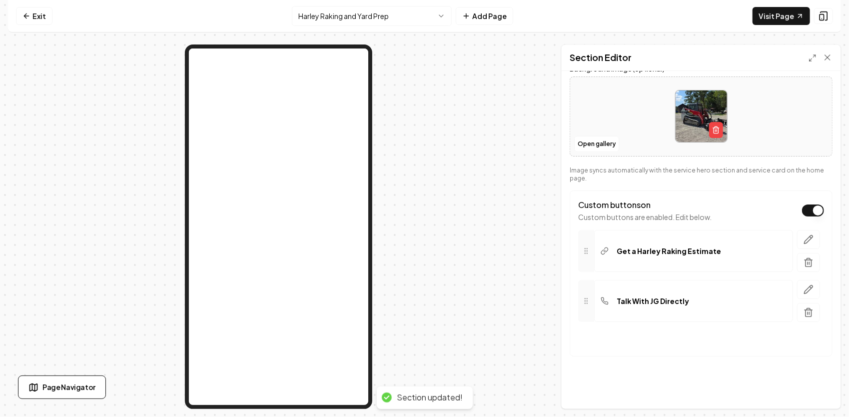
scroll to position [150, 0]
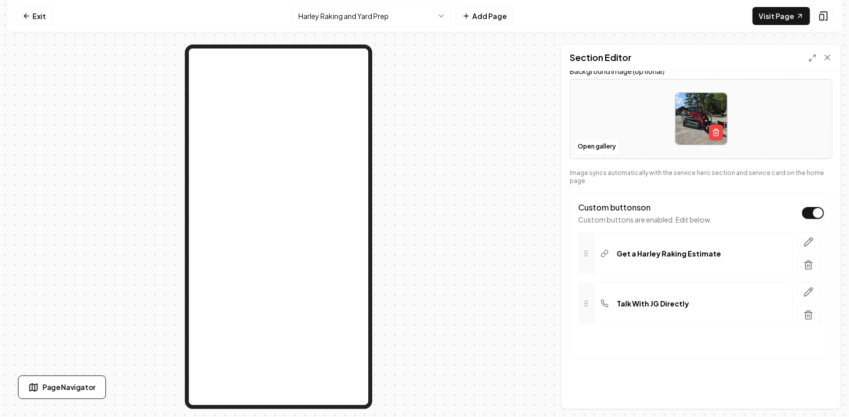
click at [408, 17] on html "Computer Required This feature is only available on a computer. Please switch t…" at bounding box center [424, 208] width 849 height 417
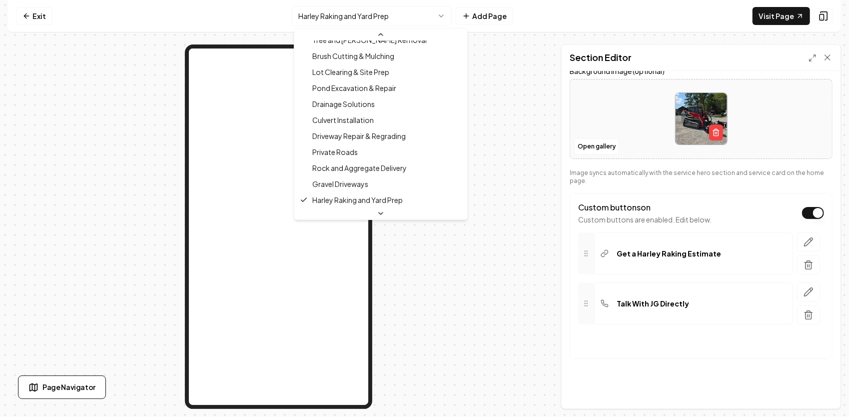
scroll to position [170, 0]
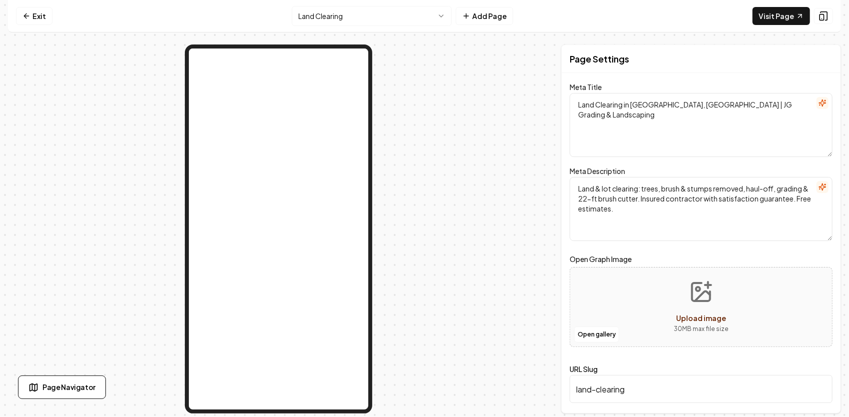
click at [399, 21] on html "Computer Required This feature is only available on a computer. Please switch t…" at bounding box center [424, 208] width 849 height 417
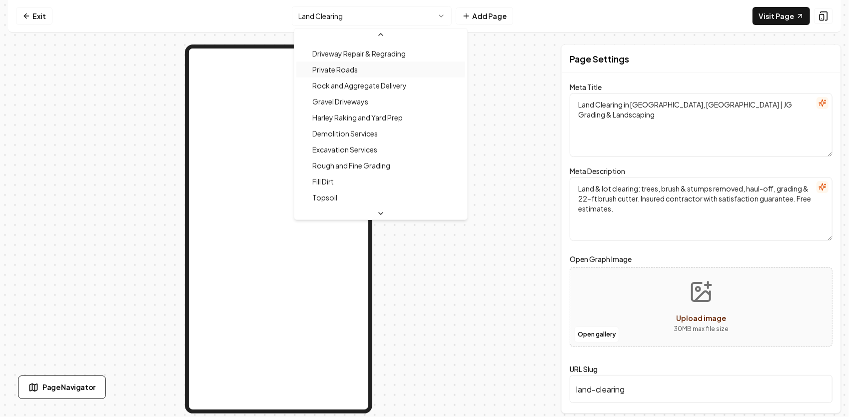
scroll to position [276, 0]
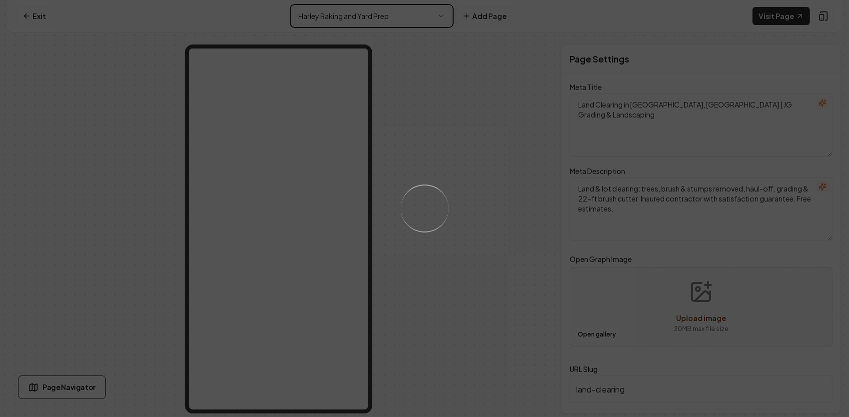
type textarea "Harley Raking & Power Rake Services | Driveway & Yard Grading – JG Grading & La…"
type textarea "Professional Harley Raking for driveways, yard grading & sod prep. JG Grading &…"
type input "harley-raking-and-yard-prep"
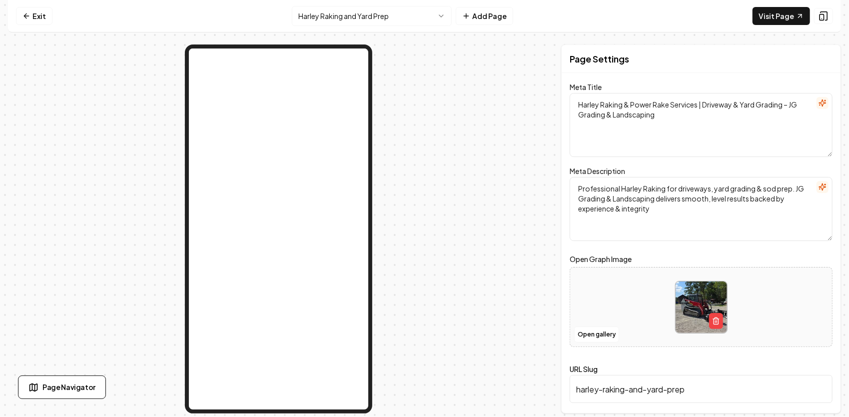
click at [435, 21] on html "Computer Required This feature is only available on a computer. Please switch t…" at bounding box center [424, 208] width 849 height 417
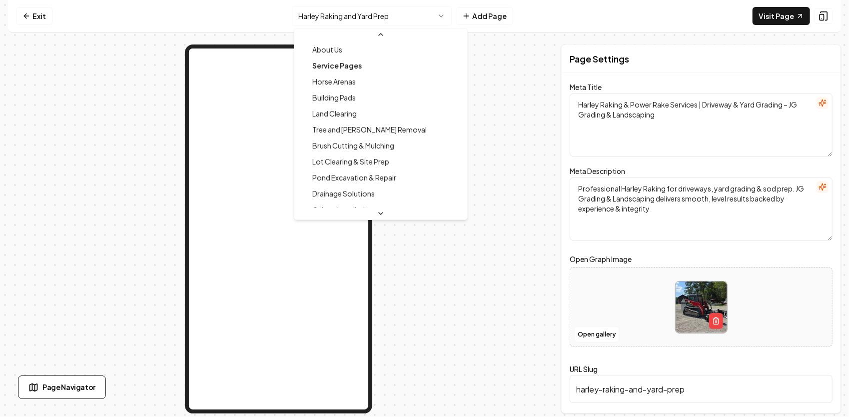
scroll to position [100, 0]
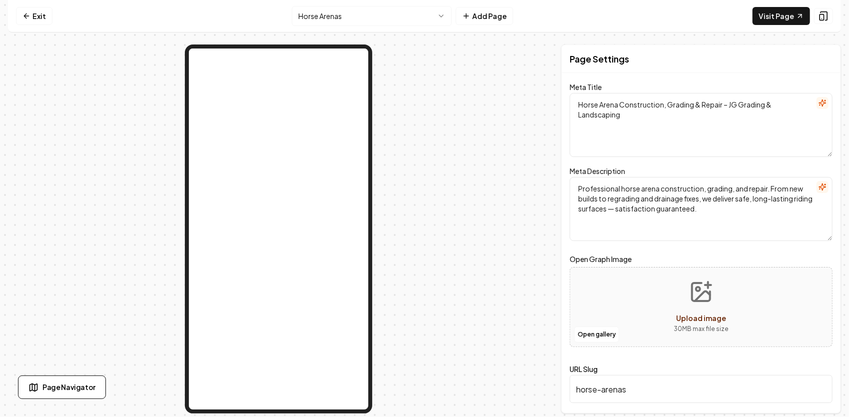
click at [421, 23] on html "Computer Required This feature is only available on a computer. Please switch t…" at bounding box center [424, 208] width 849 height 417
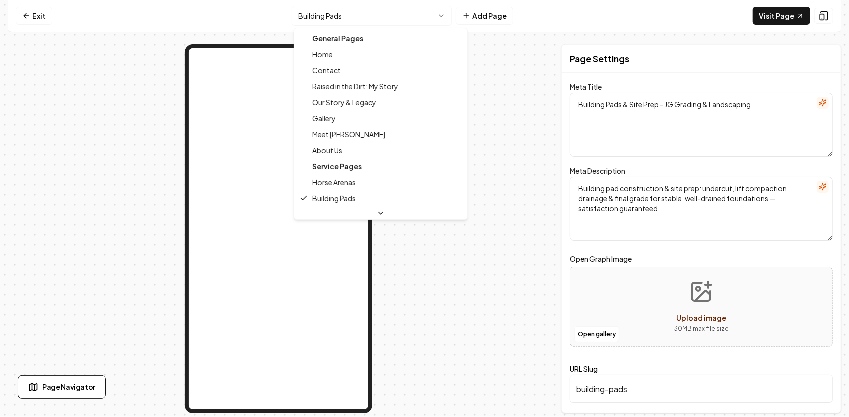
click at [400, 19] on html "Computer Required This feature is only available on a computer. Please switch t…" at bounding box center [424, 208] width 849 height 417
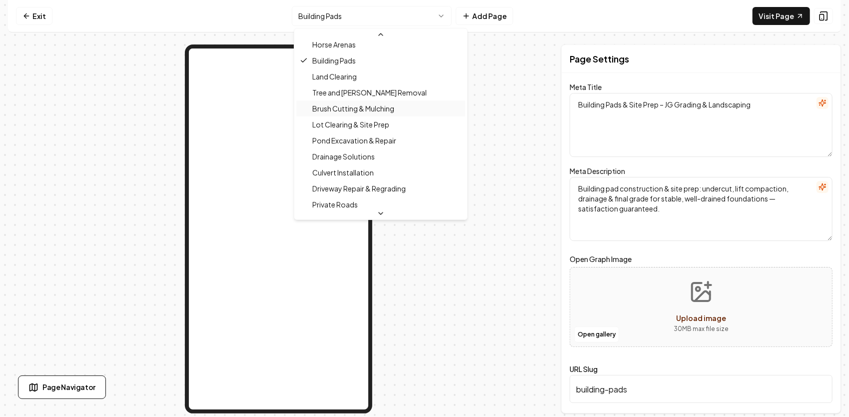
scroll to position [300, 0]
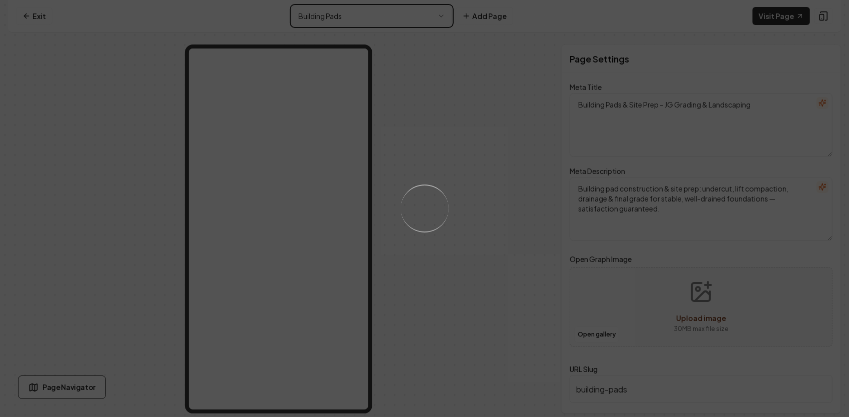
type textarea "Harley Raking & Power Rake Services | Driveway & Yard Grading – JG Grading & La…"
type textarea "Professional Harley Raking for driveways, yard grading & sod prep. JG Grading &…"
type input "harley-raking-and-yard-prep"
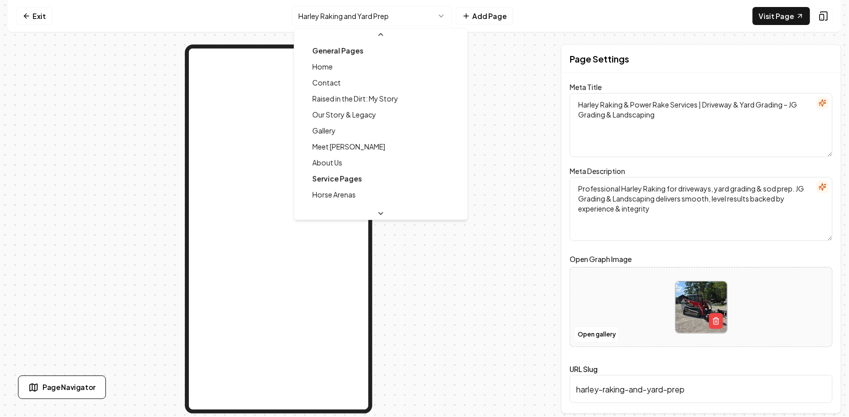
click at [390, 22] on html "Computer Required This feature is only available on a computer. Please switch t…" at bounding box center [424, 208] width 849 height 417
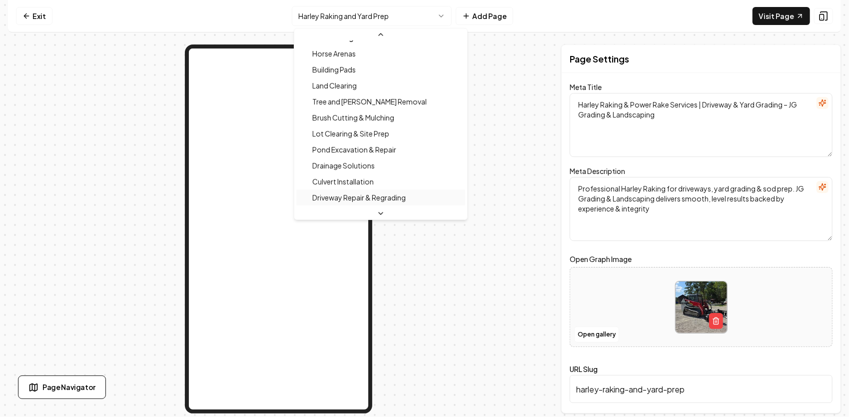
scroll to position [136, 0]
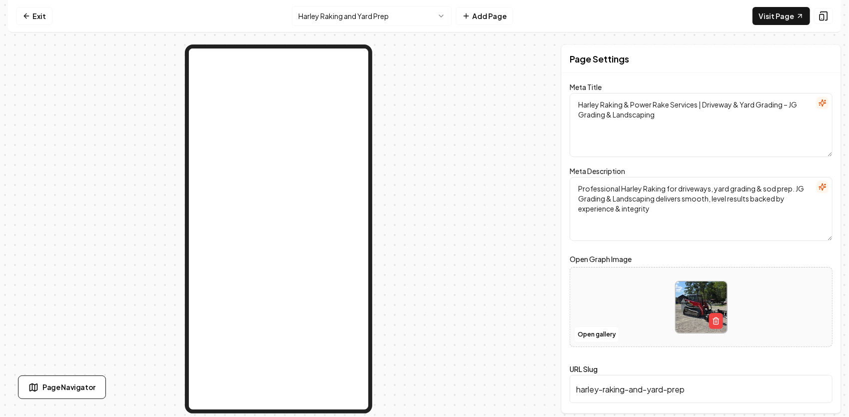
click at [388, 23] on html "Computer Required This feature is only available on a computer. Please switch t…" at bounding box center [424, 208] width 849 height 417
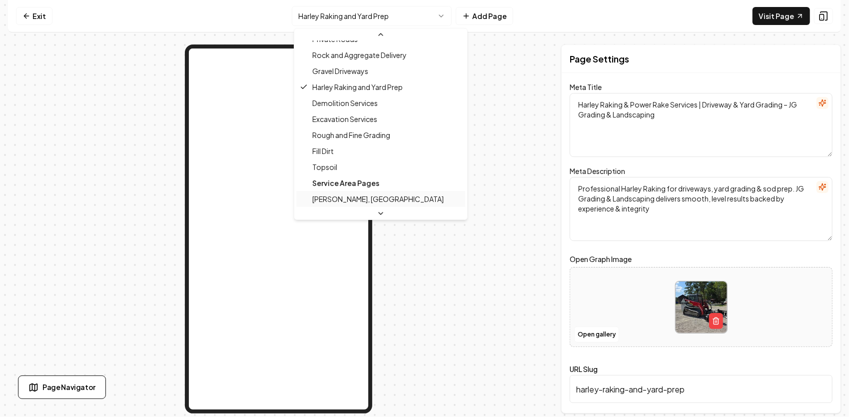
scroll to position [352, 0]
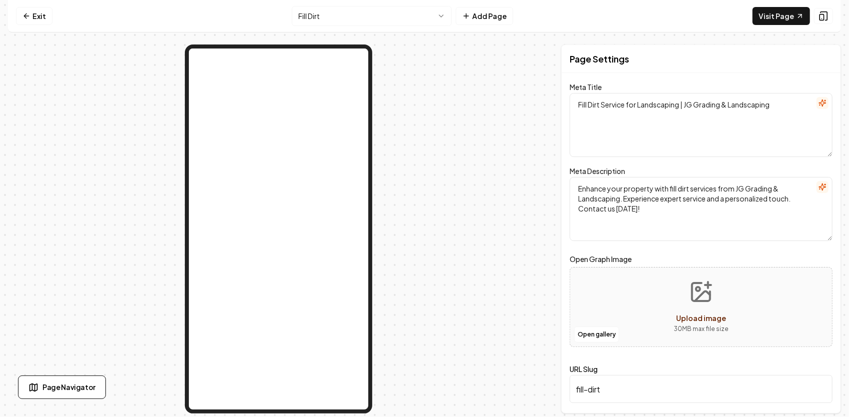
click at [404, 12] on html "Computer Required This feature is only available on a computer. Please switch t…" at bounding box center [424, 208] width 849 height 417
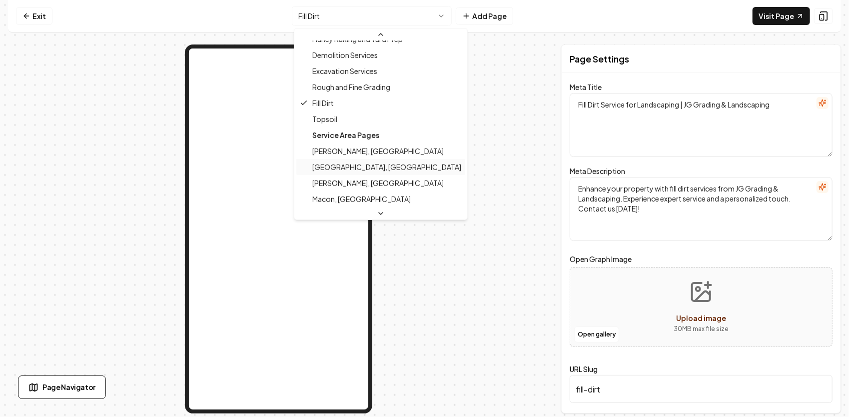
scroll to position [366, 0]
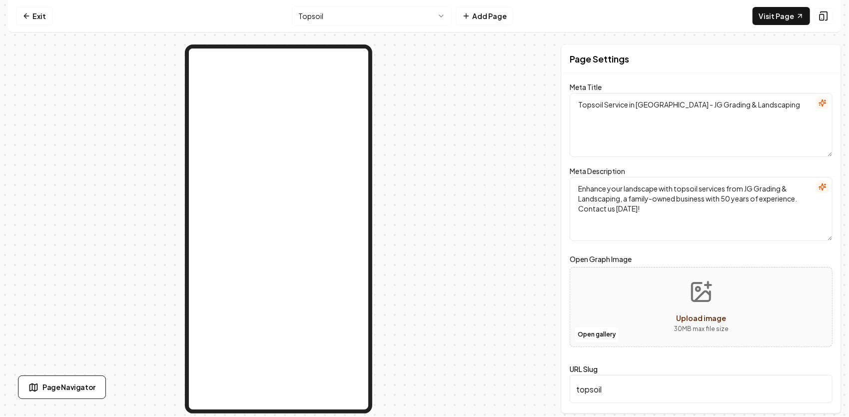
click at [394, 11] on html "Computer Required This feature is only available on a computer. Please switch t…" at bounding box center [424, 208] width 849 height 417
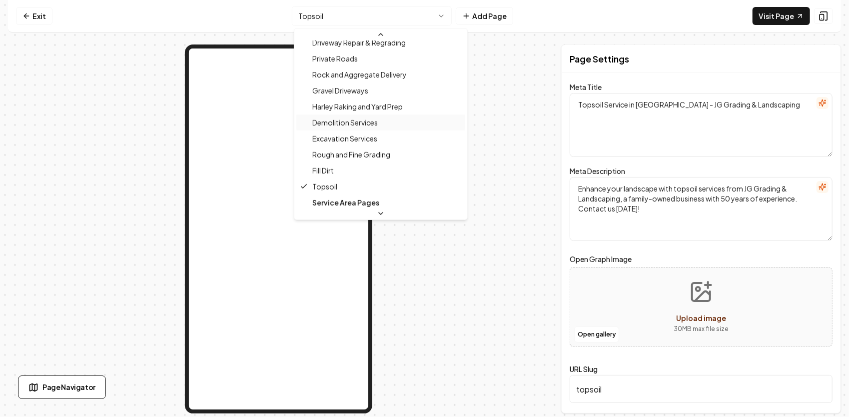
scroll to position [282, 0]
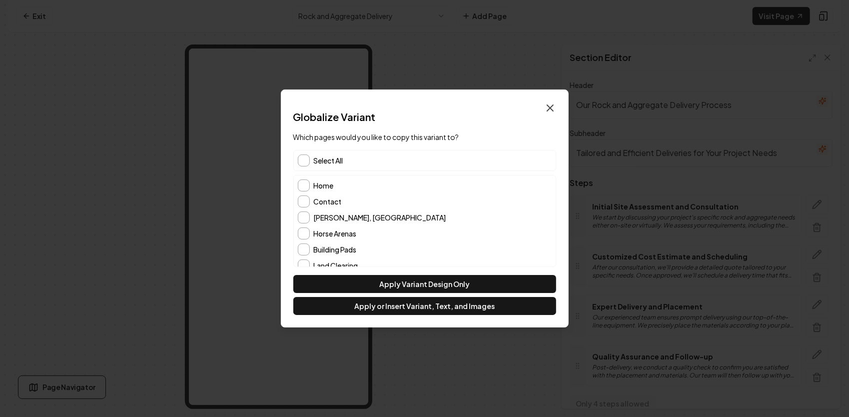
click at [546, 103] on icon "button" at bounding box center [550, 108] width 12 height 12
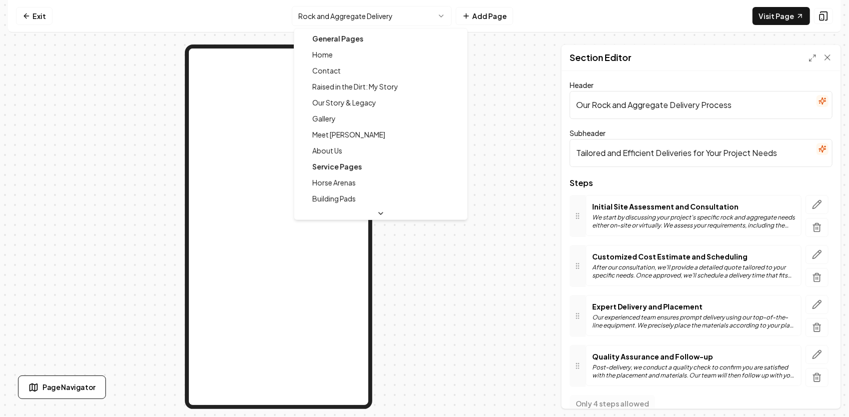
click at [401, 9] on html "Computer Required This feature is only available on a computer. Please switch t…" at bounding box center [424, 208] width 849 height 417
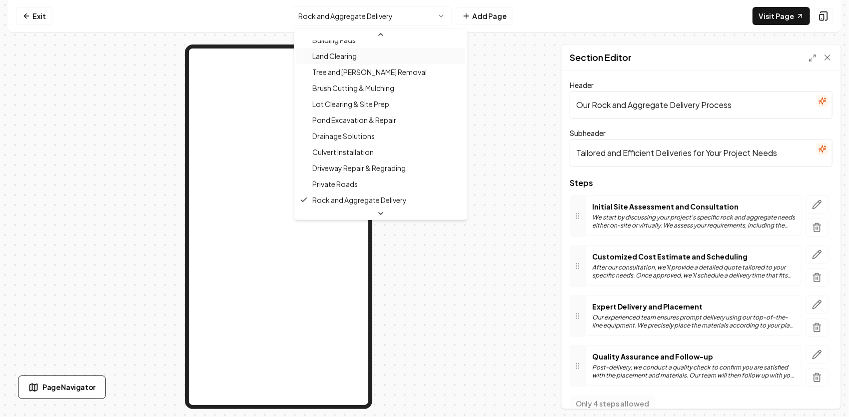
scroll to position [154, 0]
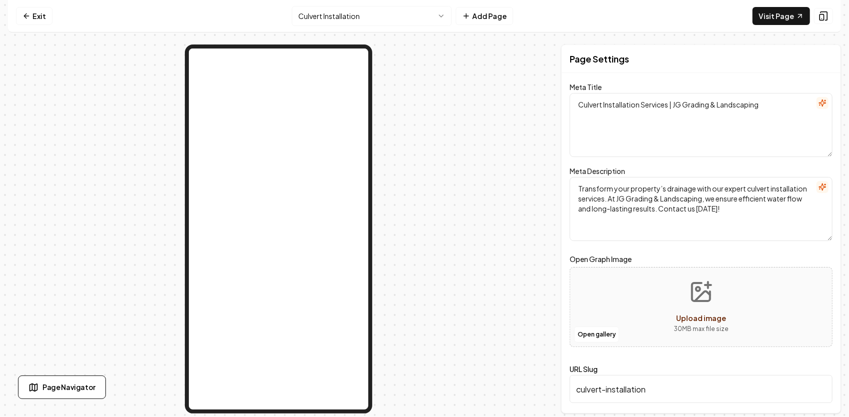
click at [403, 23] on html "Computer Required This feature is only available on a computer. Please switch t…" at bounding box center [424, 208] width 849 height 417
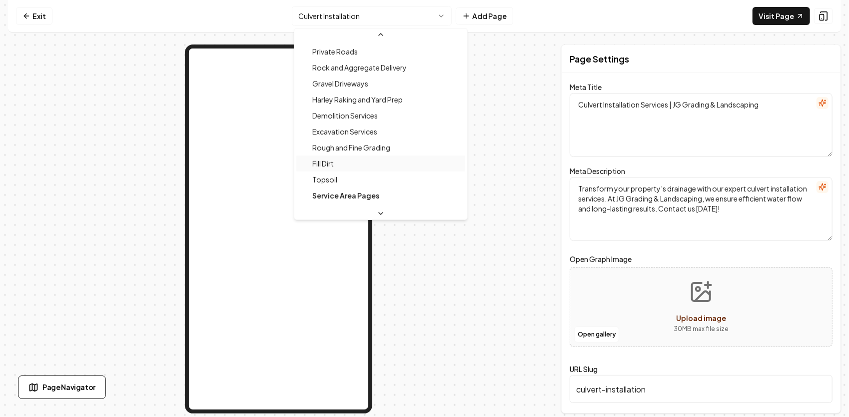
scroll to position [268, 0]
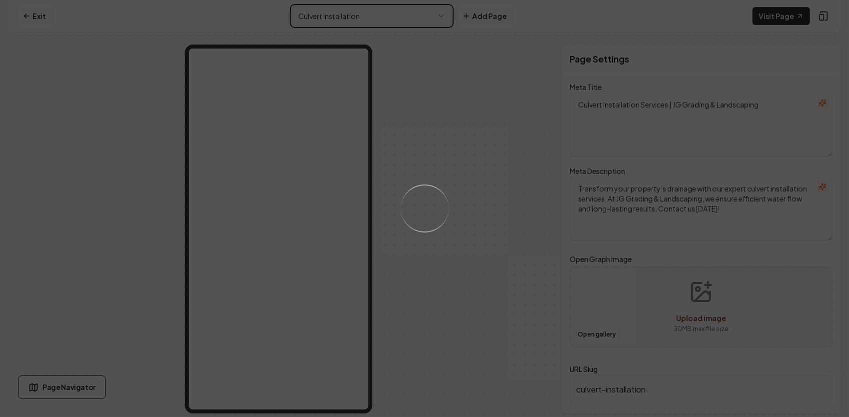
type textarea "Fill Dirt Service for Landscaping | JG Grading & Landscaping"
type textarea "Enhance your property with fill dirt services from JG Grading & Landscaping. Ex…"
type input "fill-dirt"
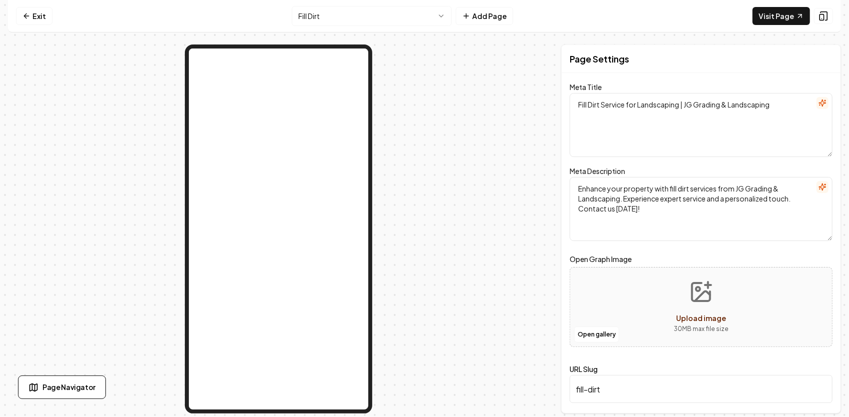
click at [372, 14] on html "Computer Required This feature is only available on a computer. Please switch t…" at bounding box center [424, 208] width 849 height 417
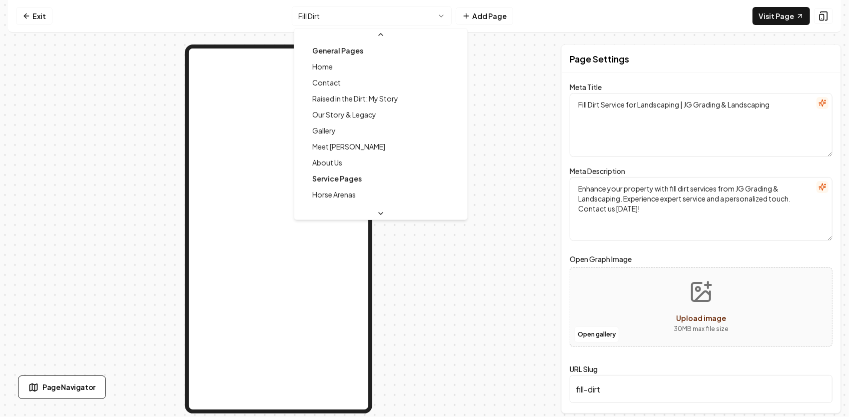
scroll to position [266, 0]
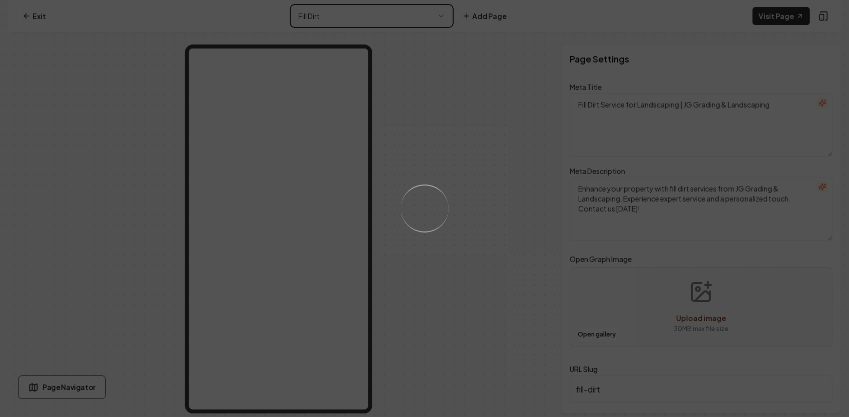
type textarea "Rock and Aggregate Delivery Service | JG Grading & Landscaping"
type textarea "Need a reliable rock and aggregate delivery service? JG Grading & Landscaping o…"
type input "rock-and-aggregate-delivery"
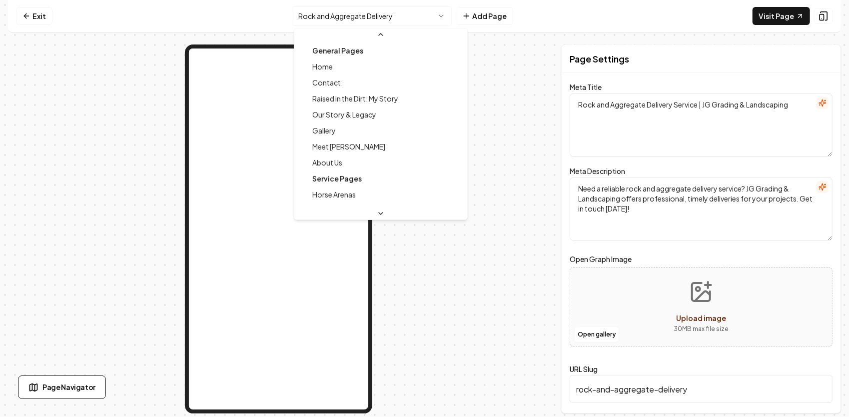
click at [402, 12] on html "Computer Required This feature is only available on a computer. Please switch t…" at bounding box center [424, 208] width 849 height 417
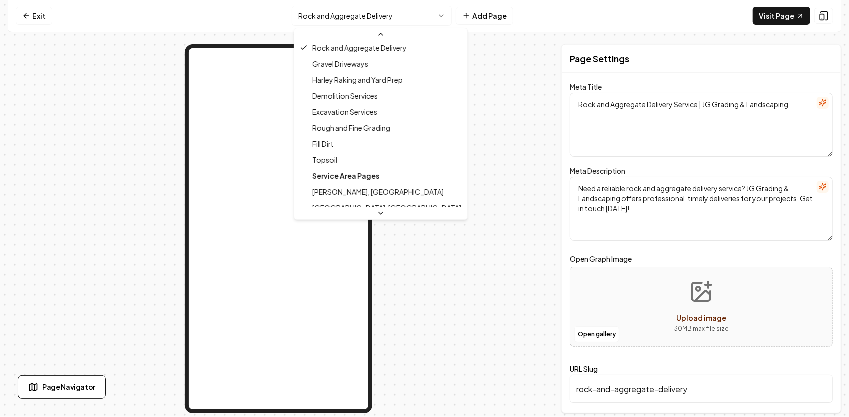
scroll to position [290, 0]
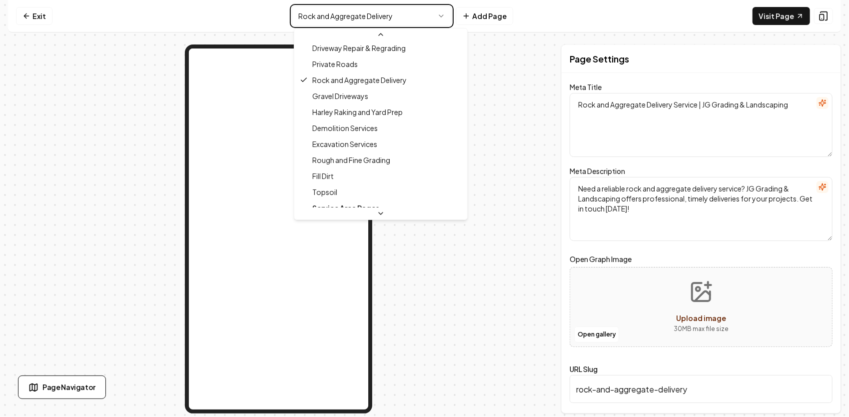
click at [417, 248] on html "Computer Required This feature is only available on a computer. Please switch t…" at bounding box center [424, 208] width 849 height 417
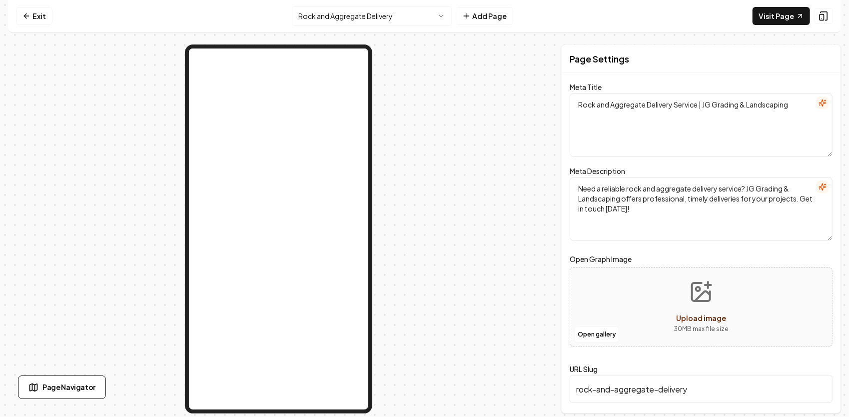
click at [425, 12] on html "Computer Required This feature is only available on a computer. Please switch t…" at bounding box center [424, 208] width 849 height 417
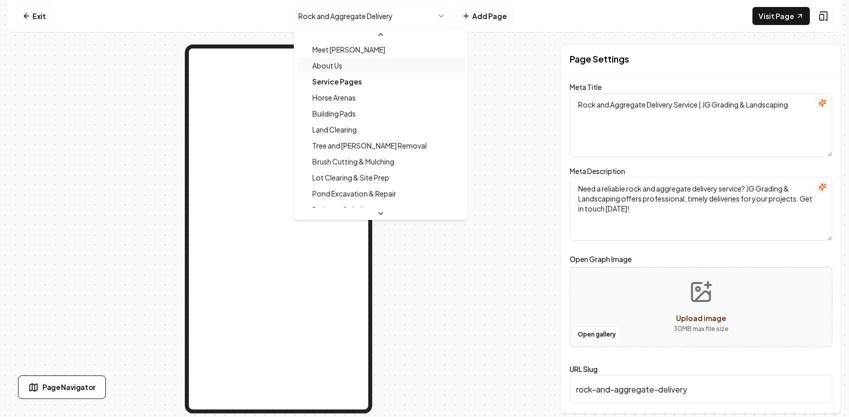
scroll to position [0, 0]
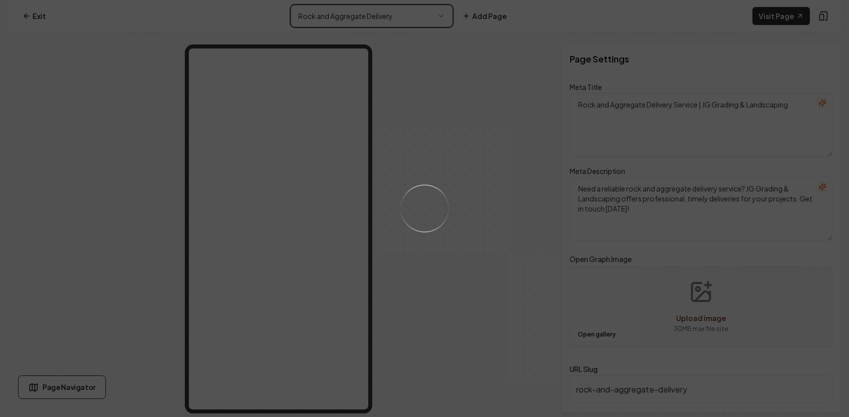
type textarea "Grading, Excavation & Site Prep | JG Grading & Landscaping"
type textarea "Trusted third-generation contractor for grading, excavation, ponds, driveways, …"
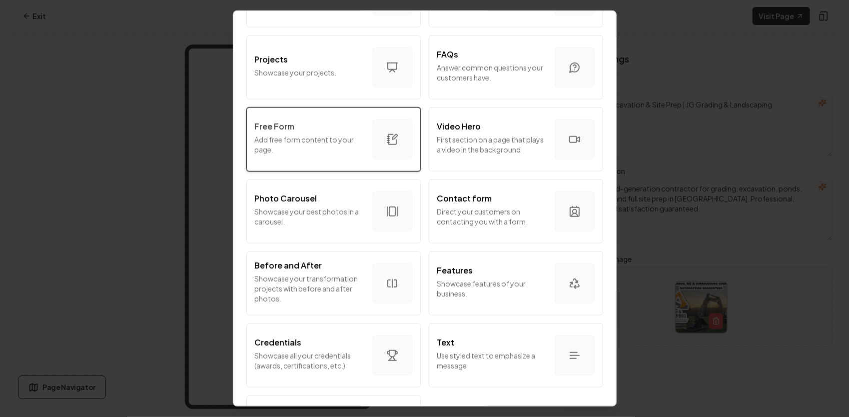
scroll to position [546, 0]
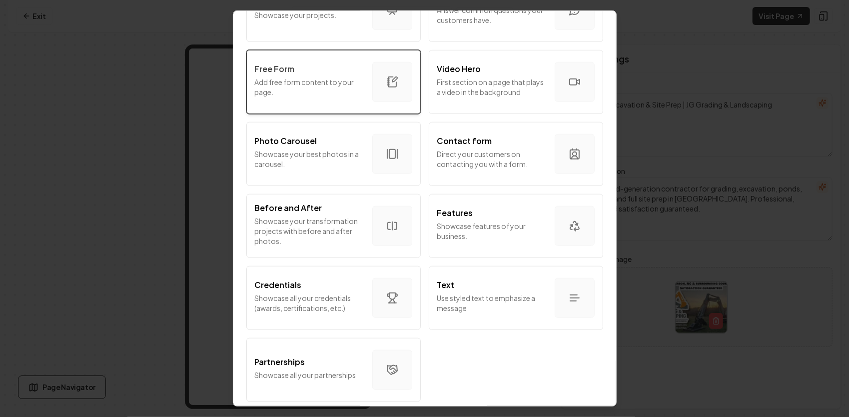
click at [342, 80] on p "Add free form content to your page." at bounding box center [309, 87] width 109 height 20
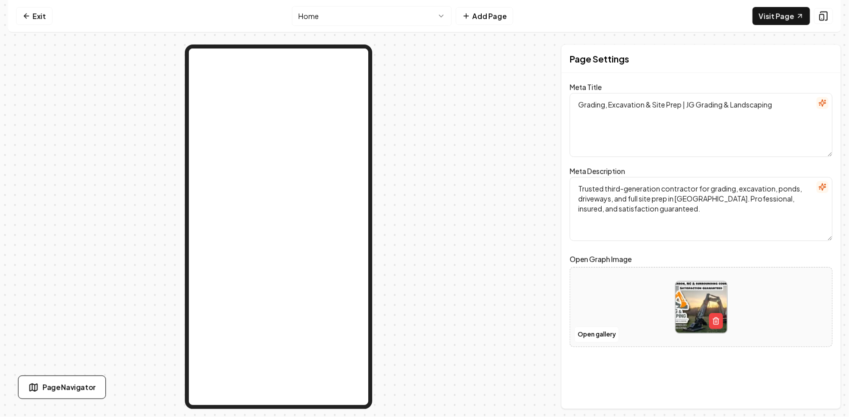
click at [410, 11] on html "Computer Required This feature is only available on a computer. Please switch t…" at bounding box center [424, 208] width 849 height 417
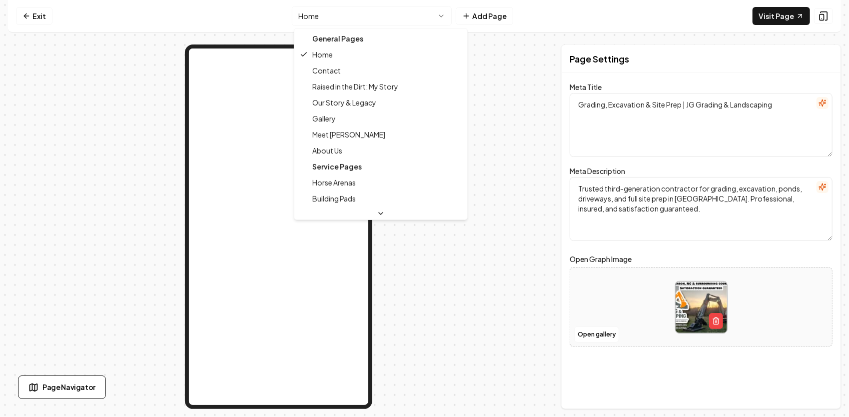
scroll to position [50, 0]
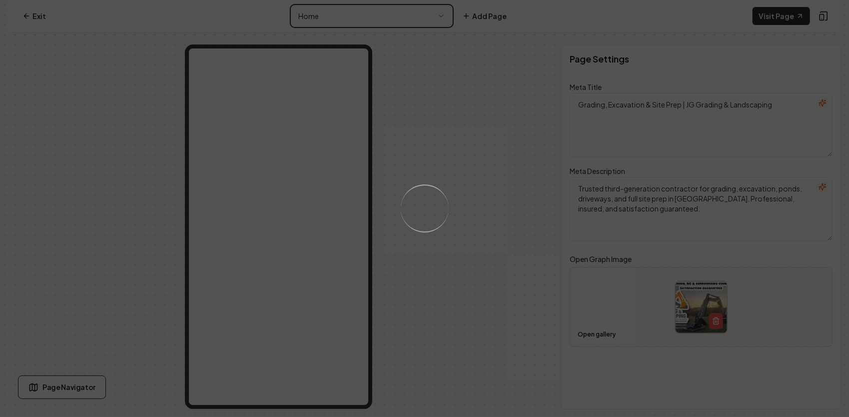
type textarea "Horse Arena Construction, Grading & Repair – JG Grading & Landscaping"
type textarea "Professional horse arena construction, grading, and repair. From new builds to …"
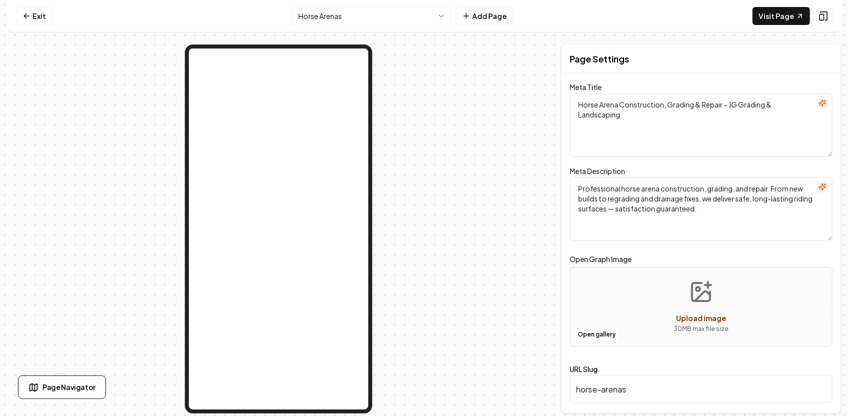
click at [393, 12] on html "Computer Required This feature is only available on a computer. Please switch t…" at bounding box center [424, 208] width 849 height 417
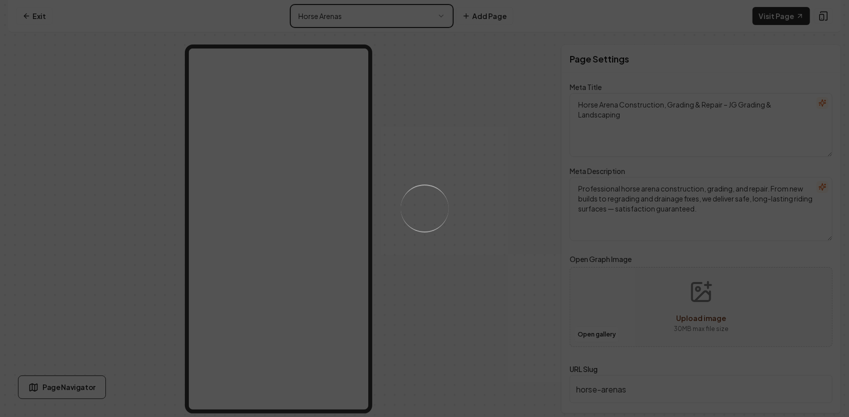
type textarea "Building Pads & Site Prep – JG Grading & Landscaping"
type textarea "Building pad construction & site prep: undercut, lift compaction, drainage & fi…"
type input "building-pads"
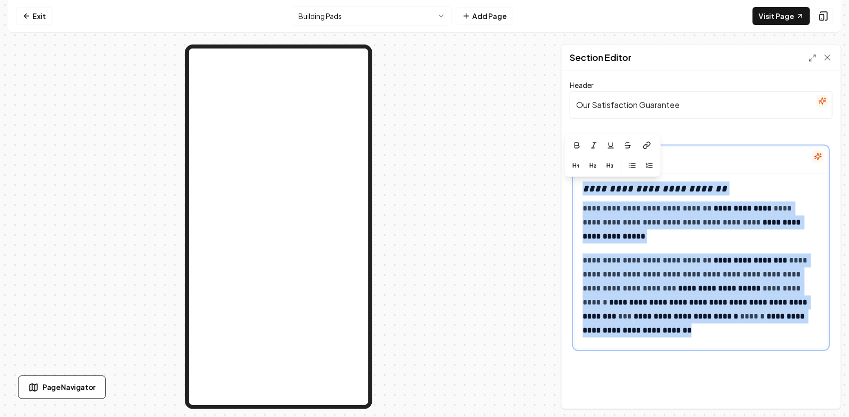
drag, startPoint x: 579, startPoint y: 186, endPoint x: 797, endPoint y: 333, distance: 262.2
click at [797, 333] on div "**********" at bounding box center [700, 311] width 253 height 276
copy div "**********"
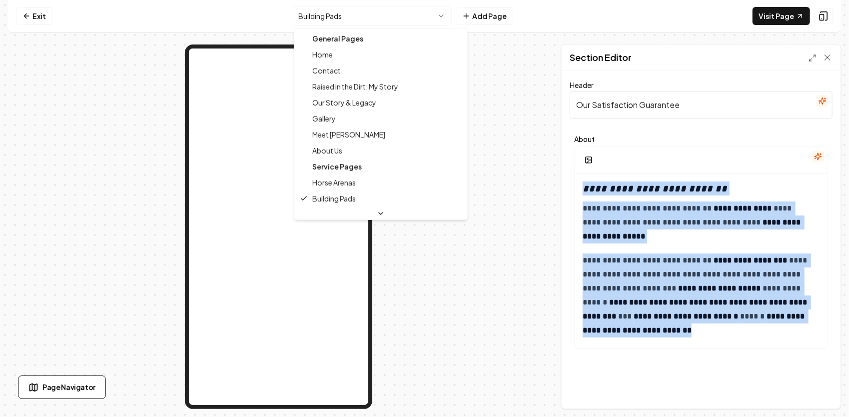
click at [343, 14] on html "**********" at bounding box center [424, 208] width 849 height 417
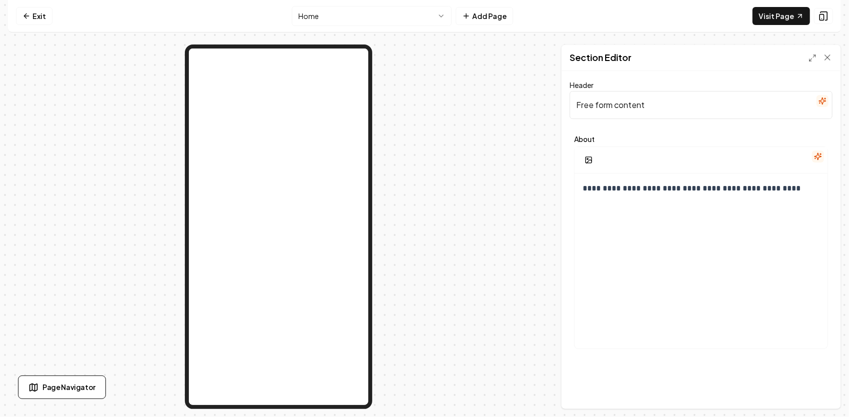
drag, startPoint x: 642, startPoint y: 107, endPoint x: 553, endPoint y: 112, distance: 89.5
click at [553, 112] on div "**********" at bounding box center [424, 226] width 833 height 364
paste input "At JG Grading & Landscaping We believe in doing business the old-school way — w…"
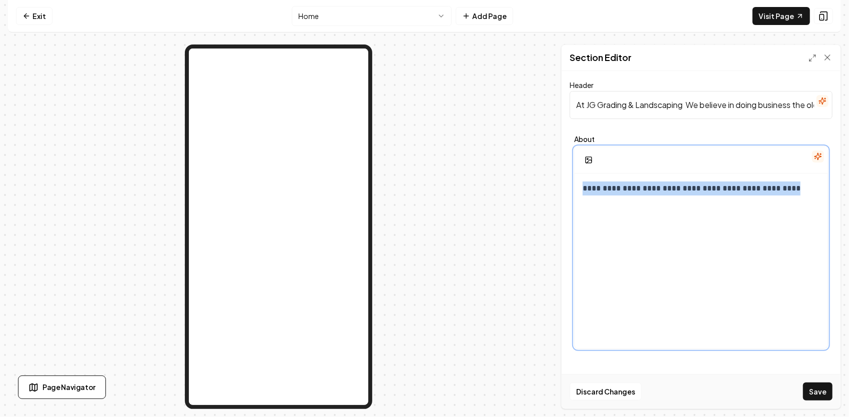
drag, startPoint x: 779, startPoint y: 193, endPoint x: 550, endPoint y: 169, distance: 230.0
click at [550, 169] on div "**********" at bounding box center [424, 226] width 833 height 364
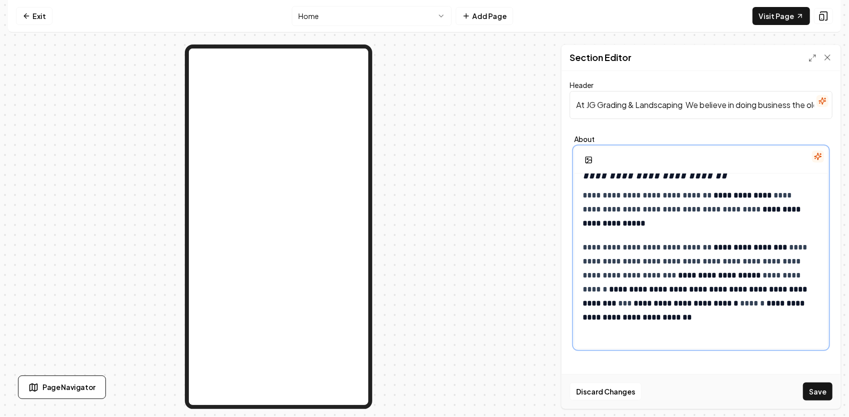
scroll to position [17, 0]
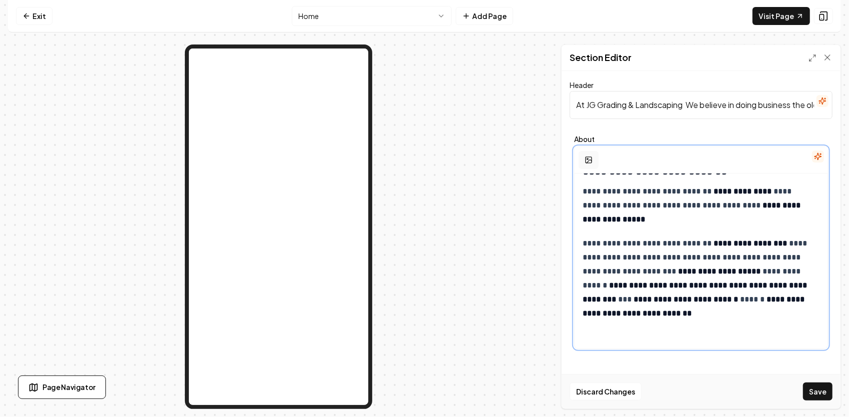
click at [589, 157] on rect "button" at bounding box center [588, 160] width 6 height 6
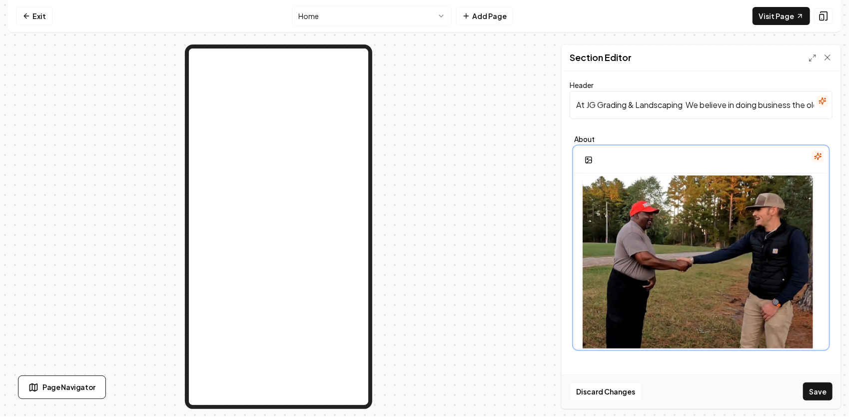
scroll to position [238, 0]
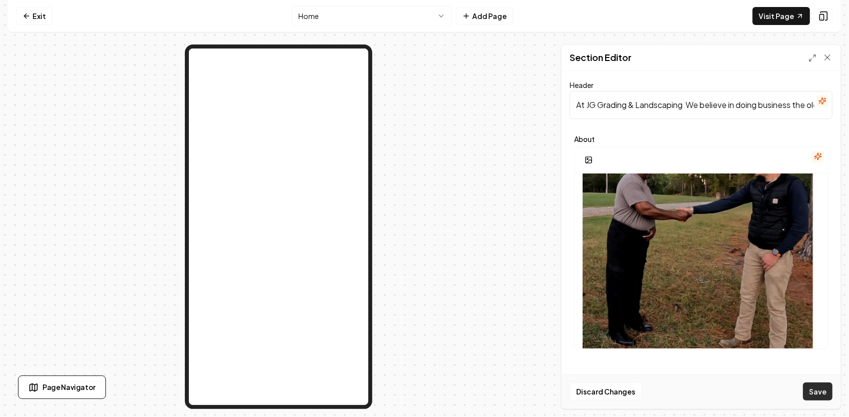
click at [830, 394] on button "Save" at bounding box center [817, 391] width 29 height 18
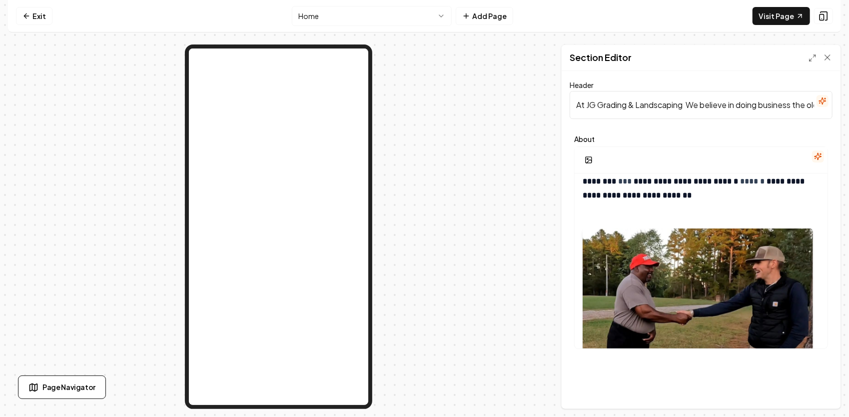
scroll to position [0, 0]
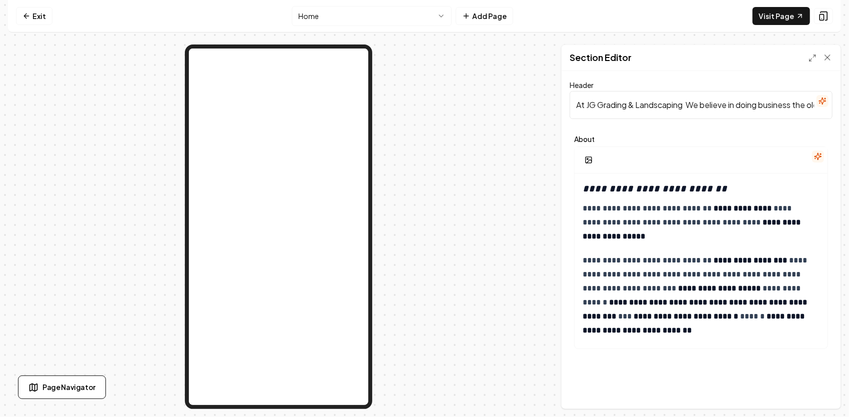
click at [759, 107] on input "At JG Grading & Landscaping We believe in doing business the old-school way — w…" at bounding box center [700, 105] width 263 height 28
drag, startPoint x: 578, startPoint y: 105, endPoint x: 850, endPoint y: 101, distance: 272.2
click at [848, 101] on html "**********" at bounding box center [424, 208] width 849 height 417
drag, startPoint x: 579, startPoint y: 106, endPoint x: 841, endPoint y: 88, distance: 262.8
click at [841, 88] on div "**********" at bounding box center [424, 208] width 849 height 417
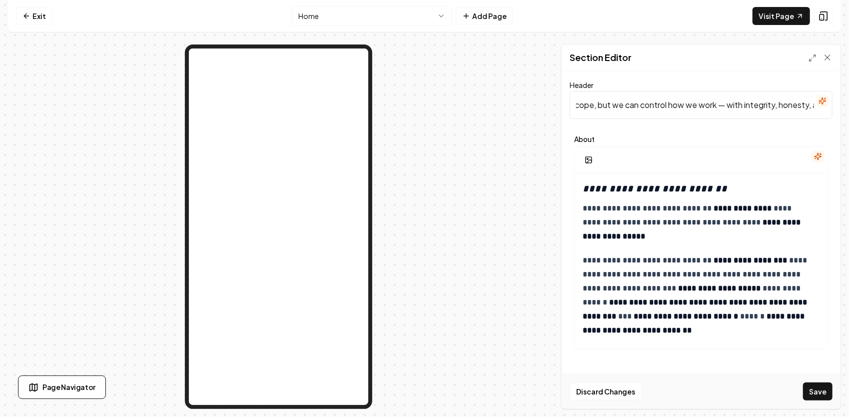
scroll to position [0, 175]
type input "t"
type input "Our Satisfaction Guarantee"
click at [817, 386] on button "Save" at bounding box center [817, 391] width 29 height 18
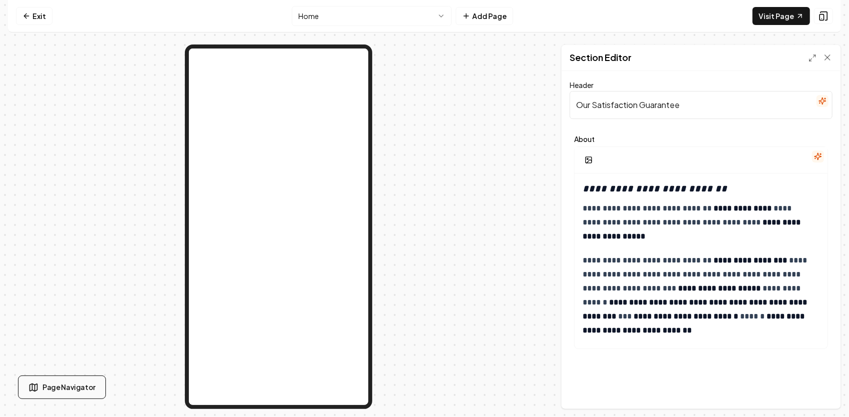
click at [40, 391] on button "Page Navigator" at bounding box center [62, 386] width 88 height 23
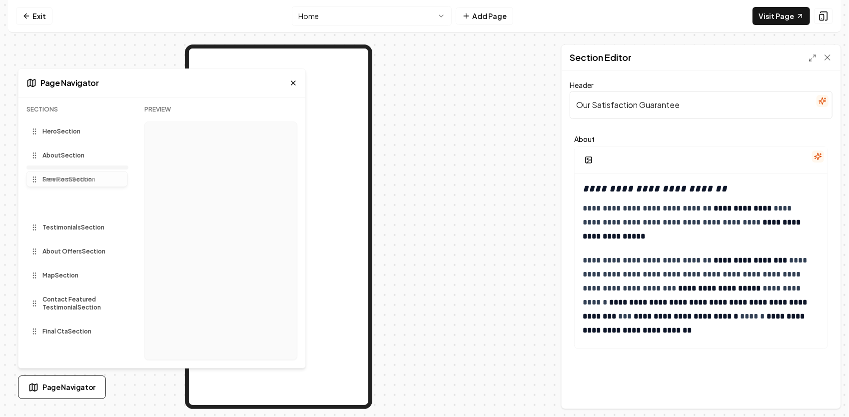
drag, startPoint x: 82, startPoint y: 206, endPoint x: 98, endPoint y: 168, distance: 41.0
click at [98, 168] on div "Sections Hero Section About Section Services Section Free Form Section Testimon…" at bounding box center [77, 236] width 102 height 262
click at [448, 161] on div at bounding box center [278, 226] width 541 height 364
click at [293, 81] on icon at bounding box center [293, 83] width 8 height 8
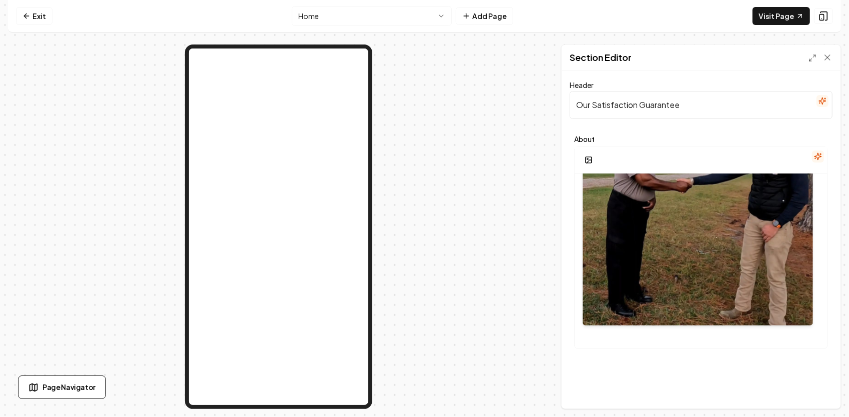
scroll to position [295, 0]
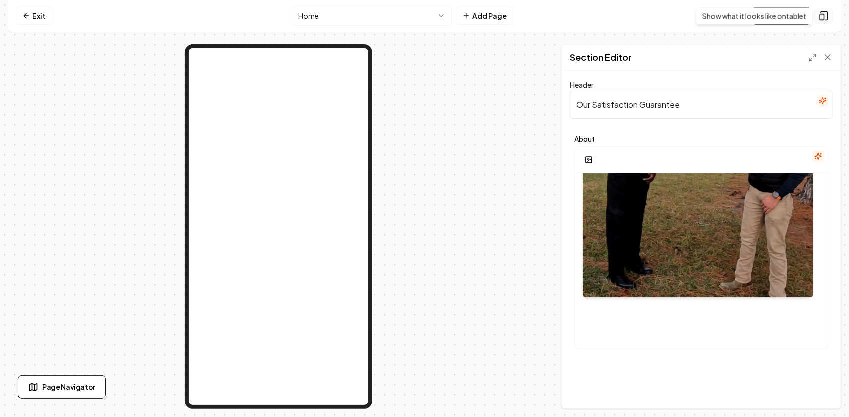
click at [827, 14] on icon at bounding box center [823, 16] width 6 height 8
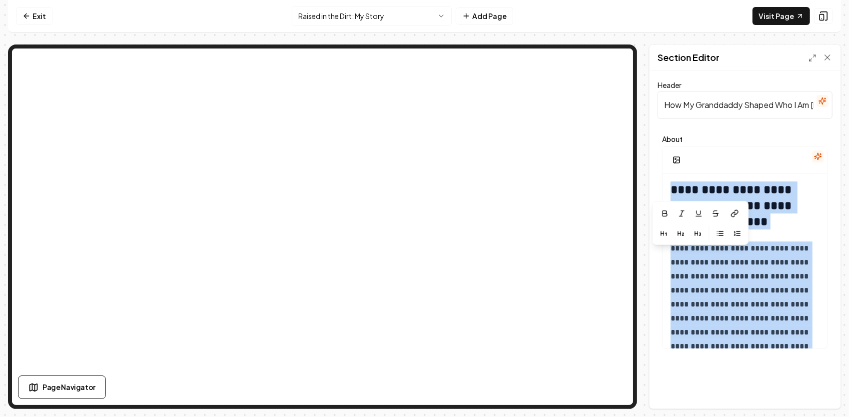
scroll to position [996, 0]
